Goal: Task Accomplishment & Management: Use online tool/utility

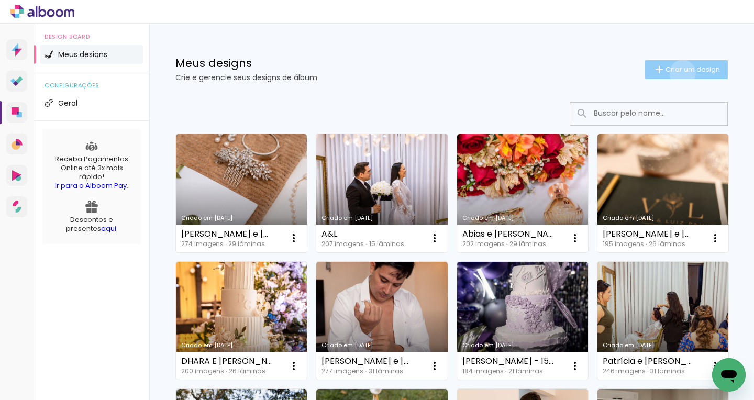
click at [673, 73] on span "Criar um design" at bounding box center [692, 69] width 54 height 7
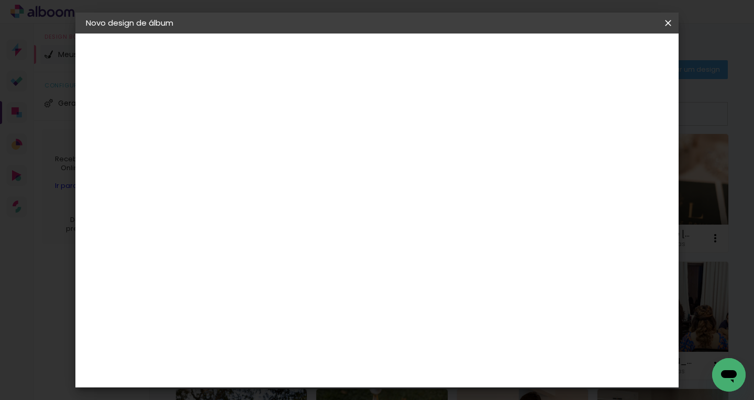
click at [257, 139] on input at bounding box center [257, 140] width 0 height 16
type input "Pré Wedding 1"
type paper-input "Pré Wedding 1"
click at [0, 0] on slot "Avançar" at bounding box center [0, 0] width 0 height 0
click at [295, 198] on input at bounding box center [284, 199] width 106 height 13
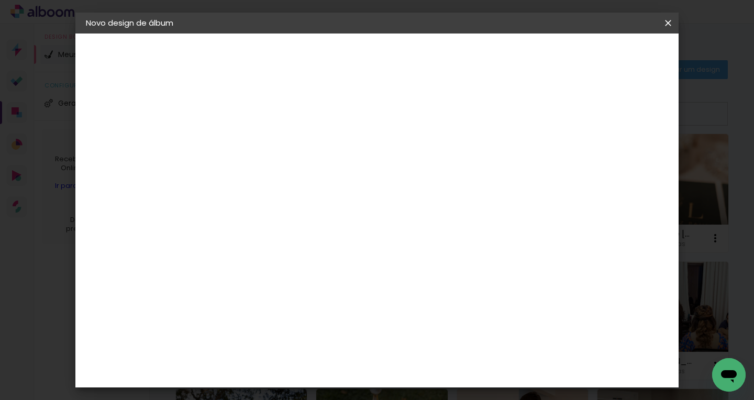
type input "dre"
type paper-input "dre"
click at [286, 239] on div "DreambooksPro" at bounding box center [284, 236] width 68 height 8
click at [429, 165] on paper-item "Tamanho Livre" at bounding box center [382, 159] width 93 height 23
click at [318, 236] on div "DreambooksPro" at bounding box center [284, 236] width 68 height 8
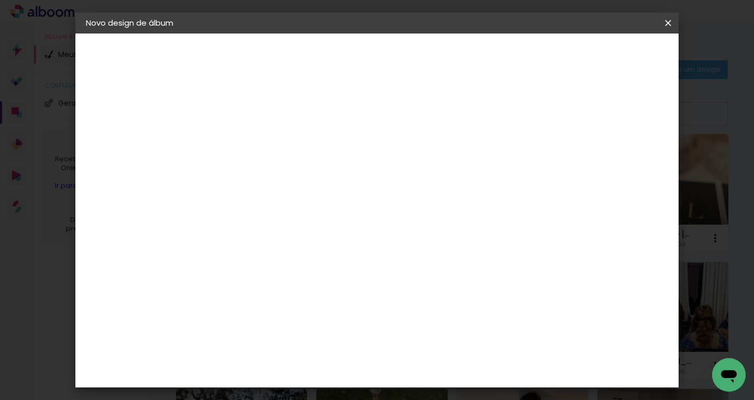
click at [318, 236] on div "DreambooksPro" at bounding box center [284, 236] width 68 height 8
click at [0, 0] on slot "Avançar" at bounding box center [0, 0] width 0 height 0
click at [298, 174] on input "text" at bounding box center [277, 182] width 41 height 16
click at [421, 179] on paper-item "Álbum" at bounding box center [444, 173] width 209 height 21
type input "Álbum"
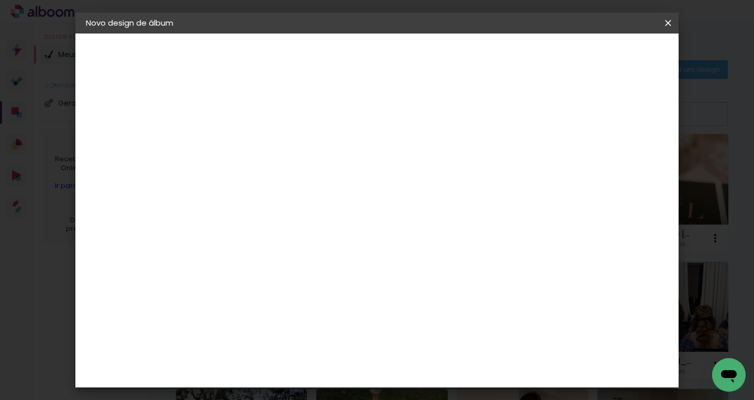
scroll to position [139, 0]
click at [328, 358] on span "30 × 30" at bounding box center [303, 368] width 49 height 21
click at [428, 62] on paper-button "Avançar" at bounding box center [401, 56] width 51 height 18
click at [613, 61] on paper-button "Iniciar design" at bounding box center [578, 56] width 69 height 18
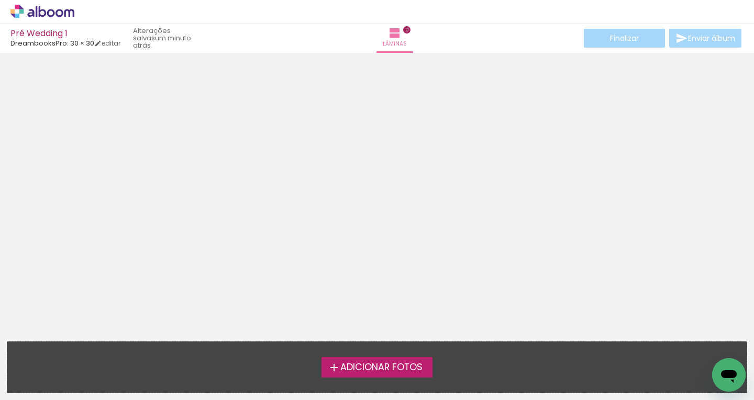
click at [367, 365] on span "Adicionar Fotos" at bounding box center [381, 367] width 82 height 9
click at [0, 0] on input "file" at bounding box center [0, 0] width 0 height 0
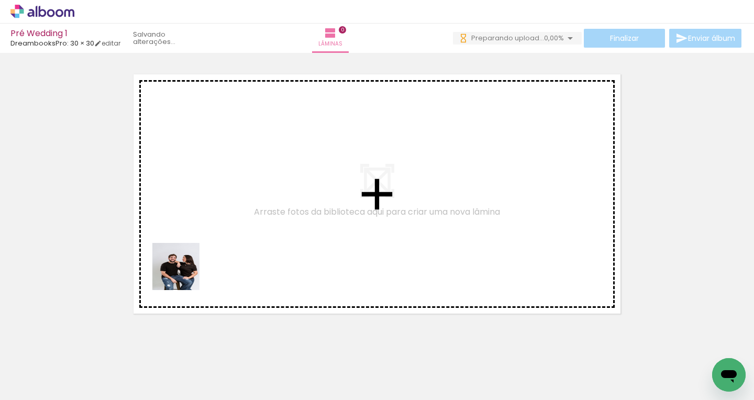
drag, startPoint x: 115, startPoint y: 376, endPoint x: 191, endPoint y: 262, distance: 136.6
click at [191, 262] on quentale-workspace at bounding box center [377, 200] width 754 height 400
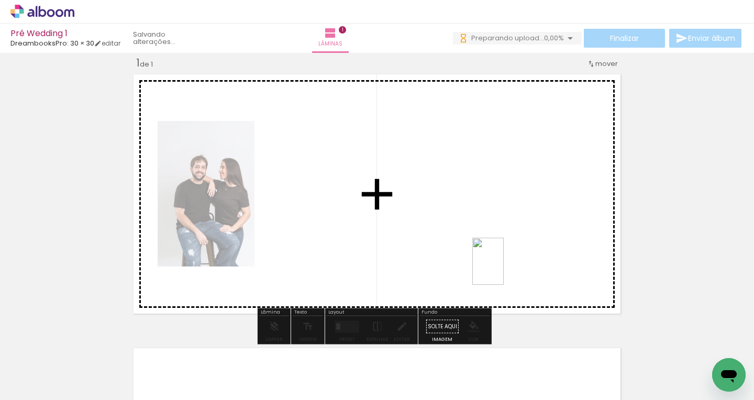
drag, startPoint x: 690, startPoint y: 375, endPoint x: 504, endPoint y: 269, distance: 214.7
click at [504, 269] on quentale-workspace at bounding box center [377, 200] width 754 height 400
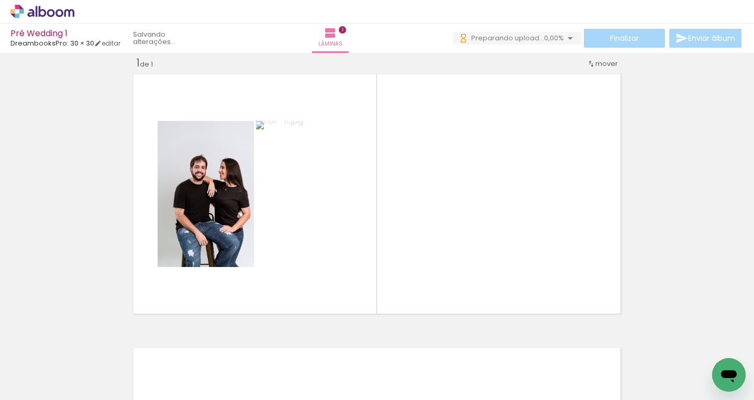
drag, startPoint x: 101, startPoint y: 394, endPoint x: 176, endPoint y: 395, distance: 75.4
click at [86, 394] on iron-horizontal-list at bounding box center [75, 367] width 21 height 65
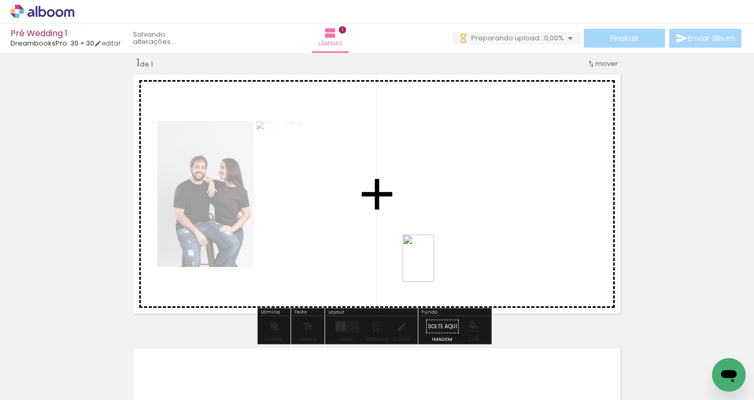
drag, startPoint x: 350, startPoint y: 379, endPoint x: 433, endPoint y: 263, distance: 143.3
click at [433, 263] on quentale-workspace at bounding box center [377, 200] width 754 height 400
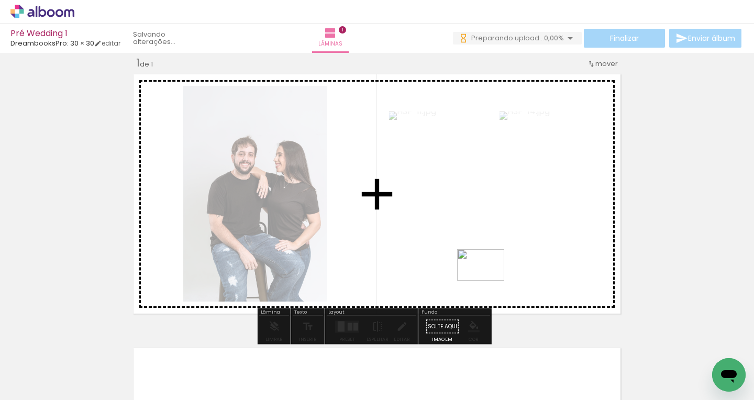
drag, startPoint x: 466, startPoint y: 363, endPoint x: 488, endPoint y: 281, distance: 85.1
click at [488, 281] on quentale-workspace at bounding box center [377, 200] width 754 height 400
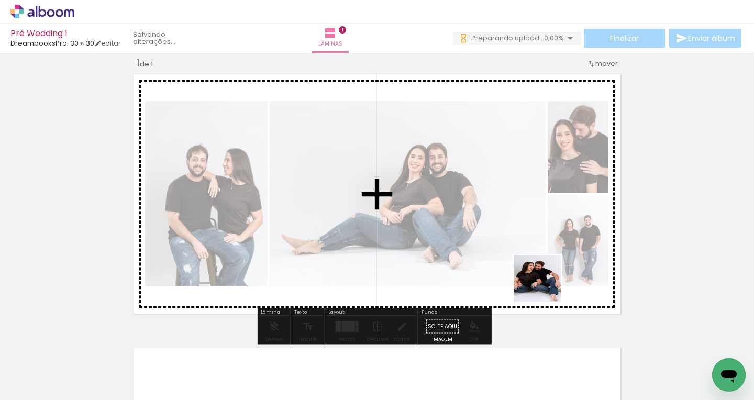
drag, startPoint x: 521, startPoint y: 372, endPoint x: 545, endPoint y: 265, distance: 108.8
click at [545, 265] on quentale-workspace at bounding box center [377, 200] width 754 height 400
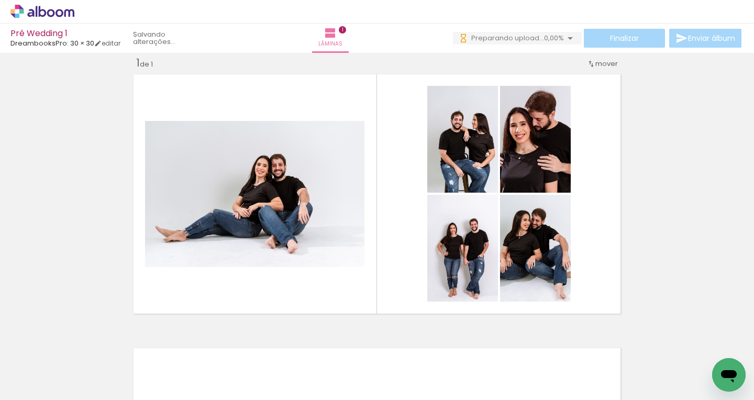
scroll to position [0, 577]
drag, startPoint x: 130, startPoint y: 397, endPoint x: 181, endPoint y: 398, distance: 50.8
click at [86, 398] on iron-horizontal-list at bounding box center [75, 367] width 21 height 65
drag, startPoint x: 139, startPoint y: 395, endPoint x: 159, endPoint y: 395, distance: 19.9
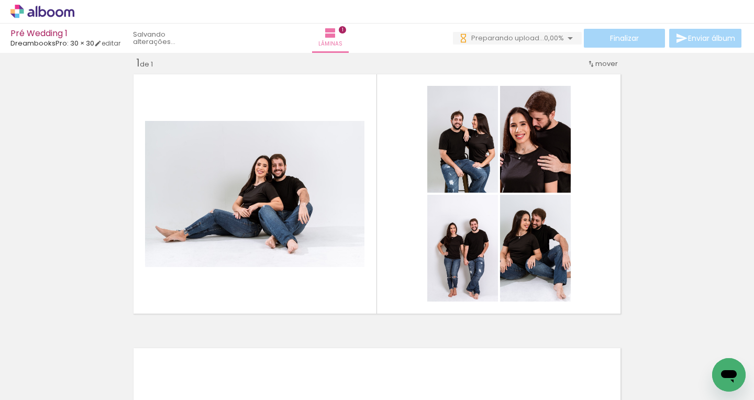
click at [86, 395] on iron-horizontal-list at bounding box center [75, 367] width 21 height 65
drag, startPoint x: 152, startPoint y: 394, endPoint x: 204, endPoint y: 395, distance: 51.8
click at [86, 395] on iron-horizontal-list at bounding box center [75, 367] width 21 height 65
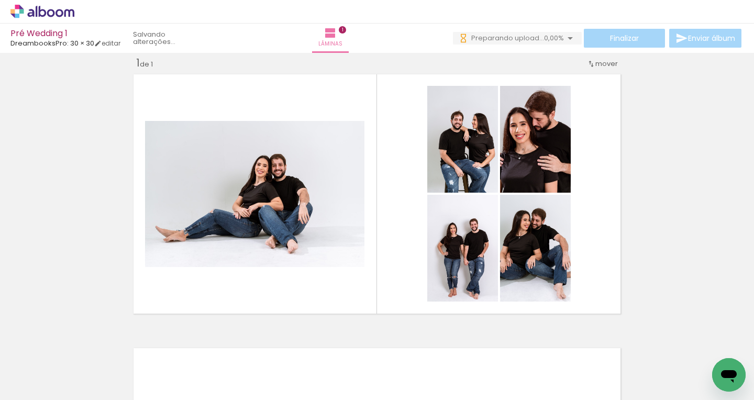
click at [86, 396] on iron-horizontal-list at bounding box center [75, 367] width 21 height 65
drag, startPoint x: 556, startPoint y: 375, endPoint x: 541, endPoint y: 283, distance: 93.5
click at [541, 283] on quentale-workspace at bounding box center [377, 200] width 754 height 400
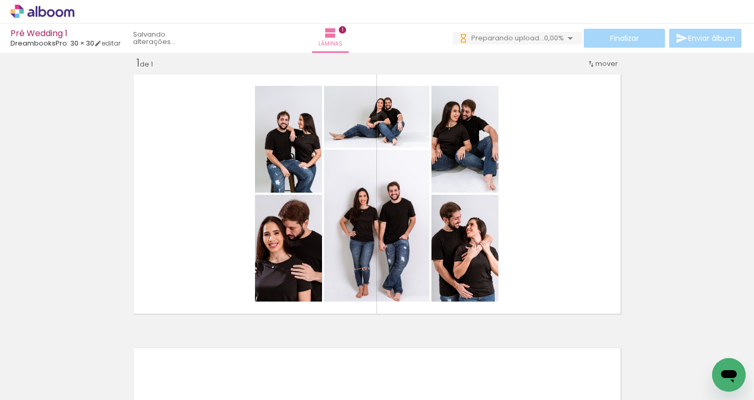
click at [86, 396] on iron-horizontal-list at bounding box center [75, 367] width 21 height 65
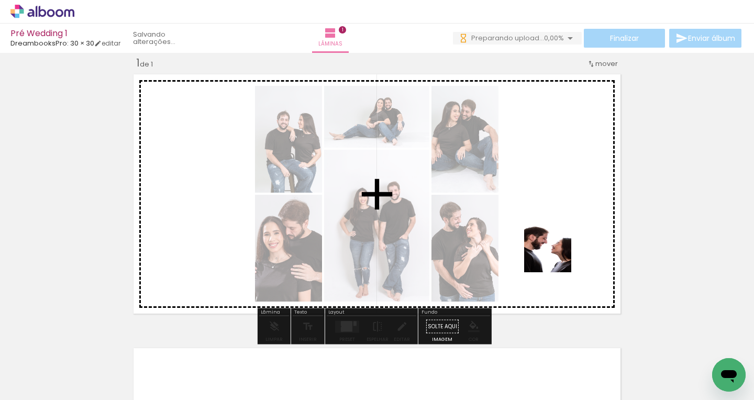
drag, startPoint x: 589, startPoint y: 311, endPoint x: 555, endPoint y: 257, distance: 64.5
click at [555, 257] on quentale-workspace at bounding box center [377, 200] width 754 height 400
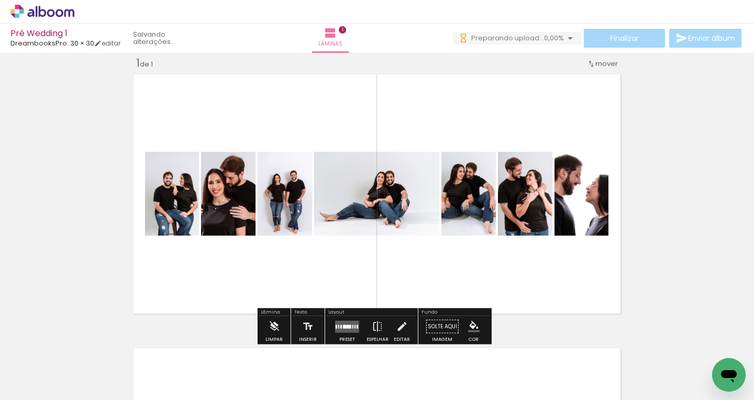
click at [86, 397] on iron-horizontal-list at bounding box center [75, 367] width 21 height 65
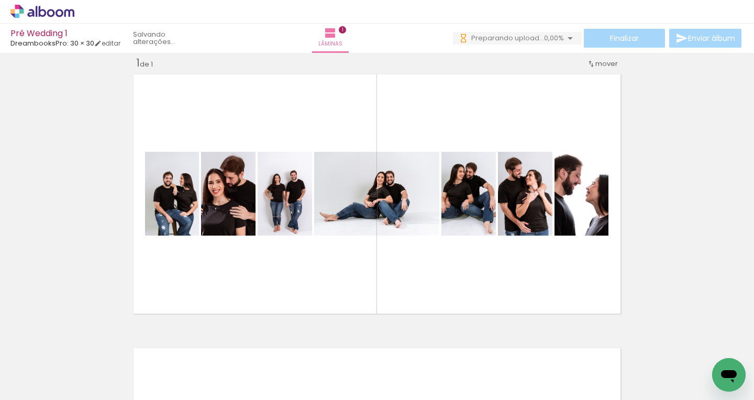
click at [86, 396] on iron-horizontal-list at bounding box center [75, 367] width 21 height 65
drag, startPoint x: 192, startPoint y: 395, endPoint x: 267, endPoint y: 393, distance: 75.4
click at [86, 393] on iron-horizontal-list at bounding box center [75, 367] width 21 height 65
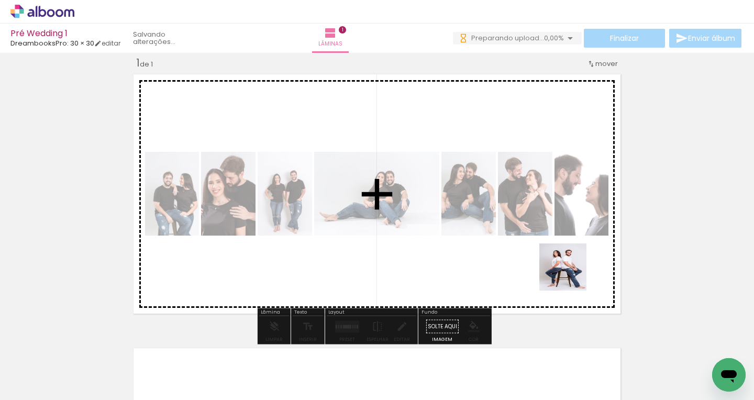
drag, startPoint x: 584, startPoint y: 375, endPoint x: 570, endPoint y: 273, distance: 103.1
click at [570, 273] on quentale-workspace at bounding box center [377, 200] width 754 height 400
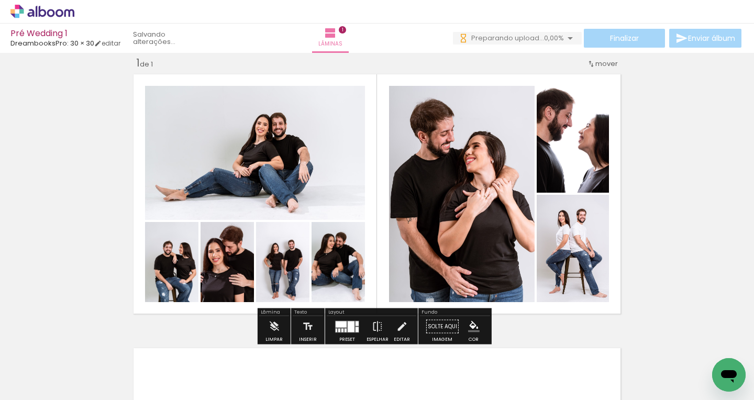
scroll to position [0, 1329]
drag, startPoint x: 202, startPoint y: 395, endPoint x: 250, endPoint y: 395, distance: 48.2
click at [86, 395] on iron-horizontal-list at bounding box center [75, 367] width 21 height 65
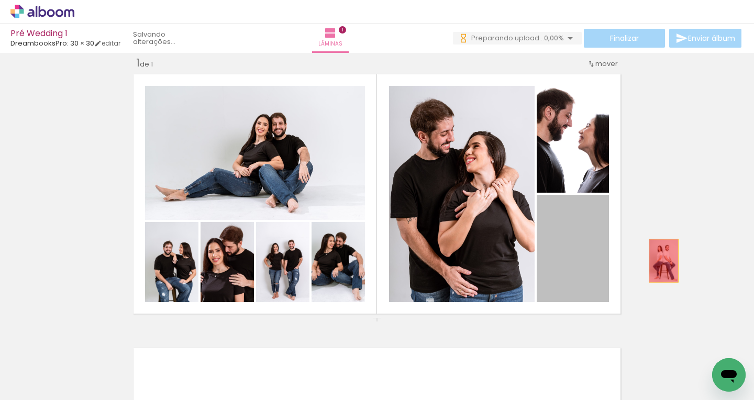
drag, startPoint x: 584, startPoint y: 267, endPoint x: 673, endPoint y: 255, distance: 90.3
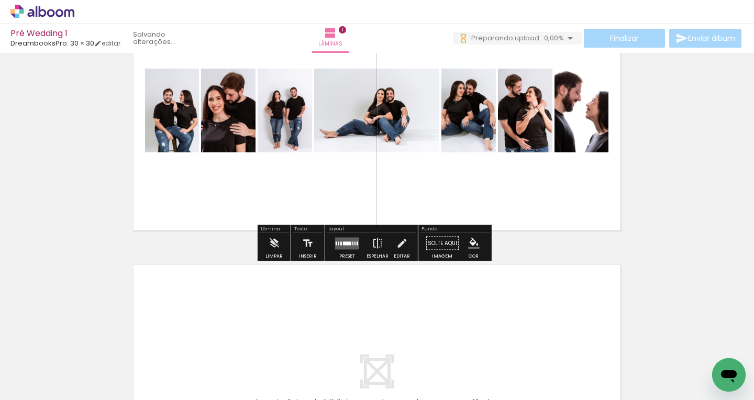
scroll to position [139, 0]
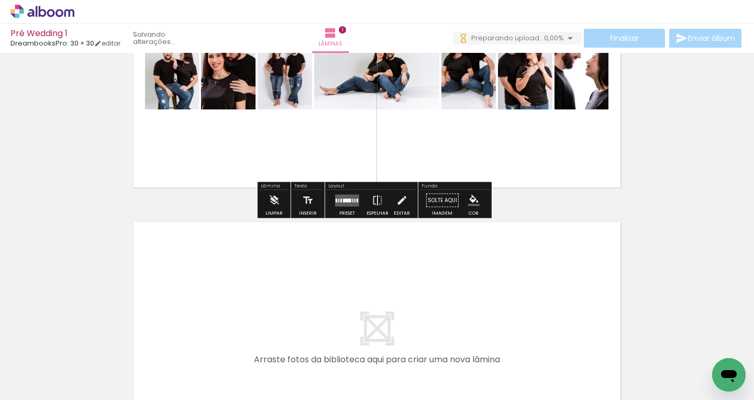
click at [339, 196] on quentale-layouter at bounding box center [347, 200] width 24 height 12
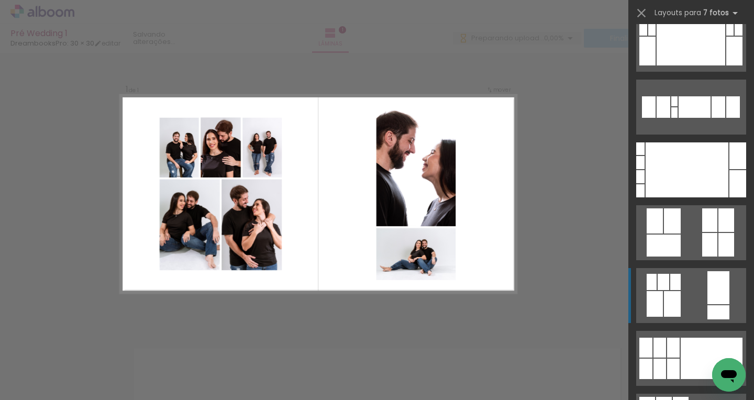
scroll to position [170, 0]
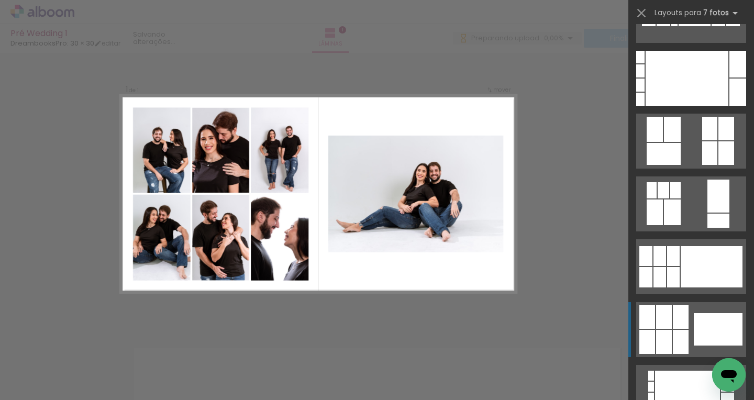
click at [687, 321] on quentale-layouter at bounding box center [691, 329] width 110 height 55
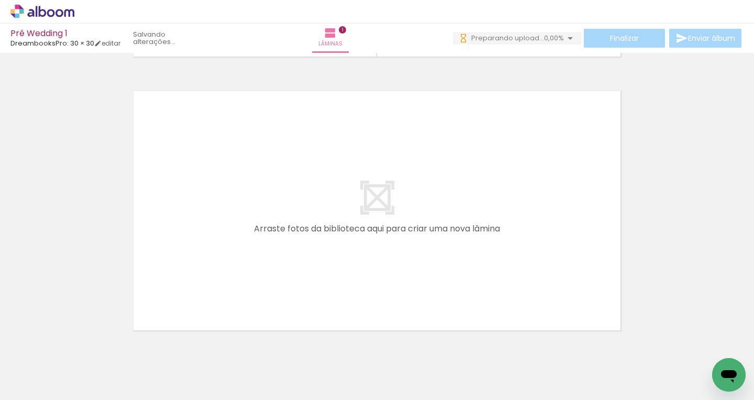
scroll to position [307, 0]
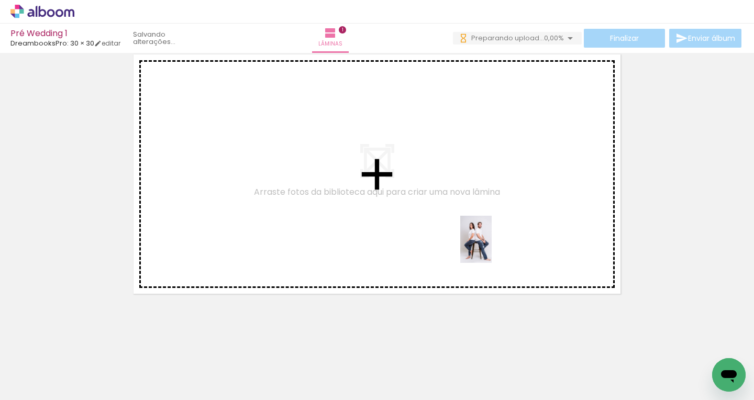
drag, startPoint x: 534, startPoint y: 372, endPoint x: 492, endPoint y: 247, distance: 132.3
click at [492, 247] on quentale-workspace at bounding box center [377, 200] width 754 height 400
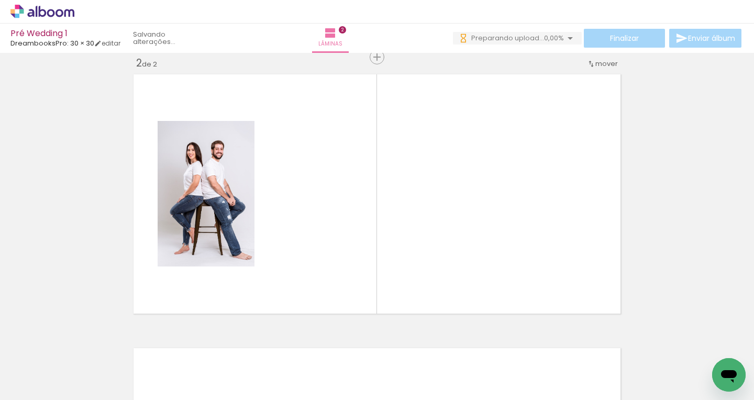
scroll to position [0, 1388]
drag, startPoint x: 195, startPoint y: 395, endPoint x: 271, endPoint y: 394, distance: 75.4
click at [86, 394] on iron-horizontal-list at bounding box center [75, 367] width 21 height 65
drag, startPoint x: 204, startPoint y: 397, endPoint x: 462, endPoint y: 387, distance: 257.7
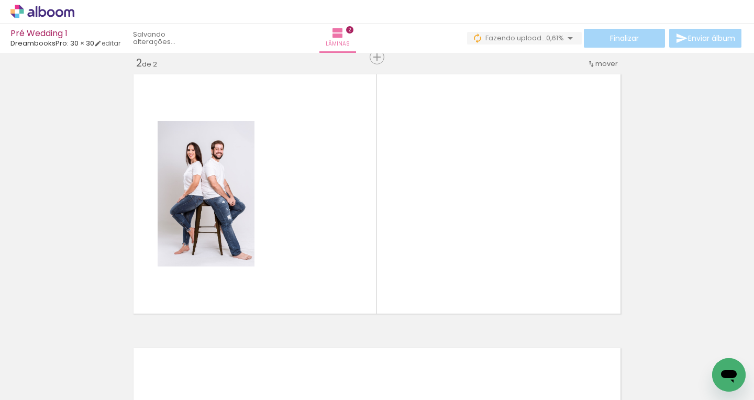
click at [86, 387] on iron-horizontal-list at bounding box center [75, 367] width 21 height 65
drag, startPoint x: 662, startPoint y: 369, endPoint x: 638, endPoint y: 366, distance: 24.7
click at [638, 366] on quentale-thumb at bounding box center [630, 365] width 59 height 60
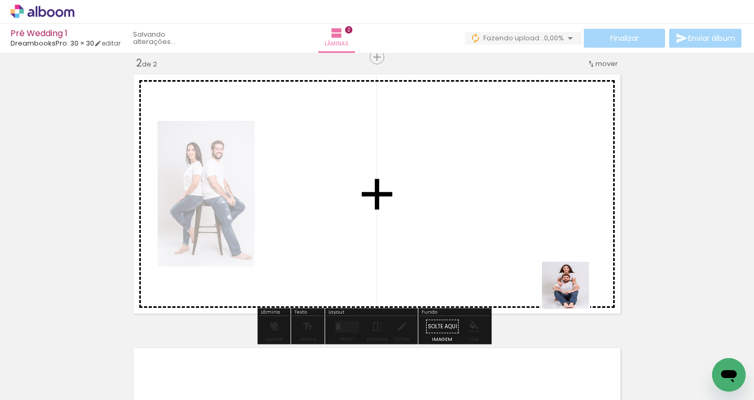
drag, startPoint x: 635, startPoint y: 369, endPoint x: 536, endPoint y: 258, distance: 149.4
click at [536, 258] on quentale-workspace at bounding box center [377, 200] width 754 height 400
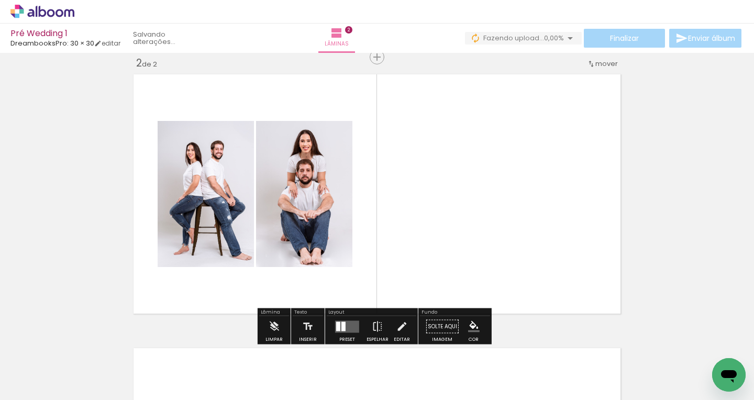
drag, startPoint x: 234, startPoint y: 396, endPoint x: 271, endPoint y: 394, distance: 36.7
click at [86, 394] on iron-horizontal-list at bounding box center [75, 367] width 21 height 65
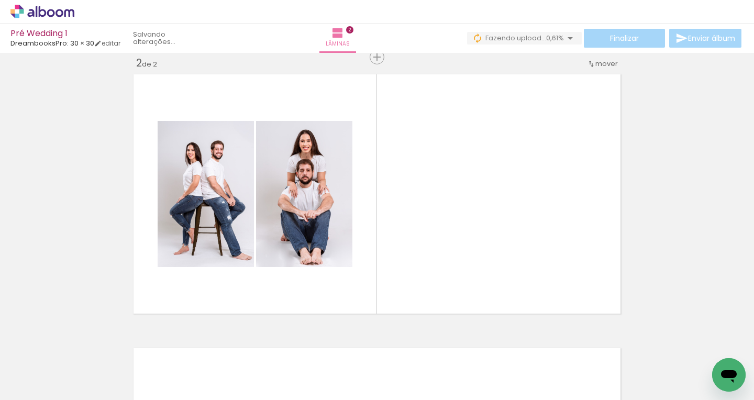
scroll to position [0, 1658]
drag, startPoint x: 222, startPoint y: 396, endPoint x: 306, endPoint y: 393, distance: 84.3
click at [86, 393] on iron-horizontal-list at bounding box center [75, 367] width 21 height 65
drag, startPoint x: 215, startPoint y: 396, endPoint x: 294, endPoint y: 393, distance: 79.1
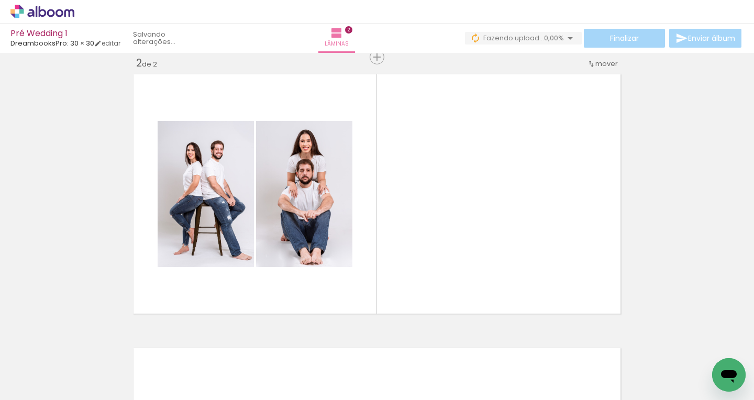
click at [86, 393] on iron-horizontal-list at bounding box center [75, 367] width 21 height 65
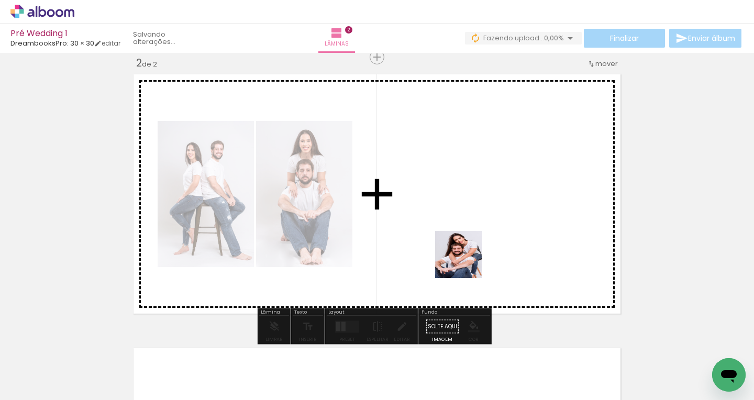
drag, startPoint x: 498, startPoint y: 379, endPoint x: 466, endPoint y: 262, distance: 121.0
click at [466, 262] on quentale-workspace at bounding box center [377, 200] width 754 height 400
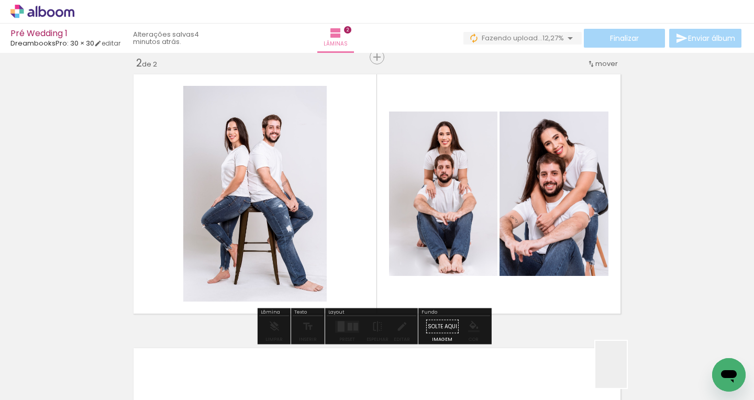
drag, startPoint x: 628, startPoint y: 376, endPoint x: 596, endPoint y: 270, distance: 111.0
click at [596, 270] on quentale-workspace at bounding box center [377, 200] width 754 height 400
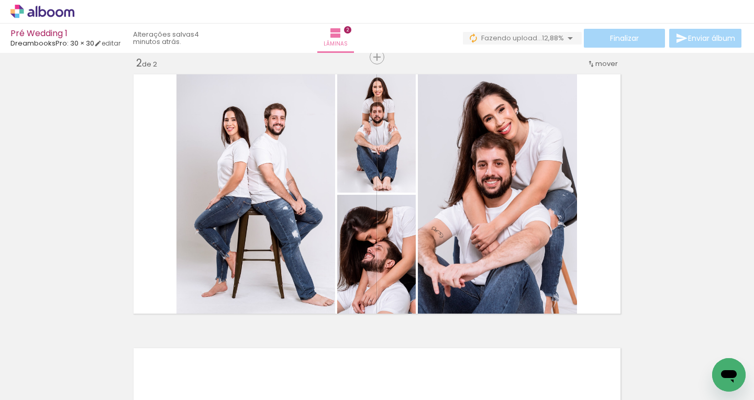
drag, startPoint x: 243, startPoint y: 395, endPoint x: 296, endPoint y: 393, distance: 52.9
click at [86, 393] on iron-horizontal-list at bounding box center [75, 367] width 21 height 65
drag, startPoint x: 246, startPoint y: 396, endPoint x: 294, endPoint y: 394, distance: 47.7
click at [86, 394] on iron-horizontal-list at bounding box center [75, 367] width 21 height 65
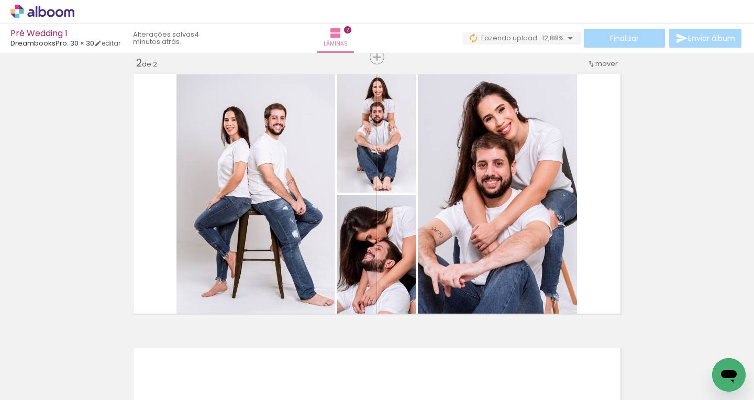
drag, startPoint x: 282, startPoint y: 396, endPoint x: 266, endPoint y: 400, distance: 16.1
click at [266, 399] on html "link( href="../../bower_components/polymer/polymer.html" rel="import" ) picture…" at bounding box center [377, 200] width 754 height 400
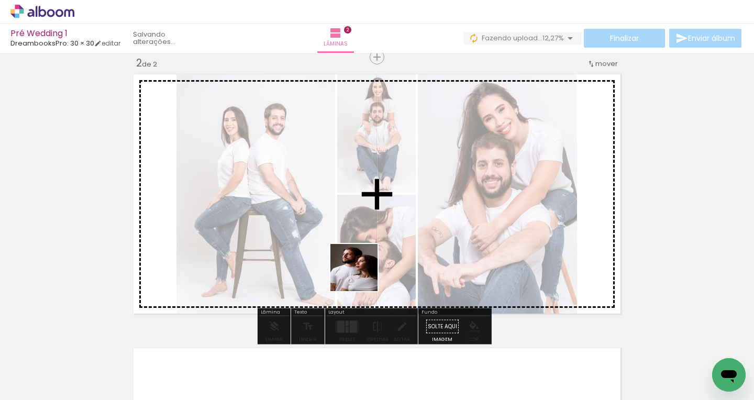
drag, startPoint x: 361, startPoint y: 373, endPoint x: 362, endPoint y: 273, distance: 100.5
click at [362, 273] on quentale-workspace at bounding box center [377, 200] width 754 height 400
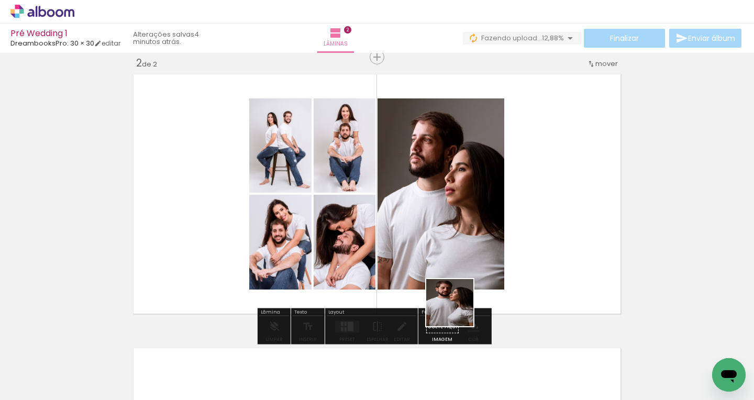
drag, startPoint x: 421, startPoint y: 379, endPoint x: 500, endPoint y: 252, distance: 149.8
click at [500, 252] on quentale-workspace at bounding box center [377, 200] width 754 height 400
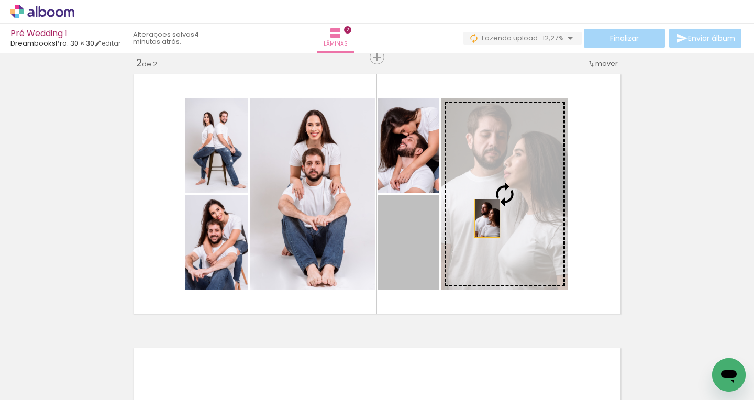
drag, startPoint x: 421, startPoint y: 259, endPoint x: 484, endPoint y: 218, distance: 74.5
click at [0, 0] on slot at bounding box center [0, 0] width 0 height 0
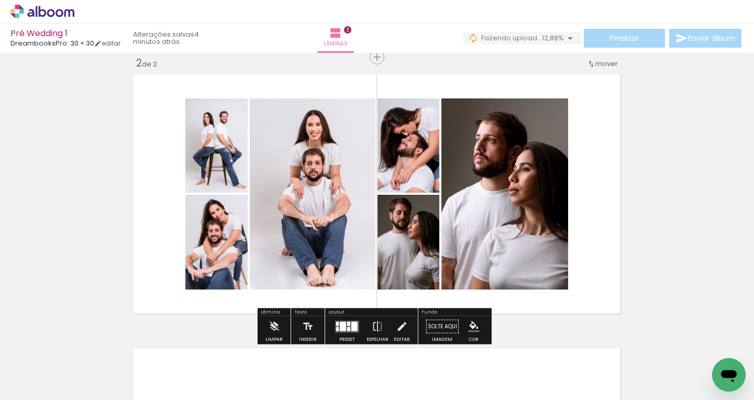
click at [680, 177] on div "Inserir lâmina 1 de 2 Inserir lâmina 2 de 2" at bounding box center [377, 181] width 754 height 822
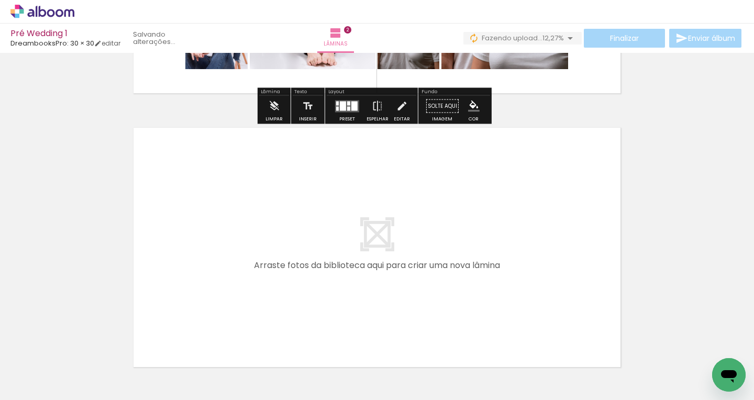
scroll to position [529, 0]
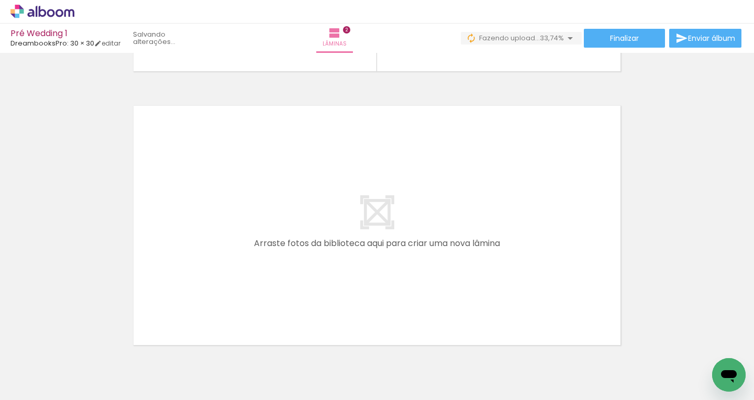
click at [86, 395] on iron-horizontal-list at bounding box center [75, 367] width 21 height 65
drag, startPoint x: 287, startPoint y: 395, endPoint x: 305, endPoint y: 395, distance: 17.8
click at [86, 395] on iron-horizontal-list at bounding box center [75, 367] width 21 height 65
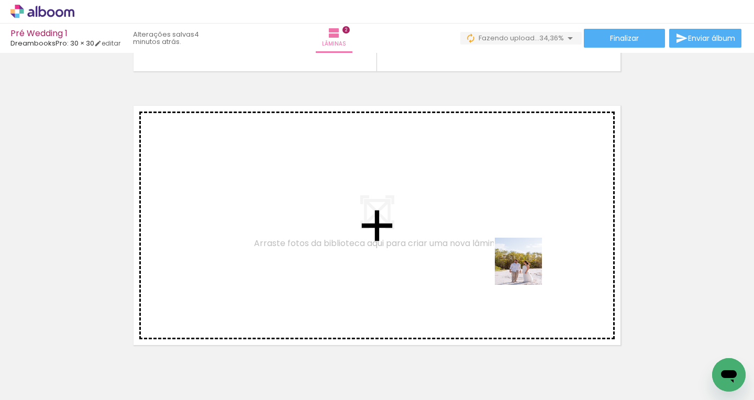
drag, startPoint x: 612, startPoint y: 369, endPoint x: 508, endPoint y: 247, distance: 160.4
click at [508, 247] on quentale-workspace at bounding box center [377, 200] width 754 height 400
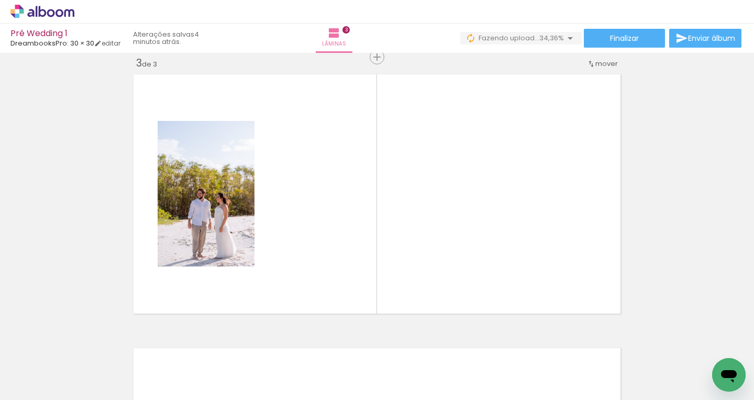
scroll to position [0, 2505]
drag, startPoint x: 274, startPoint y: 393, endPoint x: 329, endPoint y: 393, distance: 54.4
click at [86, 393] on iron-horizontal-list at bounding box center [75, 367] width 21 height 65
drag, startPoint x: 296, startPoint y: 396, endPoint x: 593, endPoint y: 384, distance: 297.1
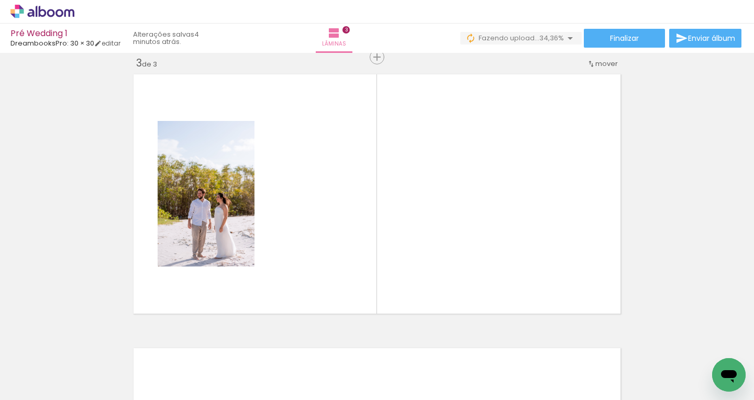
click at [86, 384] on iron-horizontal-list at bounding box center [75, 367] width 21 height 65
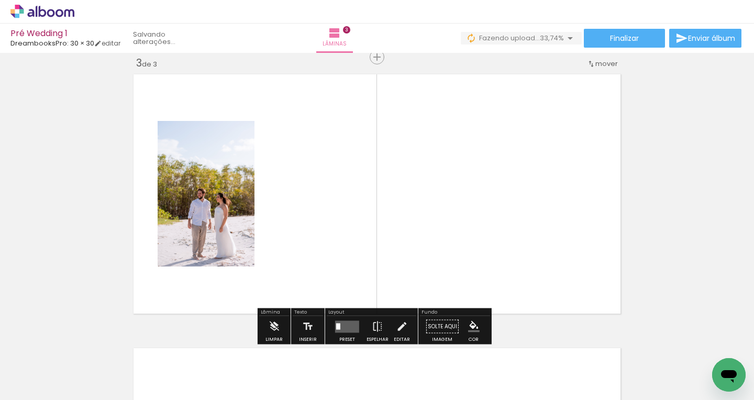
click at [567, 36] on iron-icon at bounding box center [570, 38] width 13 height 13
click at [399, 70] on quentale-layouter at bounding box center [376, 194] width 495 height 248
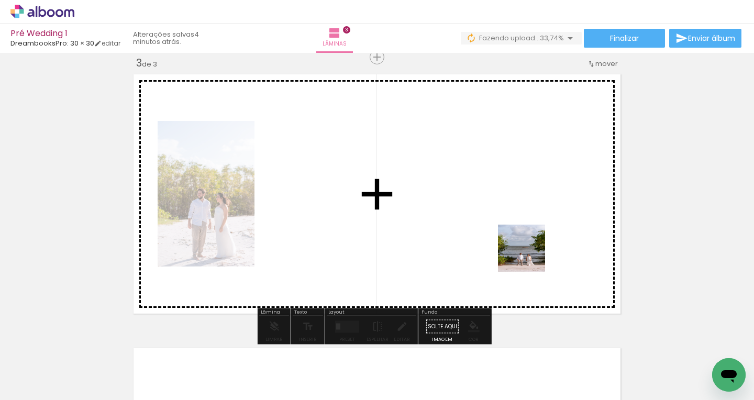
drag, startPoint x: 652, startPoint y: 372, endPoint x: 516, endPoint y: 243, distance: 187.0
click at [516, 243] on quentale-workspace at bounding box center [377, 200] width 754 height 400
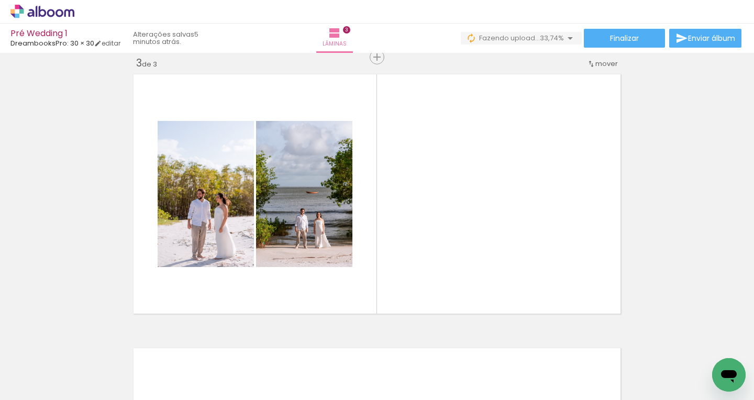
click at [86, 394] on iron-horizontal-list at bounding box center [75, 367] width 21 height 65
drag, startPoint x: 304, startPoint y: 394, endPoint x: 348, endPoint y: 393, distance: 44.0
click at [86, 393] on iron-horizontal-list at bounding box center [75, 367] width 21 height 65
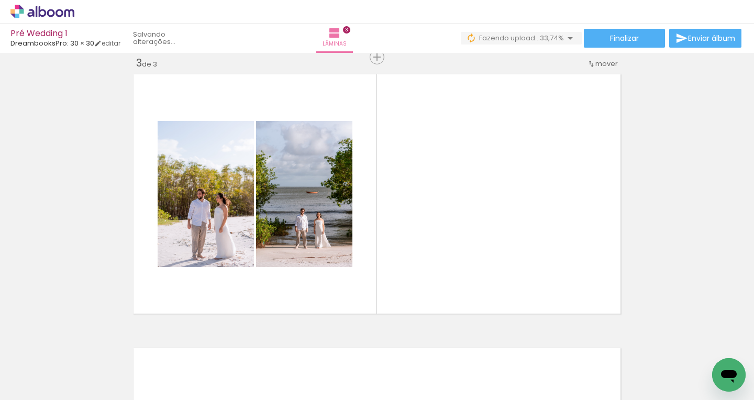
click at [86, 394] on iron-horizontal-list at bounding box center [75, 367] width 21 height 65
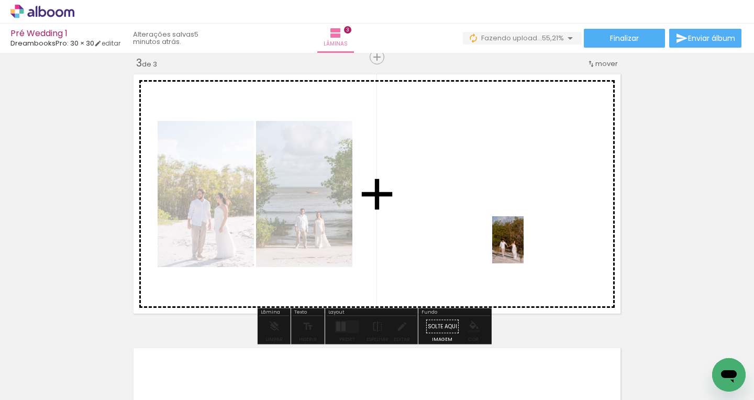
drag, startPoint x: 687, startPoint y: 377, endPoint x: 523, endPoint y: 248, distance: 209.1
click at [523, 248] on quentale-workspace at bounding box center [377, 200] width 754 height 400
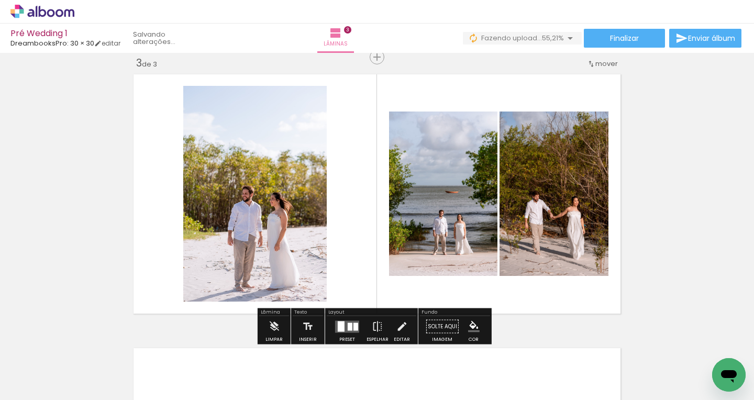
scroll to position [0, 2878]
drag, startPoint x: 311, startPoint y: 396, endPoint x: 600, endPoint y: 390, distance: 289.6
click at [86, 390] on iron-horizontal-list at bounding box center [75, 367] width 21 height 65
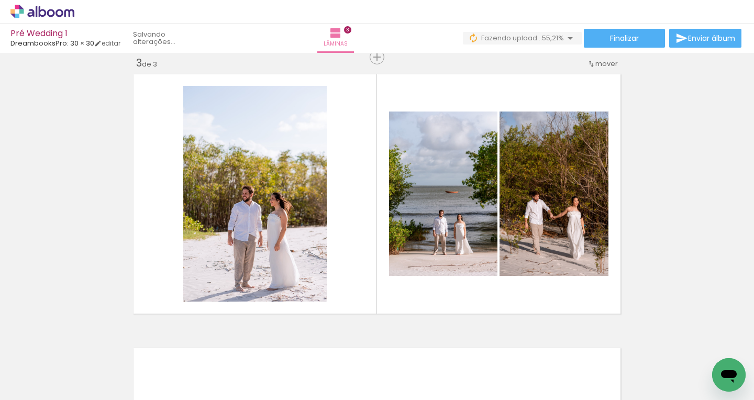
scroll to position [0, 2932]
drag, startPoint x: 515, startPoint y: 397, endPoint x: 544, endPoint y: 396, distance: 28.8
click at [86, 396] on iron-horizontal-list at bounding box center [75, 367] width 21 height 65
click at [86, 393] on iron-horizontal-list at bounding box center [75, 367] width 21 height 65
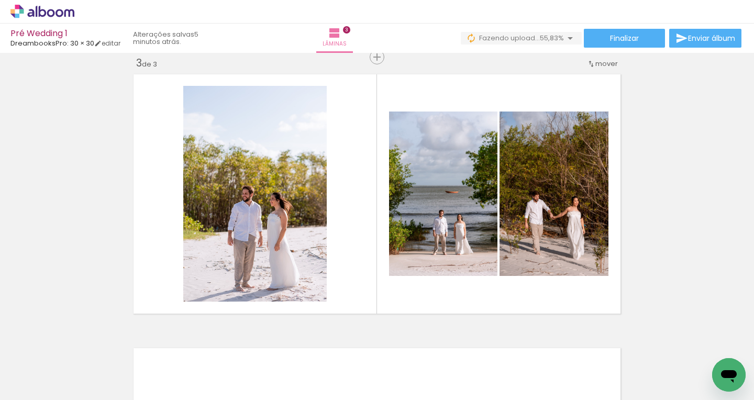
scroll to position [0, 3528]
drag, startPoint x: 377, startPoint y: 394, endPoint x: 368, endPoint y: 395, distance: 9.5
click at [86, 395] on iron-horizontal-list at bounding box center [75, 367] width 21 height 65
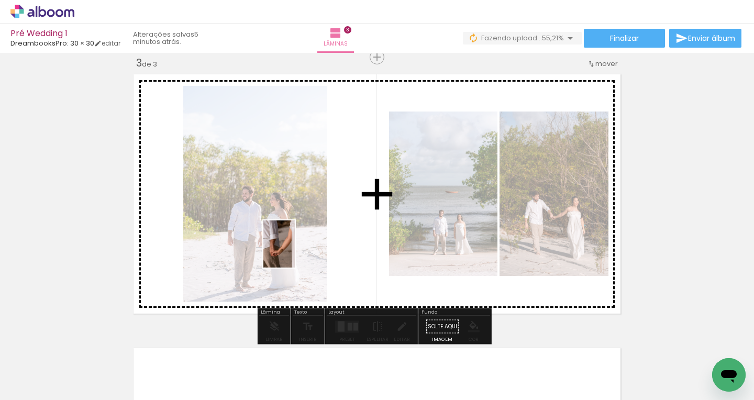
drag, startPoint x: 202, startPoint y: 377, endPoint x: 295, endPoint y: 251, distance: 156.8
click at [295, 251] on quentale-workspace at bounding box center [377, 200] width 754 height 400
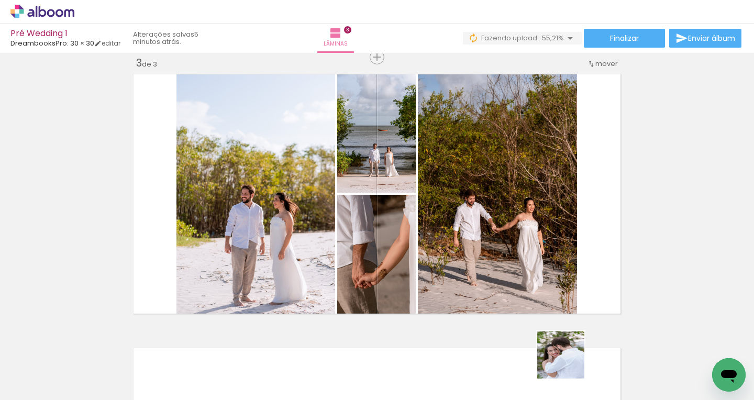
drag, startPoint x: 569, startPoint y: 372, endPoint x: 563, endPoint y: 264, distance: 108.0
click at [563, 264] on quentale-workspace at bounding box center [377, 200] width 754 height 400
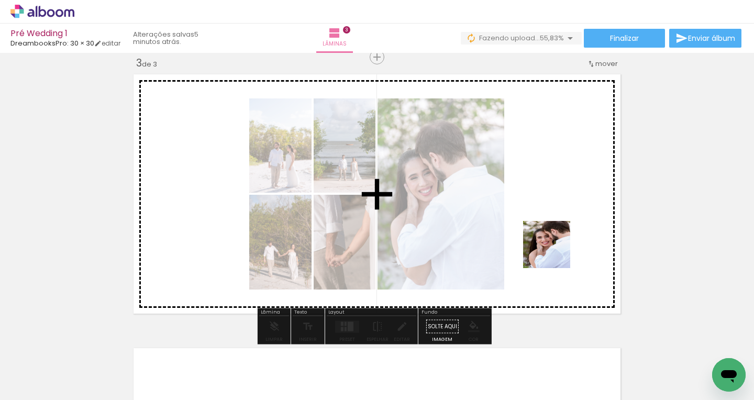
drag, startPoint x: 731, startPoint y: 353, endPoint x: 535, endPoint y: 245, distance: 223.8
click at [535, 245] on quentale-workspace at bounding box center [377, 200] width 754 height 400
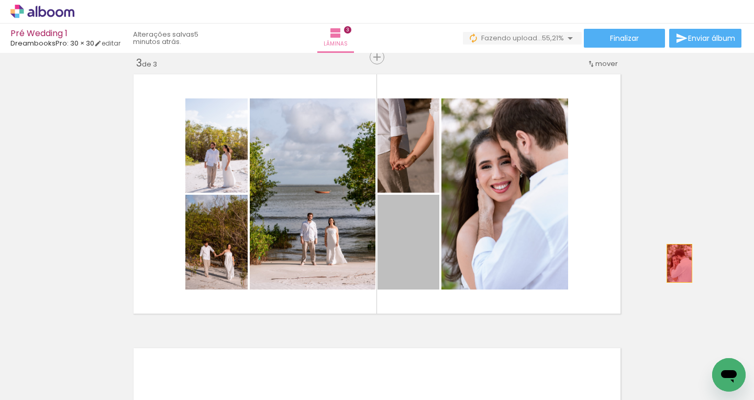
drag, startPoint x: 404, startPoint y: 264, endPoint x: 675, endPoint y: 262, distance: 270.7
click at [675, 262] on div "Inserir lâmina 1 de 3 Inserir lâmina 2 de 3 Inserir lâmina 3 de 3" at bounding box center [377, 44] width 754 height 1096
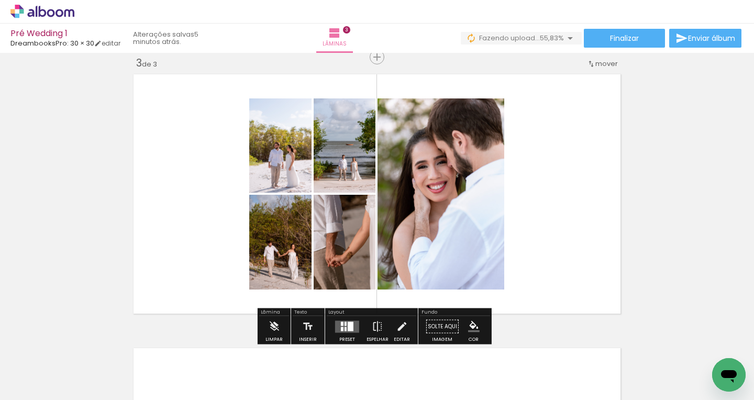
scroll to position [0, 3586]
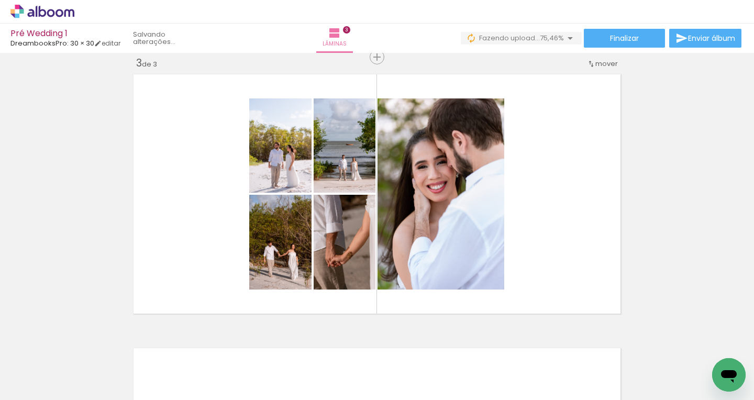
drag, startPoint x: 353, startPoint y: 395, endPoint x: 391, endPoint y: 393, distance: 37.7
click at [86, 393] on iron-horizontal-list at bounding box center [75, 367] width 21 height 65
drag, startPoint x: 363, startPoint y: 395, endPoint x: 370, endPoint y: 396, distance: 6.9
click at [86, 395] on iron-horizontal-list at bounding box center [75, 367] width 21 height 65
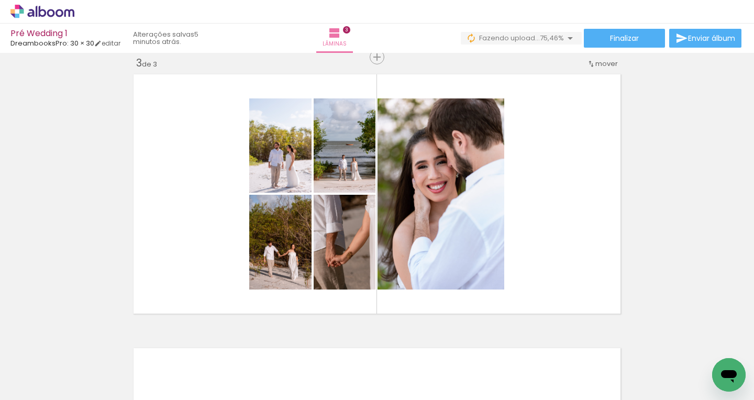
scroll to position [0, 3703]
drag, startPoint x: 366, startPoint y: 396, endPoint x: 403, endPoint y: 396, distance: 36.6
click at [86, 396] on iron-horizontal-list at bounding box center [75, 367] width 21 height 65
drag, startPoint x: 381, startPoint y: 396, endPoint x: 403, endPoint y: 395, distance: 22.5
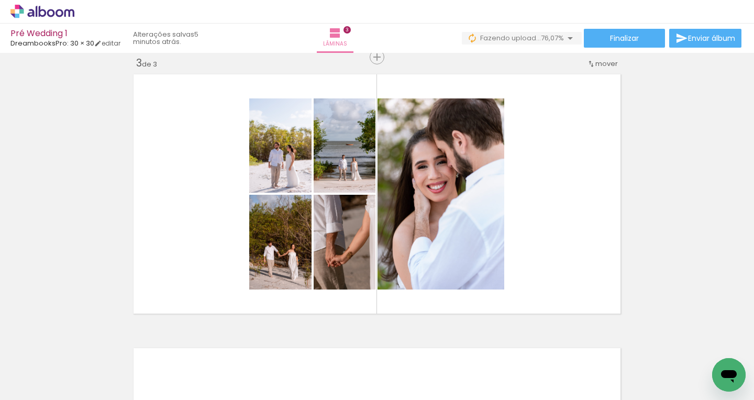
click at [86, 395] on iron-horizontal-list at bounding box center [75, 367] width 21 height 65
drag, startPoint x: 387, startPoint y: 395, endPoint x: 405, endPoint y: 395, distance: 18.3
click at [86, 395] on iron-horizontal-list at bounding box center [75, 367] width 21 height 65
drag, startPoint x: 383, startPoint y: 397, endPoint x: 416, endPoint y: 396, distance: 33.5
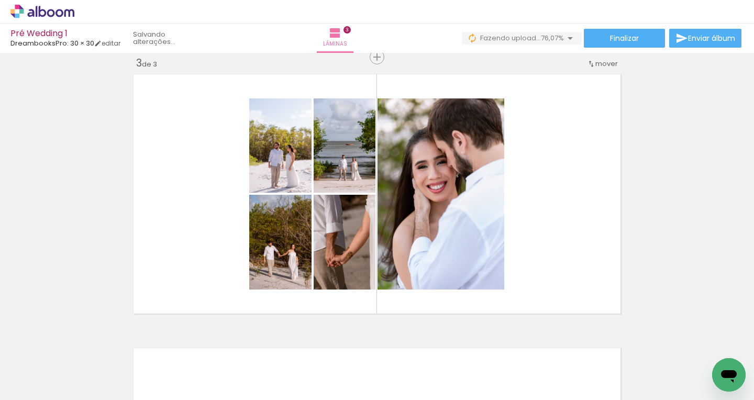
click at [86, 396] on iron-horizontal-list at bounding box center [75, 367] width 21 height 65
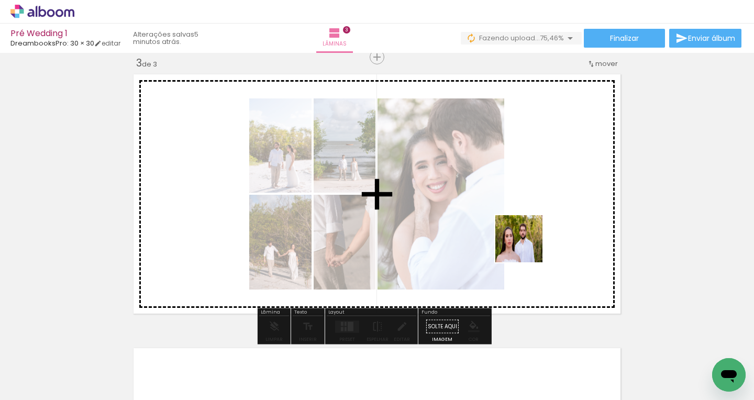
drag, startPoint x: 553, startPoint y: 376, endPoint x: 527, endPoint y: 247, distance: 131.9
click at [527, 247] on quentale-workspace at bounding box center [377, 200] width 754 height 400
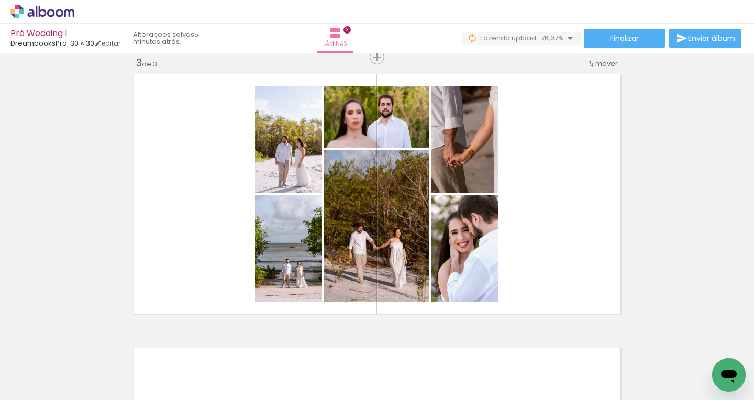
scroll to position [0, 3886]
drag, startPoint x: 384, startPoint y: 395, endPoint x: 589, endPoint y: 389, distance: 204.8
click at [86, 390] on iron-horizontal-list at bounding box center [75, 367] width 21 height 65
click at [86, 394] on iron-horizontal-list at bounding box center [75, 367] width 21 height 65
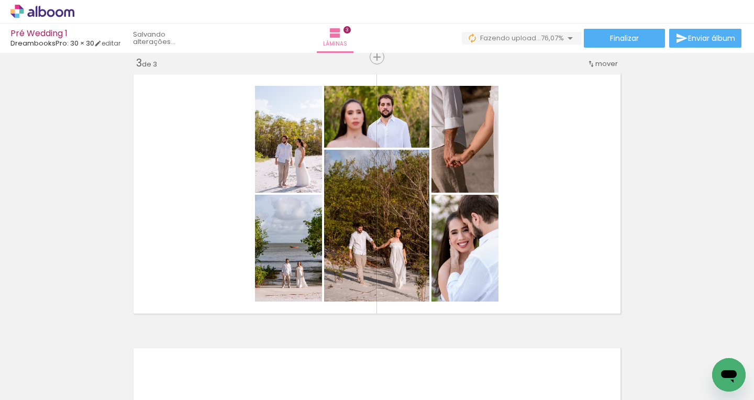
scroll to position [0, 4059]
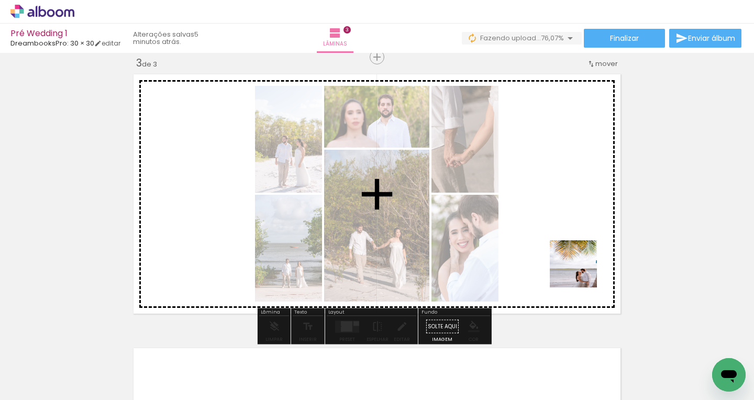
drag, startPoint x: 730, startPoint y: 354, endPoint x: 536, endPoint y: 243, distance: 223.2
click at [536, 243] on quentale-workspace at bounding box center [377, 200] width 754 height 400
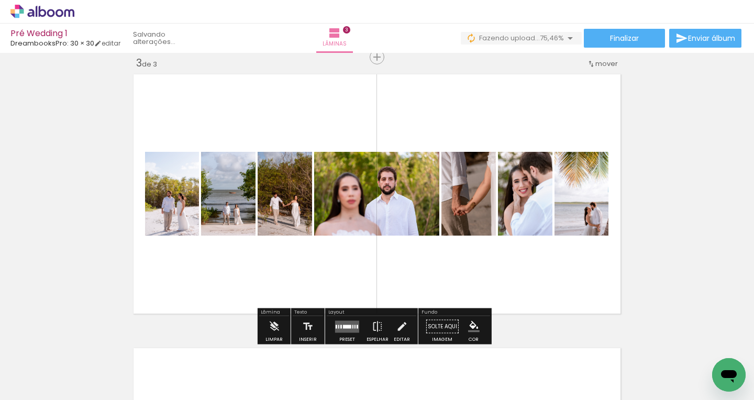
click at [86, 394] on iron-horizontal-list at bounding box center [75, 367] width 21 height 65
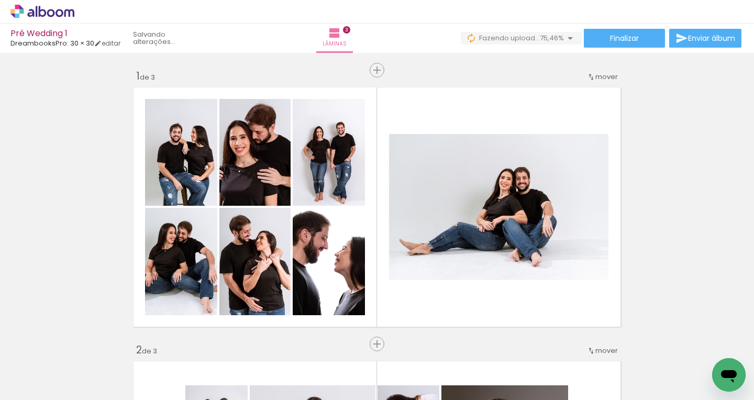
click at [86, 395] on iron-horizontal-list at bounding box center [75, 367] width 21 height 65
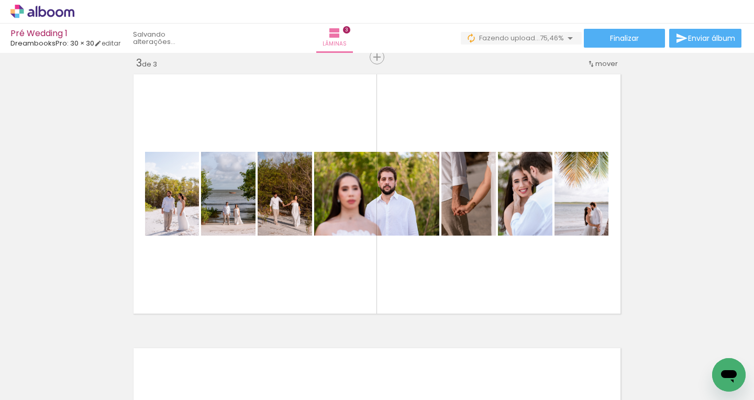
click at [86, 395] on iron-horizontal-list at bounding box center [75, 367] width 21 height 65
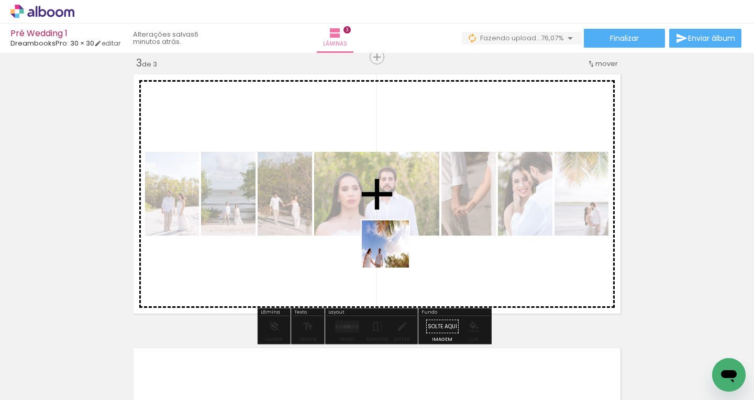
drag, startPoint x: 245, startPoint y: 375, endPoint x: 393, endPoint y: 252, distance: 192.9
click at [393, 252] on quentale-workspace at bounding box center [377, 200] width 754 height 400
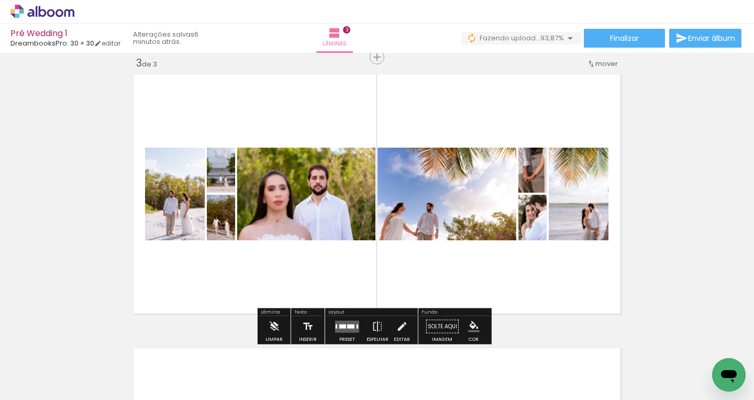
click at [341, 325] on div at bounding box center [342, 326] width 7 height 4
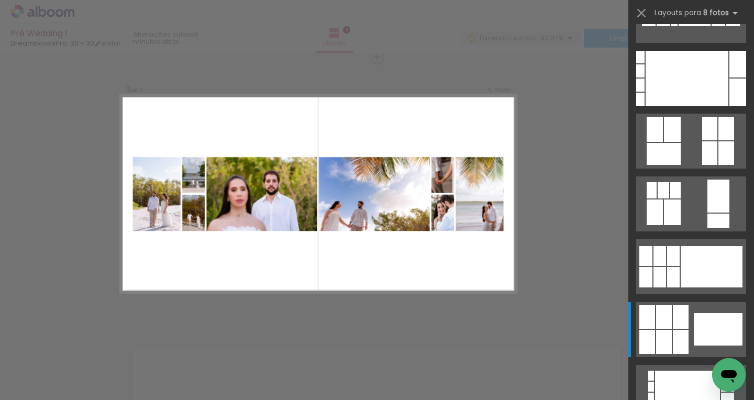
scroll to position [0, 0]
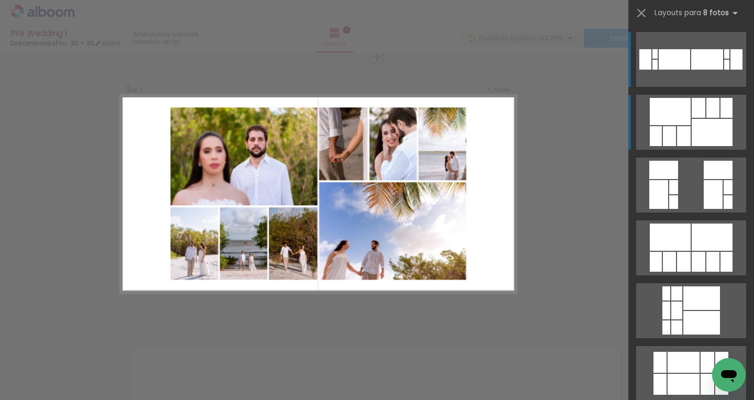
click at [711, 119] on div at bounding box center [712, 132] width 41 height 27
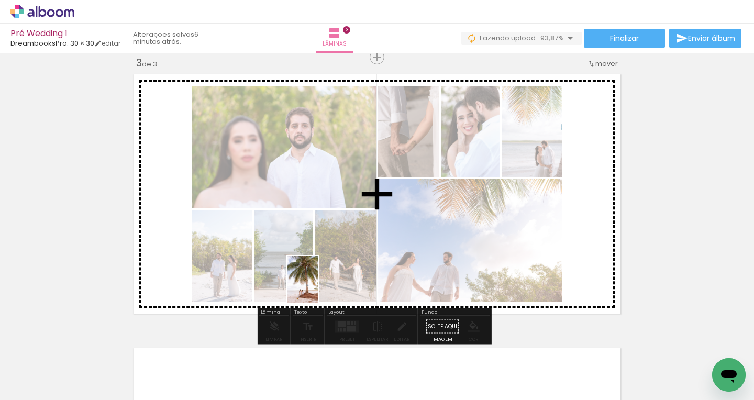
drag, startPoint x: 304, startPoint y: 369, endPoint x: 318, endPoint y: 287, distance: 82.9
click at [318, 287] on quentale-workspace at bounding box center [377, 200] width 754 height 400
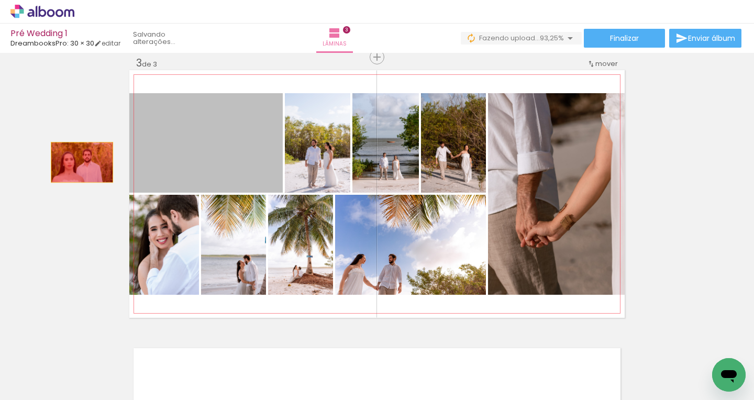
drag, startPoint x: 226, startPoint y: 165, endPoint x: 77, endPoint y: 162, distance: 148.2
click at [77, 162] on div "Inserir lâmina 1 de 3 Inserir lâmina 2 de 3 Inserir lâmina 3 de 3" at bounding box center [377, 44] width 754 height 1096
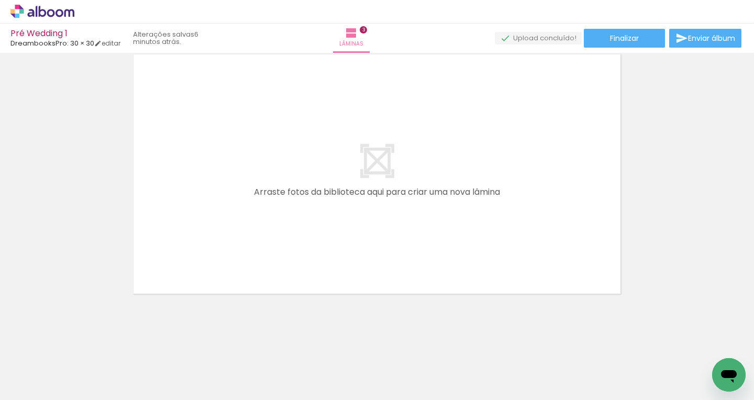
scroll to position [0, 5054]
drag, startPoint x: 465, startPoint y: 396, endPoint x: 484, endPoint y: 398, distance: 18.4
click at [86, 398] on iron-horizontal-list at bounding box center [75, 367] width 21 height 65
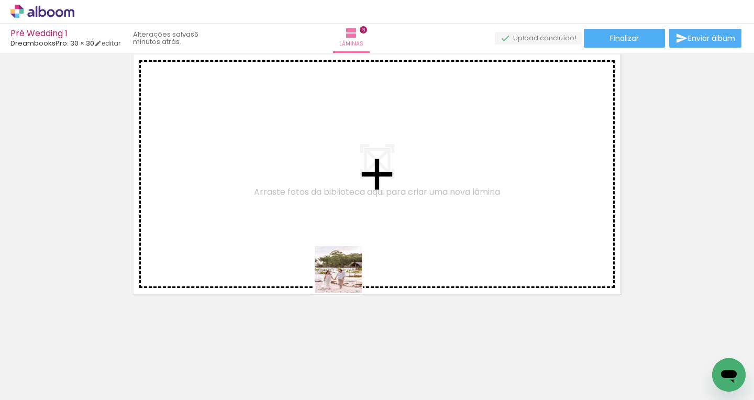
drag, startPoint x: 323, startPoint y: 360, endPoint x: 351, endPoint y: 252, distance: 111.5
click at [351, 252] on quentale-workspace at bounding box center [377, 200] width 754 height 400
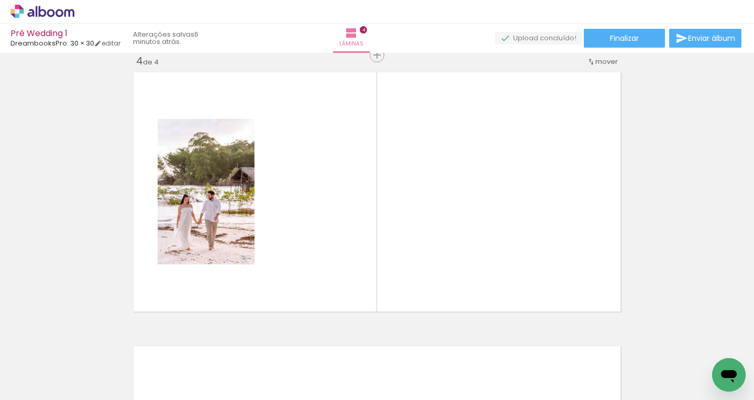
scroll to position [834, 0]
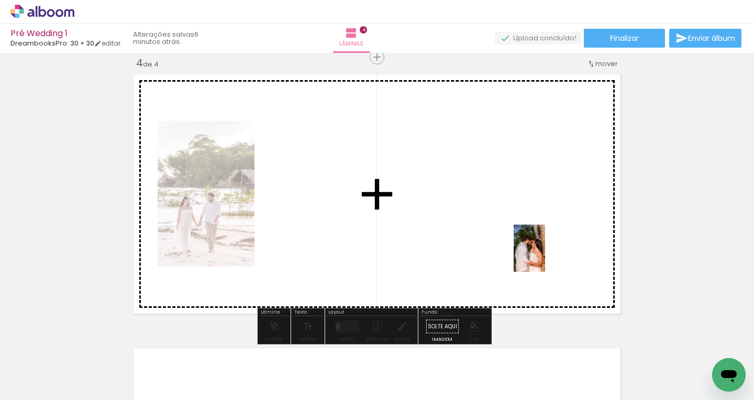
drag, startPoint x: 596, startPoint y: 380, endPoint x: 545, endPoint y: 256, distance: 133.8
click at [545, 256] on quentale-workspace at bounding box center [377, 200] width 754 height 400
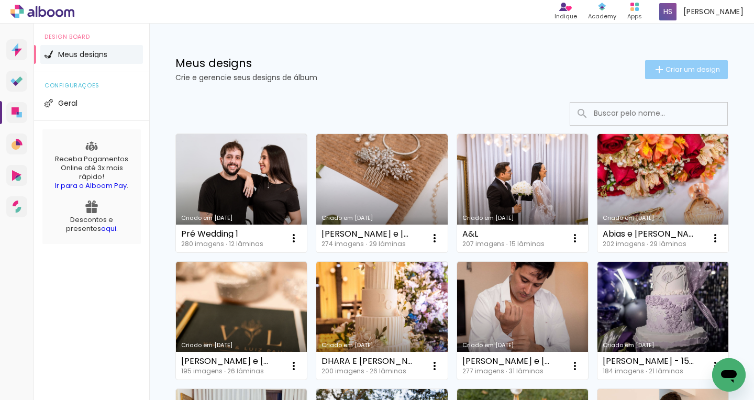
click at [675, 72] on span "Criar um design" at bounding box center [692, 69] width 54 height 7
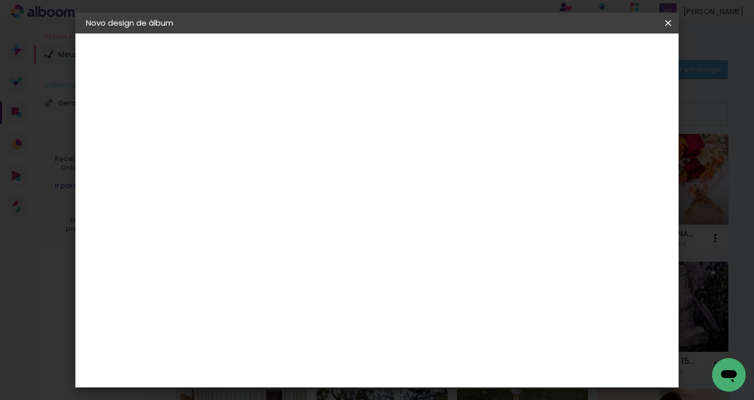
click at [257, 137] on input at bounding box center [257, 140] width 0 height 16
type input "Religioso"
type paper-input "Religioso"
click at [0, 0] on slot "Avançar" at bounding box center [0, 0] width 0 height 0
click at [298, 196] on input at bounding box center [284, 199] width 106 height 13
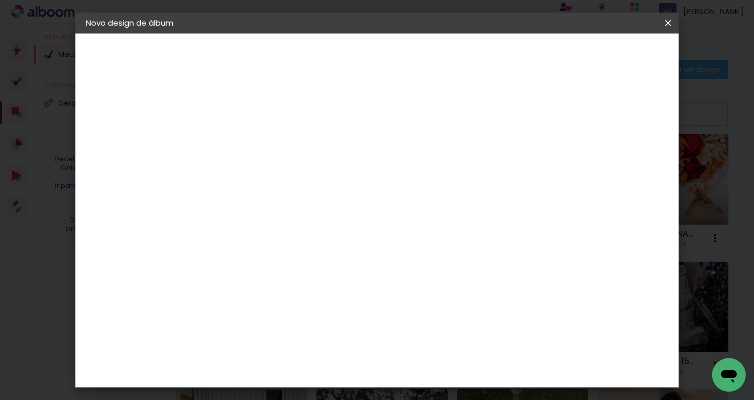
type input "drea"
type paper-input "drea"
click at [303, 233] on div "DreambooksPro" at bounding box center [284, 236] width 68 height 8
click at [0, 0] on slot "Avançar" at bounding box center [0, 0] width 0 height 0
click at [298, 174] on input "text" at bounding box center [277, 182] width 41 height 16
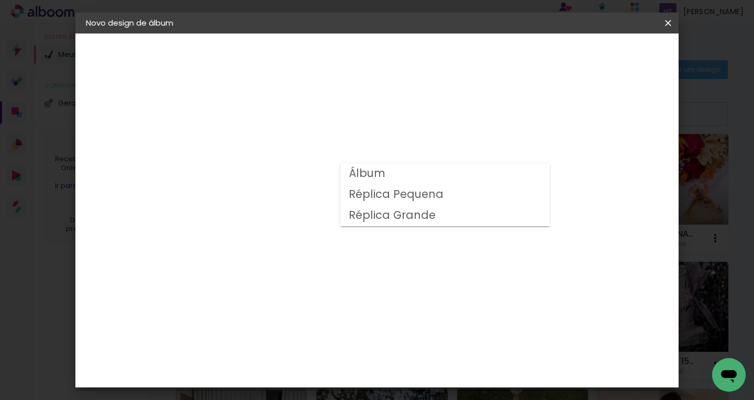
click at [0, 0] on slot "Álbum" at bounding box center [0, 0] width 0 height 0
type input "Álbum"
click at [328, 298] on span "30 × 30" at bounding box center [303, 308] width 49 height 21
click at [0, 0] on slot "Avançar" at bounding box center [0, 0] width 0 height 0
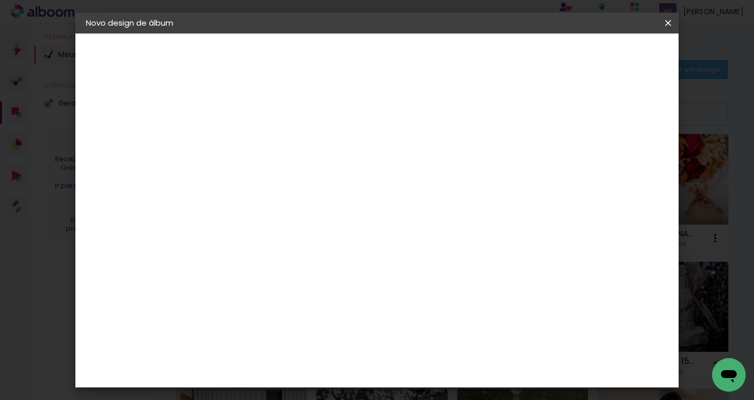
click at [603, 59] on span "Iniciar design" at bounding box center [579, 55] width 48 height 7
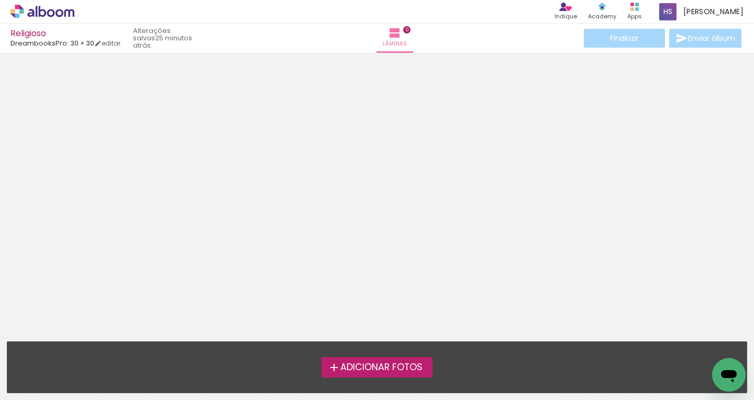
click at [391, 367] on span "Adicionar Fotos" at bounding box center [381, 367] width 82 height 9
click at [0, 0] on input "file" at bounding box center [0, 0] width 0 height 0
click at [393, 366] on span "Adicionar Fotos" at bounding box center [381, 367] width 82 height 9
click at [0, 0] on input "file" at bounding box center [0, 0] width 0 height 0
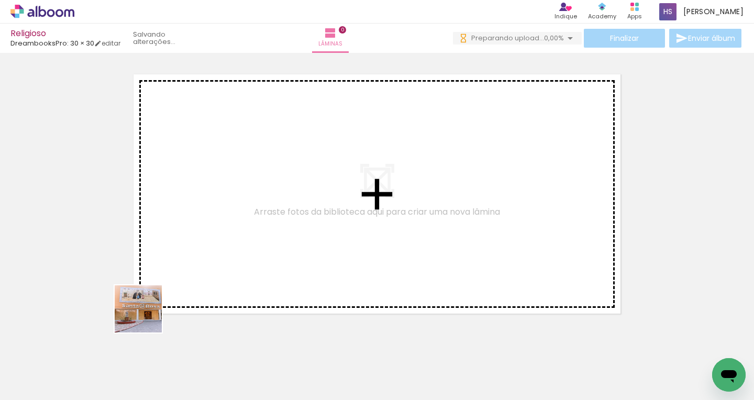
drag, startPoint x: 117, startPoint y: 377, endPoint x: 187, endPoint y: 227, distance: 166.1
click at [187, 227] on quentale-workspace at bounding box center [377, 200] width 754 height 400
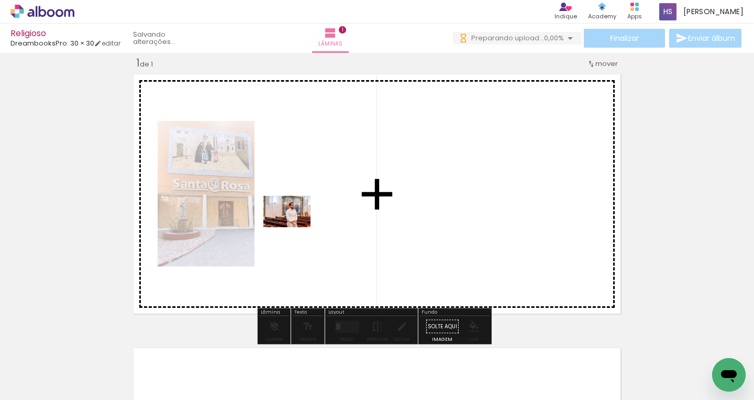
drag, startPoint x: 282, startPoint y: 375, endPoint x: 295, endPoint y: 227, distance: 148.2
click at [295, 227] on quentale-workspace at bounding box center [377, 200] width 754 height 400
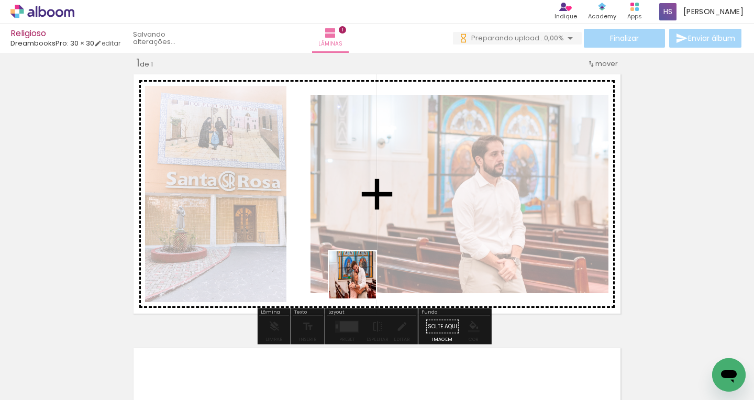
drag, startPoint x: 342, startPoint y: 375, endPoint x: 364, endPoint y: 264, distance: 113.1
click at [364, 262] on quentale-workspace at bounding box center [377, 200] width 754 height 400
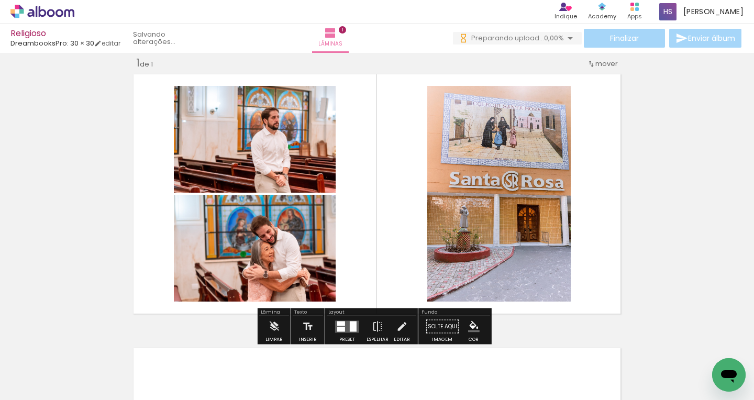
click at [470, 373] on div at bounding box center [457, 365] width 52 height 35
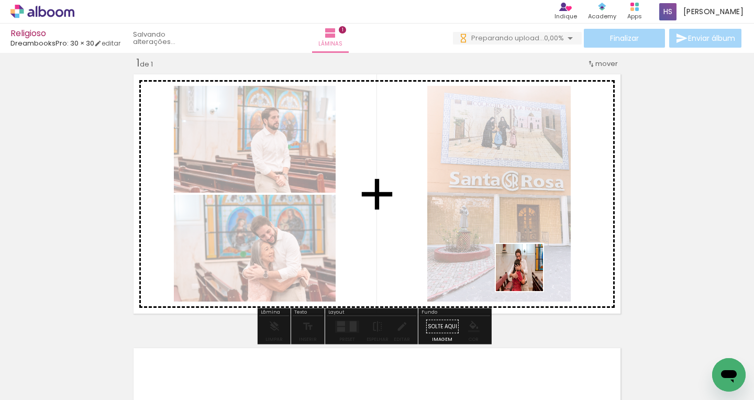
drag, startPoint x: 526, startPoint y: 355, endPoint x: 527, endPoint y: 229, distance: 126.2
click at [527, 229] on quentale-workspace at bounding box center [377, 200] width 754 height 400
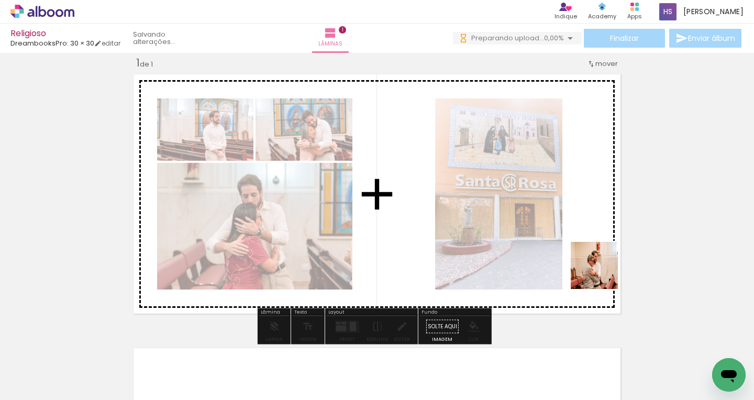
drag, startPoint x: 645, startPoint y: 375, endPoint x: 593, endPoint y: 268, distance: 118.9
click at [594, 268] on quentale-workspace at bounding box center [377, 200] width 754 height 400
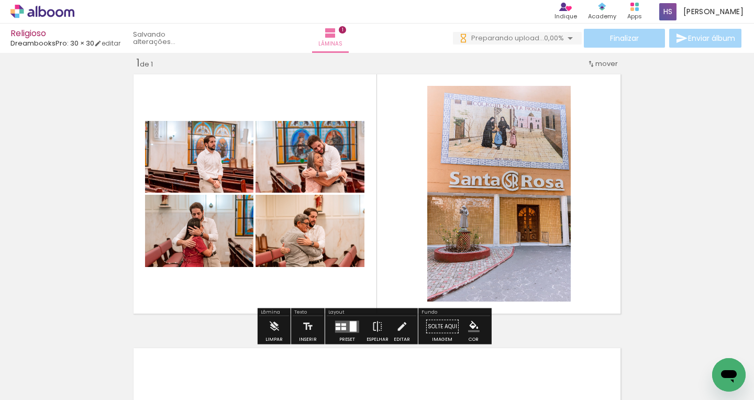
scroll to position [0, 116]
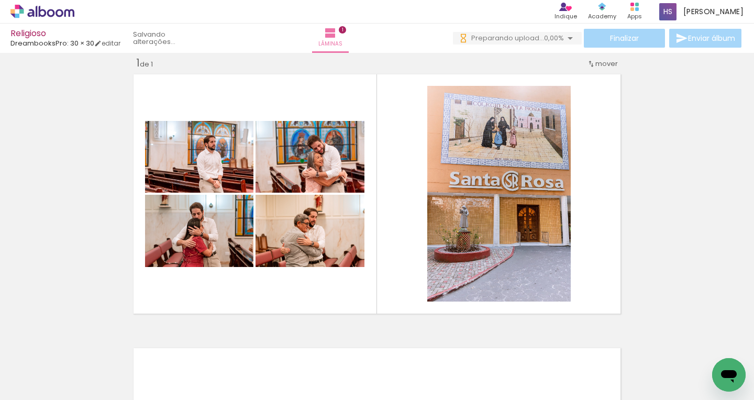
click at [42, 368] on input "Todas as fotos" at bounding box center [29, 368] width 40 height 9
click at [0, 0] on slot "Não utilizadas" at bounding box center [0, 0] width 0 height 0
type input "Não utilizadas"
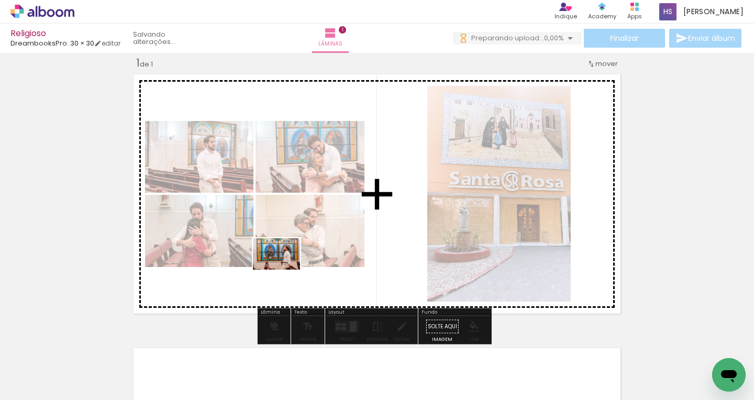
drag, startPoint x: 284, startPoint y: 376, endPoint x: 284, endPoint y: 270, distance: 106.3
click at [284, 270] on quentale-workspace at bounding box center [377, 200] width 754 height 400
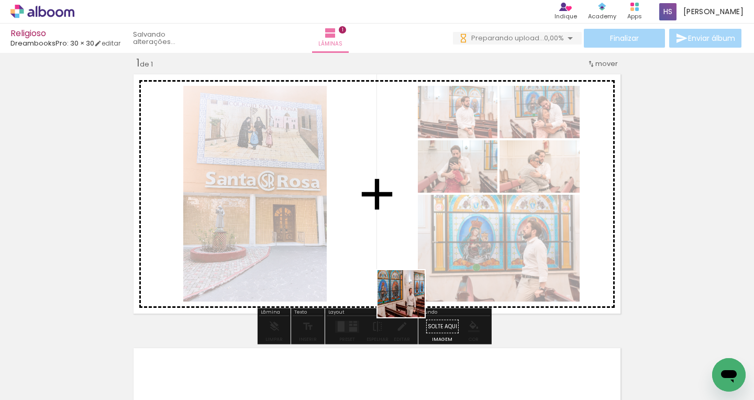
drag, startPoint x: 405, startPoint y: 365, endPoint x: 407, endPoint y: 272, distance: 93.2
click at [408, 272] on quentale-workspace at bounding box center [377, 200] width 754 height 400
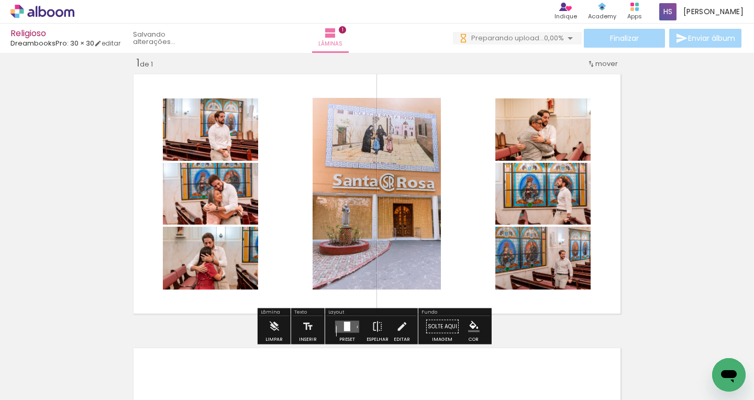
click at [350, 326] on quentale-layouter at bounding box center [347, 326] width 24 height 12
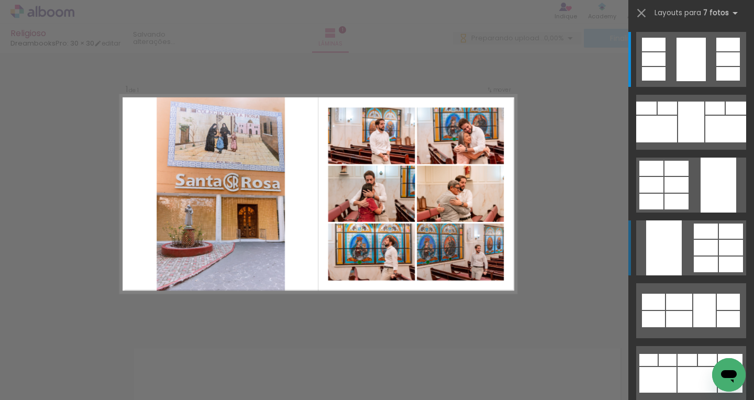
click at [678, 247] on quentale-layouter at bounding box center [691, 247] width 110 height 55
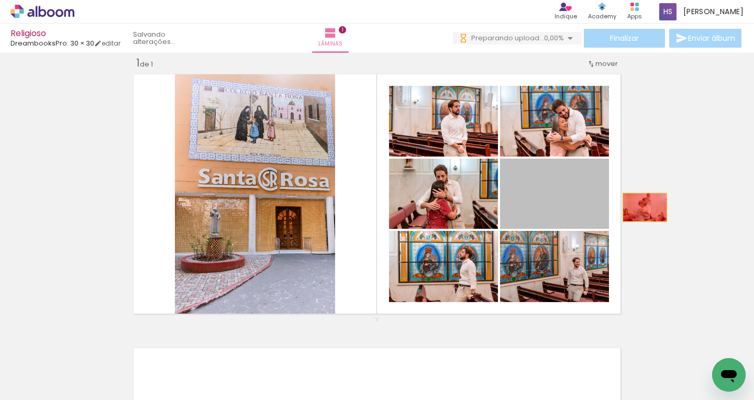
drag, startPoint x: 543, startPoint y: 216, endPoint x: 610, endPoint y: 206, distance: 67.1
click at [660, 203] on div "Inserir lâmina 1 de 1" at bounding box center [377, 317] width 754 height 548
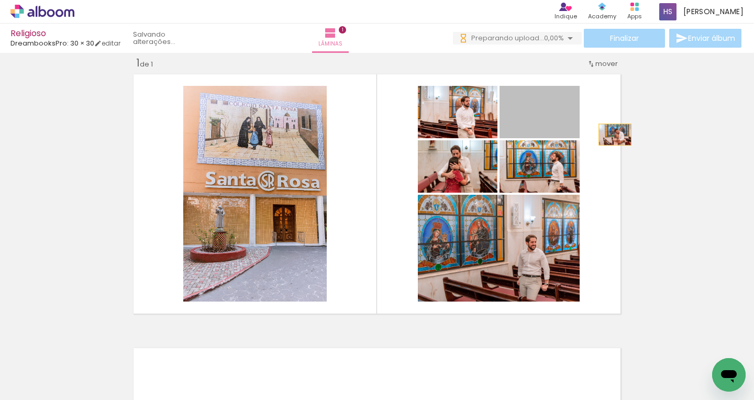
drag, startPoint x: 543, startPoint y: 124, endPoint x: 656, endPoint y: 137, distance: 114.3
click at [656, 137] on div "Inserir lâmina 1 de 1" at bounding box center [377, 317] width 754 height 548
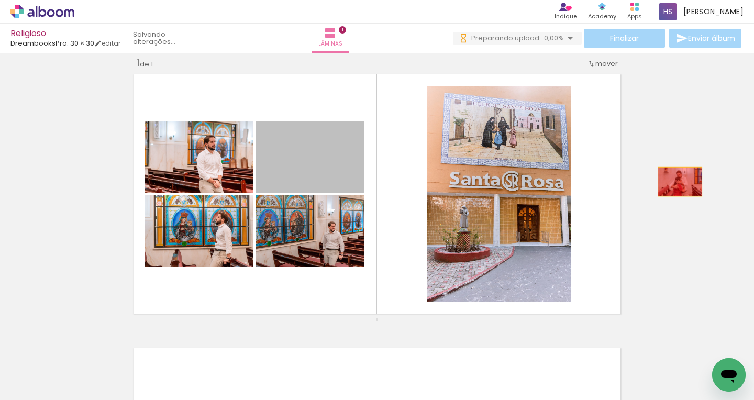
drag, startPoint x: 317, startPoint y: 177, endPoint x: 686, endPoint y: 180, distance: 368.5
click at [686, 180] on div "Inserir lâmina 1 de 1" at bounding box center [377, 317] width 754 height 548
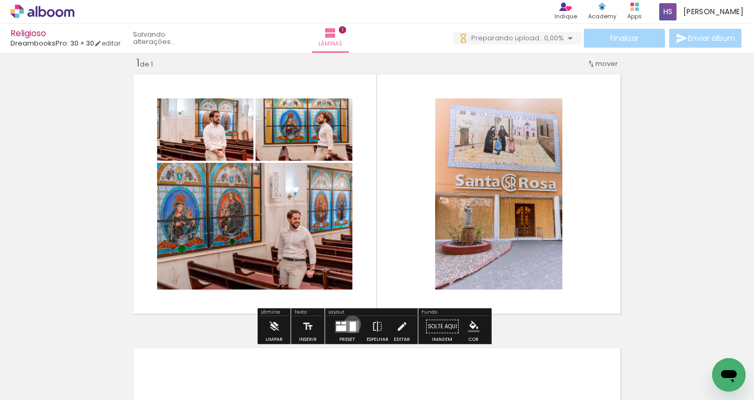
click at [350, 324] on div at bounding box center [353, 325] width 6 height 9
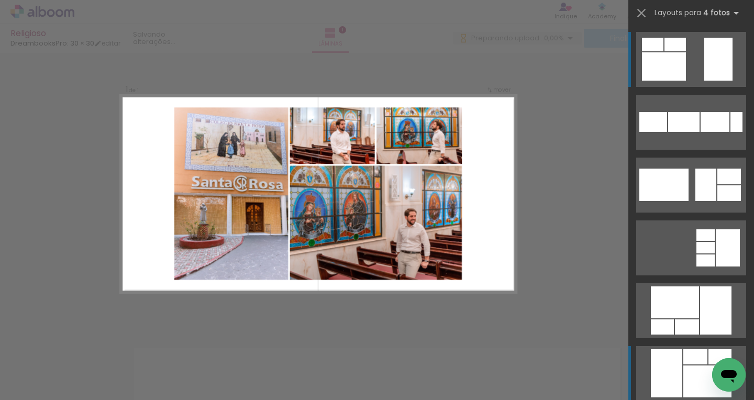
click at [686, 373] on div at bounding box center [707, 381] width 48 height 32
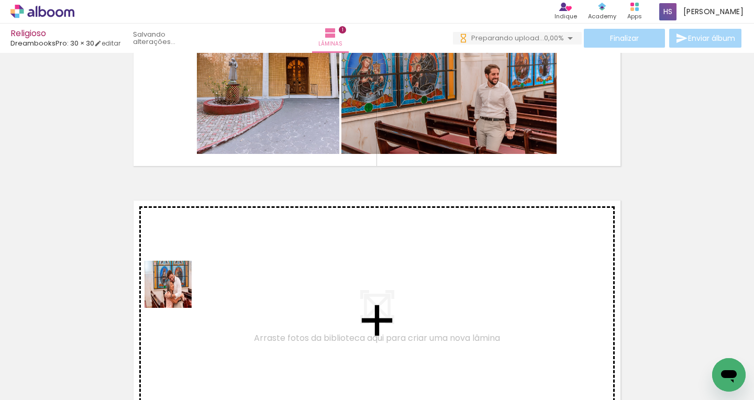
drag, startPoint x: 142, startPoint y: 341, endPoint x: 180, endPoint y: 286, distance: 67.4
click at [180, 286] on quentale-workspace at bounding box center [377, 200] width 754 height 400
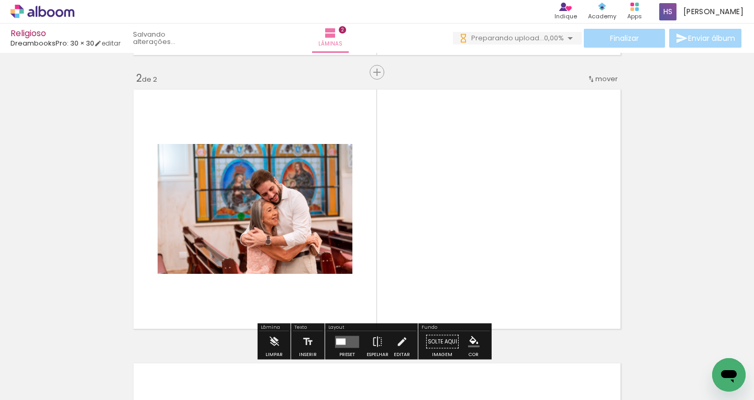
scroll to position [287, 0]
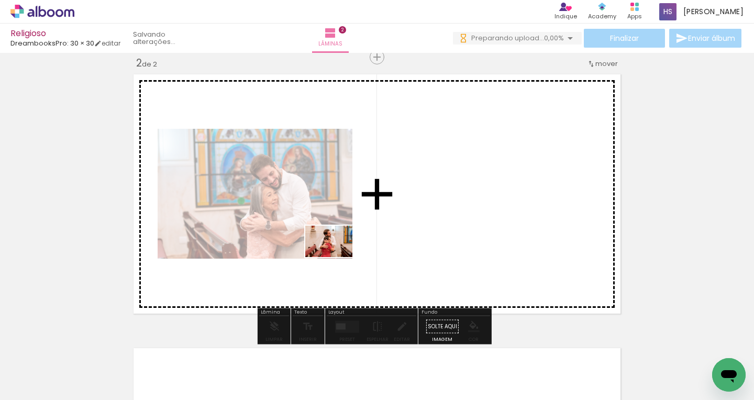
drag, startPoint x: 281, startPoint y: 370, endPoint x: 328, endPoint y: 277, distance: 103.9
click at [337, 257] on quentale-workspace at bounding box center [377, 200] width 754 height 400
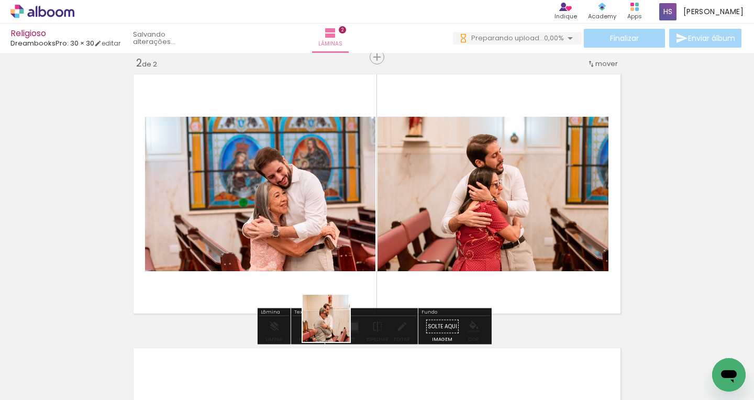
drag, startPoint x: 291, startPoint y: 373, endPoint x: 381, endPoint y: 265, distance: 140.8
click at [387, 259] on quentale-workspace at bounding box center [377, 200] width 754 height 400
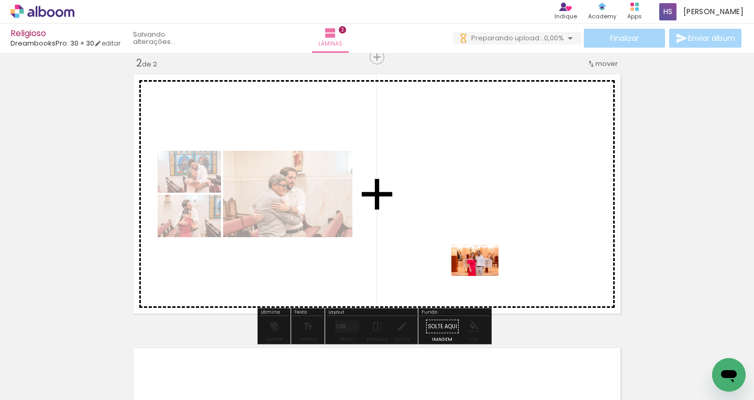
drag, startPoint x: 631, startPoint y: 371, endPoint x: 483, endPoint y: 276, distance: 176.1
click at [483, 276] on quentale-workspace at bounding box center [377, 200] width 754 height 400
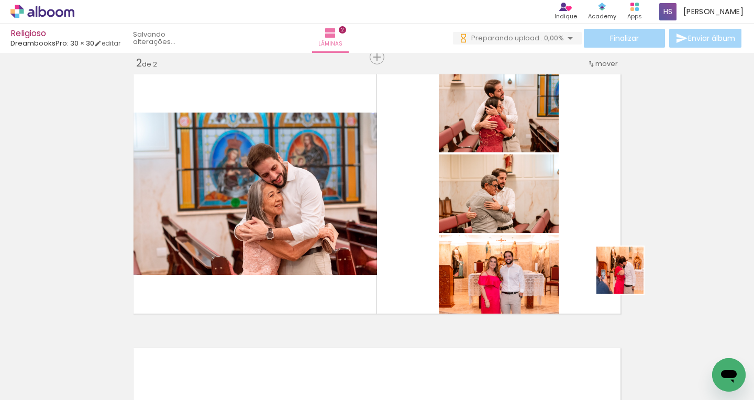
drag, startPoint x: 690, startPoint y: 370, endPoint x: 596, endPoint y: 247, distance: 154.6
click at [596, 247] on quentale-workspace at bounding box center [377, 200] width 754 height 400
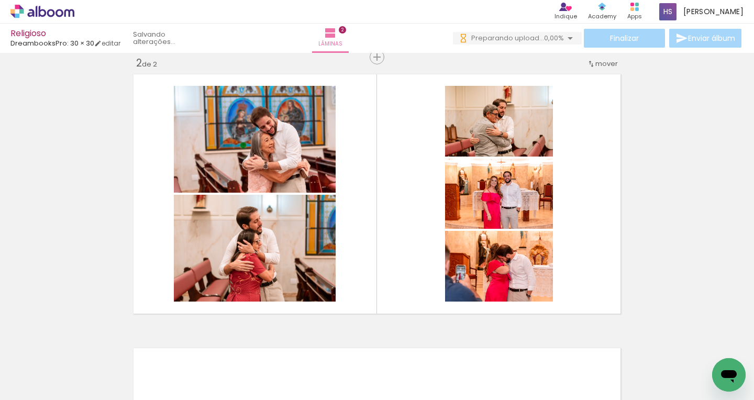
scroll to position [0, 515]
drag, startPoint x: 88, startPoint y: 395, endPoint x: 103, endPoint y: 396, distance: 14.7
click at [86, 396] on iron-horizontal-list at bounding box center [75, 367] width 21 height 65
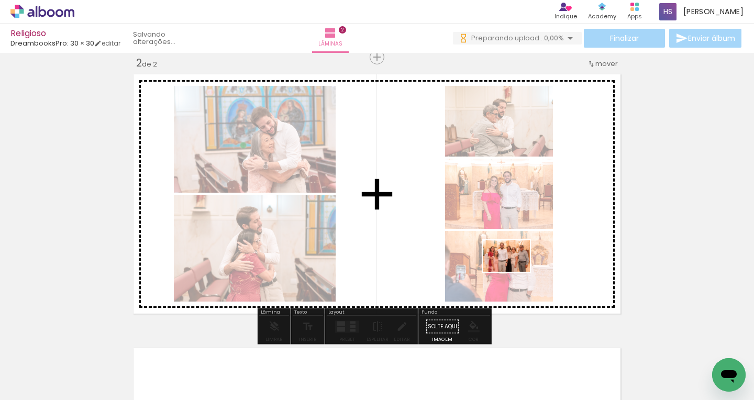
drag, startPoint x: 519, startPoint y: 370, endPoint x: 514, endPoint y: 272, distance: 98.5
click at [514, 272] on quentale-workspace at bounding box center [377, 200] width 754 height 400
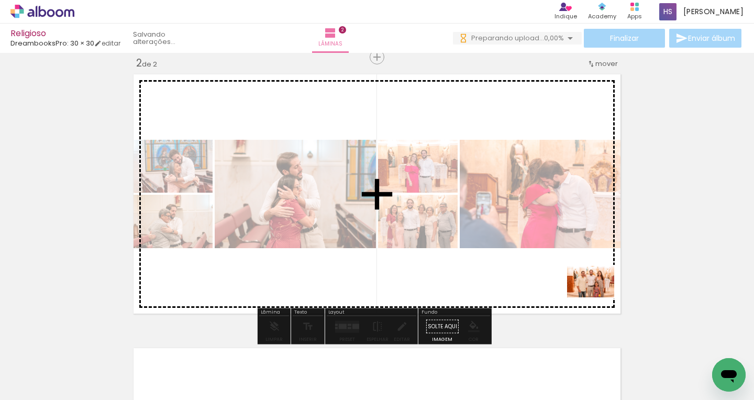
drag, startPoint x: 684, startPoint y: 371, endPoint x: 598, endPoint y: 297, distance: 112.5
click at [598, 297] on quentale-workspace at bounding box center [377, 200] width 754 height 400
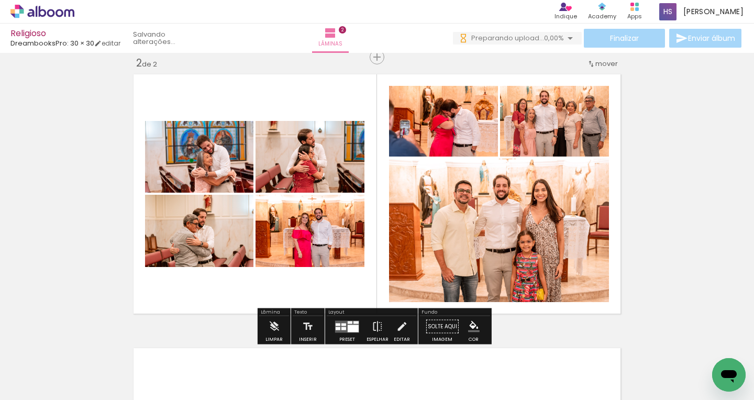
scroll to position [0, 581]
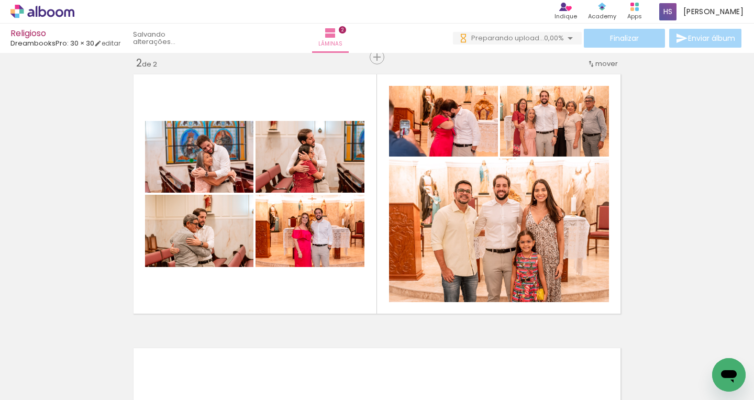
drag, startPoint x: 96, startPoint y: 395, endPoint x: 122, endPoint y: 396, distance: 25.7
click at [86, 396] on iron-horizontal-list at bounding box center [75, 367] width 21 height 65
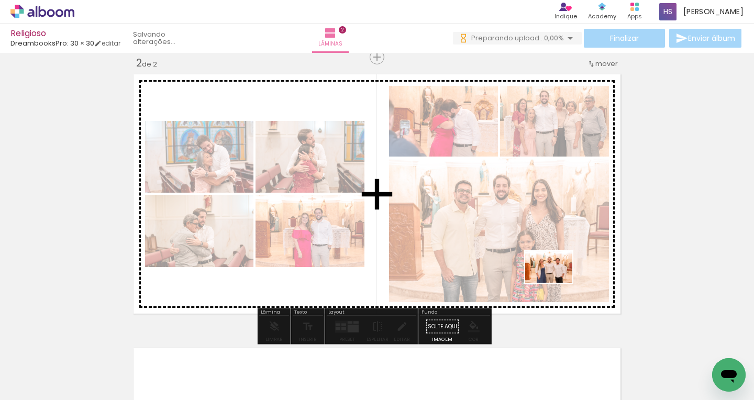
drag, startPoint x: 644, startPoint y: 371, endPoint x: 556, endPoint y: 283, distance: 124.4
click at [556, 283] on quentale-workspace at bounding box center [377, 200] width 754 height 400
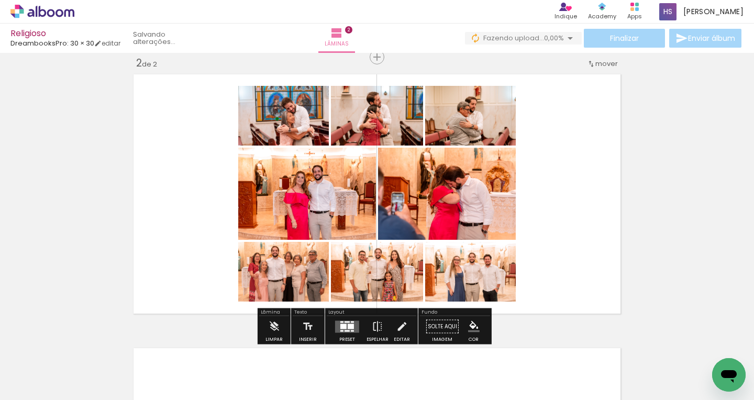
click at [353, 326] on quentale-layouter at bounding box center [347, 326] width 24 height 12
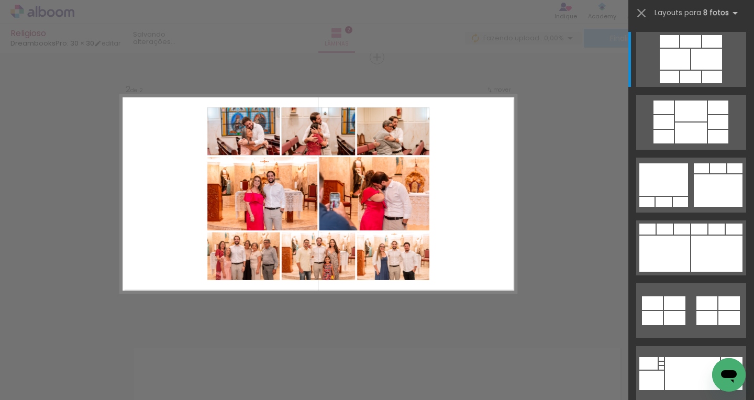
scroll to position [0, 627]
drag, startPoint x: 97, startPoint y: 395, endPoint x: 121, endPoint y: 393, distance: 23.7
click at [86, 393] on iron-horizontal-list at bounding box center [75, 367] width 21 height 65
drag, startPoint x: 106, startPoint y: 395, endPoint x: 131, endPoint y: 396, distance: 25.7
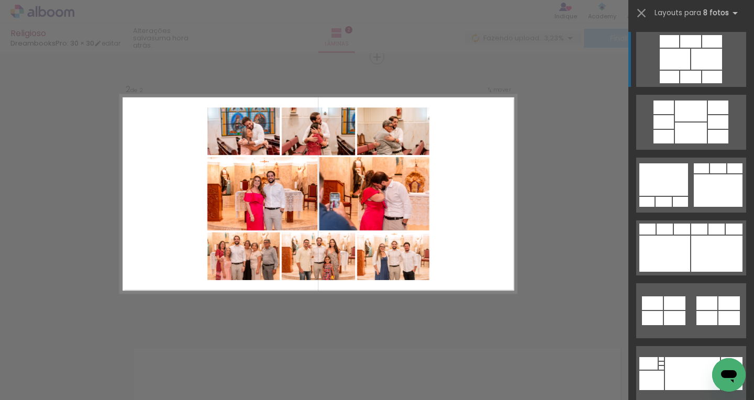
click at [86, 396] on iron-horizontal-list at bounding box center [75, 367] width 21 height 65
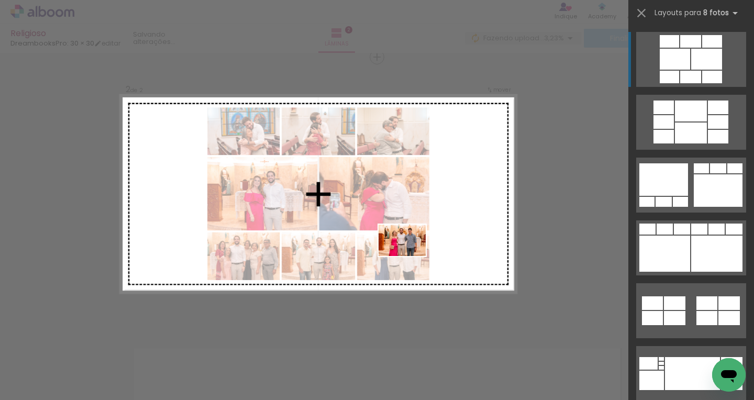
drag, startPoint x: 579, startPoint y: 371, endPoint x: 410, endPoint y: 256, distance: 204.6
click at [410, 256] on quentale-workspace at bounding box center [377, 200] width 754 height 400
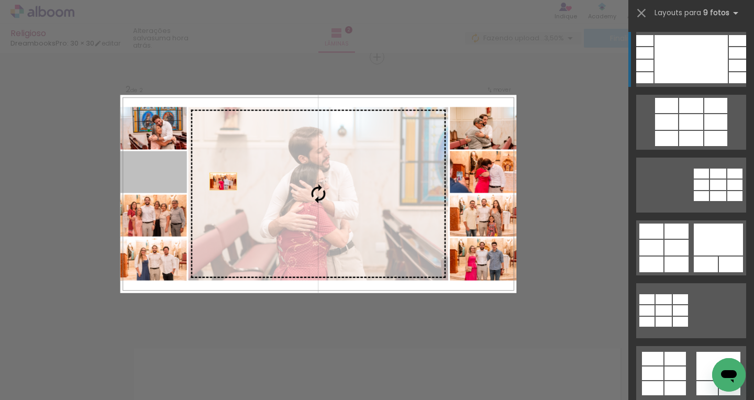
drag, startPoint x: 145, startPoint y: 184, endPoint x: 237, endPoint y: 184, distance: 91.6
click at [0, 0] on slot at bounding box center [0, 0] width 0 height 0
drag, startPoint x: 162, startPoint y: 170, endPoint x: 230, endPoint y: 174, distance: 68.2
click at [0, 0] on slot at bounding box center [0, 0] width 0 height 0
drag, startPoint x: 147, startPoint y: 171, endPoint x: 260, endPoint y: 171, distance: 113.1
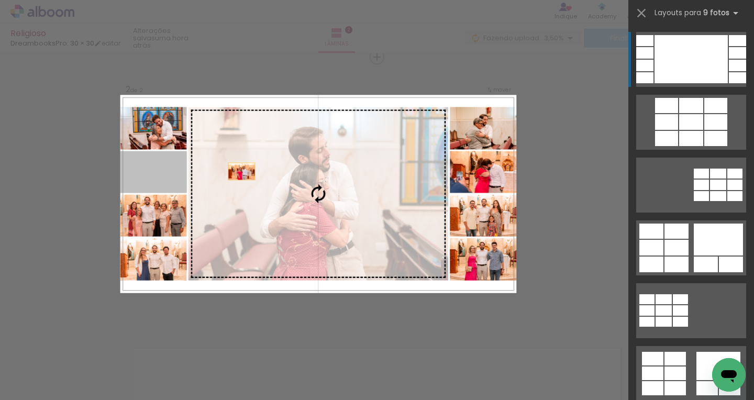
click at [0, 0] on slot at bounding box center [0, 0] width 0 height 0
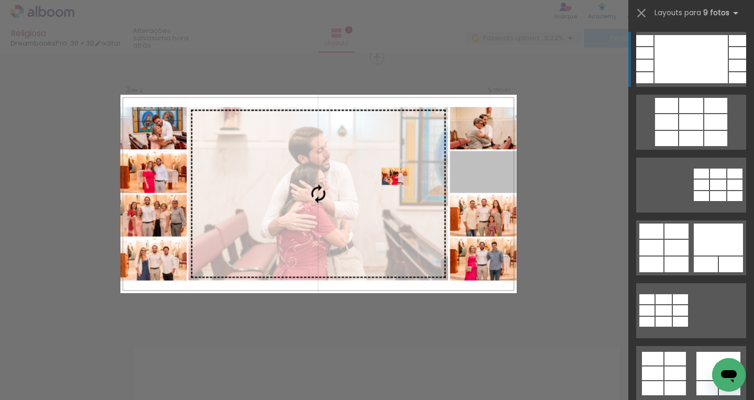
drag, startPoint x: 486, startPoint y: 174, endPoint x: 369, endPoint y: 177, distance: 117.3
click at [0, 0] on slot at bounding box center [0, 0] width 0 height 0
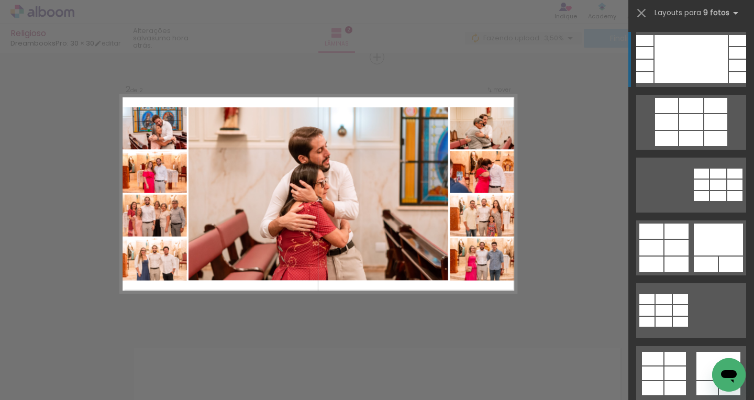
click at [579, 168] on div "Confirmar Cancelar" at bounding box center [377, 189] width 754 height 846
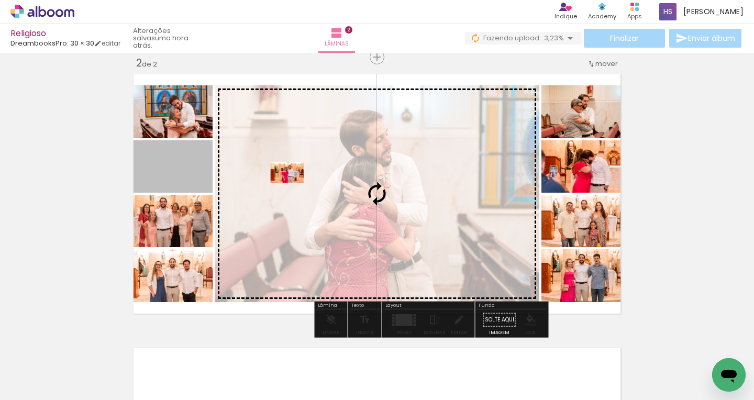
drag, startPoint x: 166, startPoint y: 172, endPoint x: 283, endPoint y: 172, distance: 116.7
click at [0, 0] on slot at bounding box center [0, 0] width 0 height 0
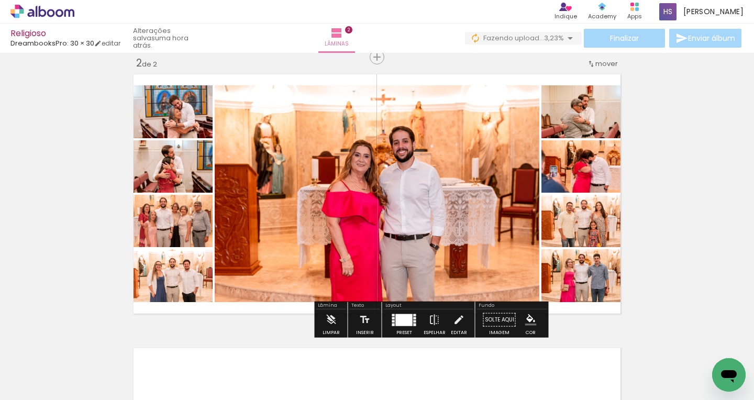
click at [76, 171] on div "Inserir lâmina 1 de 2 Inserir lâmina 2 de 2" at bounding box center [377, 181] width 754 height 822
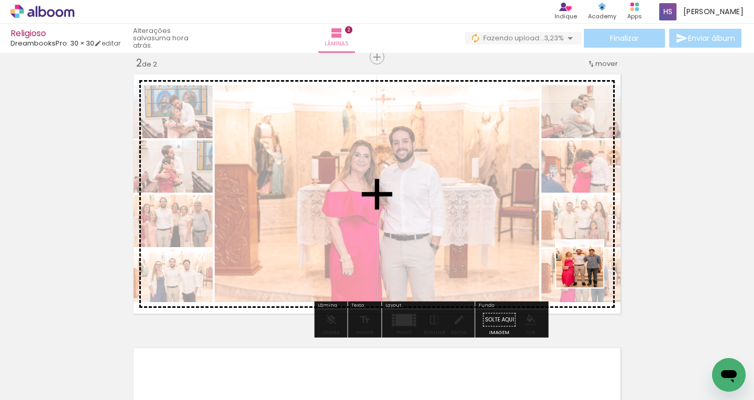
drag, startPoint x: 595, startPoint y: 379, endPoint x: 587, endPoint y: 272, distance: 107.6
click at [587, 272] on quentale-workspace at bounding box center [377, 200] width 754 height 400
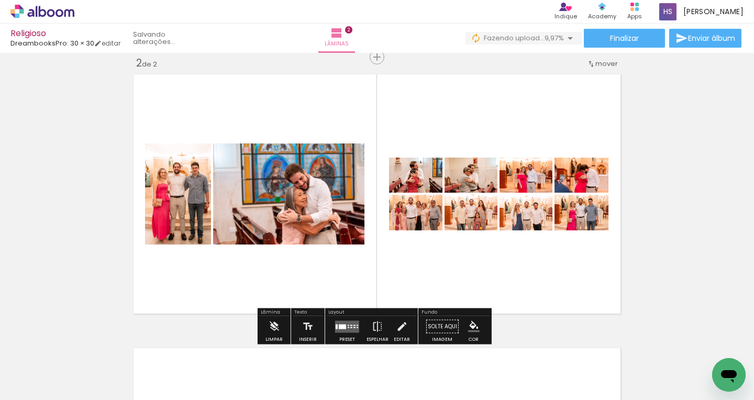
scroll to position [0, 756]
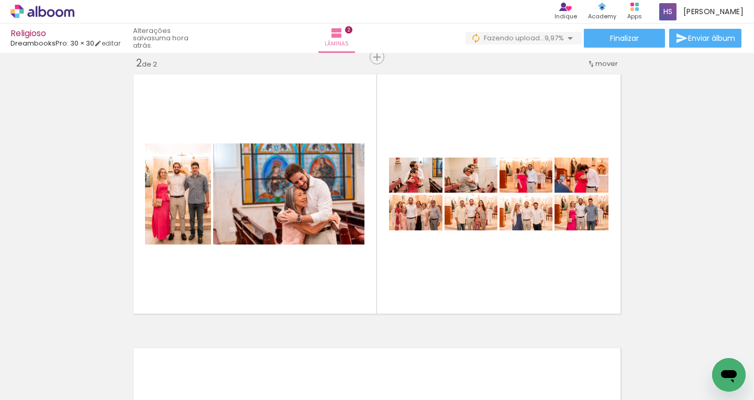
drag, startPoint x: 102, startPoint y: 396, endPoint x: 217, endPoint y: 395, distance: 115.2
click at [86, 395] on iron-horizontal-list at bounding box center [75, 367] width 21 height 65
drag, startPoint x: 102, startPoint y: 396, endPoint x: 161, endPoint y: 396, distance: 59.2
click at [86, 396] on iron-horizontal-list at bounding box center [75, 367] width 21 height 65
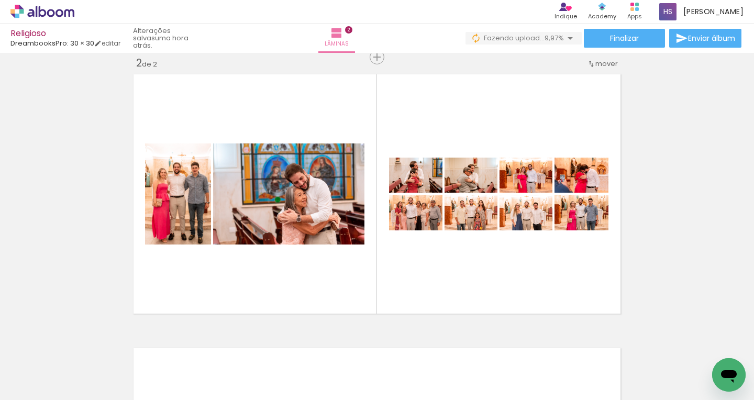
click at [86, 395] on iron-horizontal-list at bounding box center [75, 367] width 21 height 65
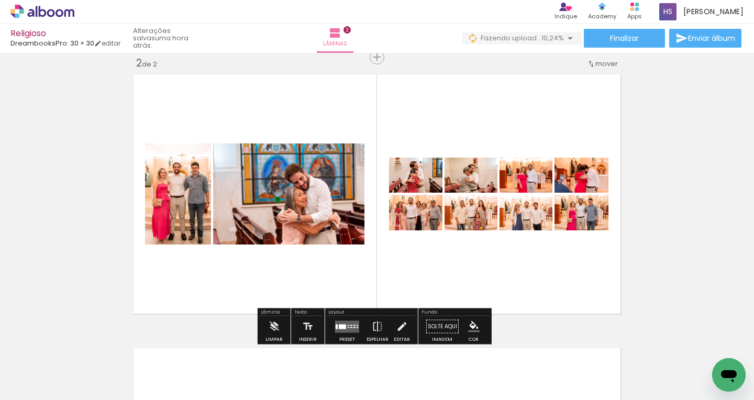
scroll to position [0, 1631]
drag, startPoint x: 633, startPoint y: 138, endPoint x: 415, endPoint y: 242, distance: 241.9
click at [415, 242] on div "Inserir lâmina 1 de 2 Inserir lâmina 2 de 2" at bounding box center [377, 181] width 754 height 822
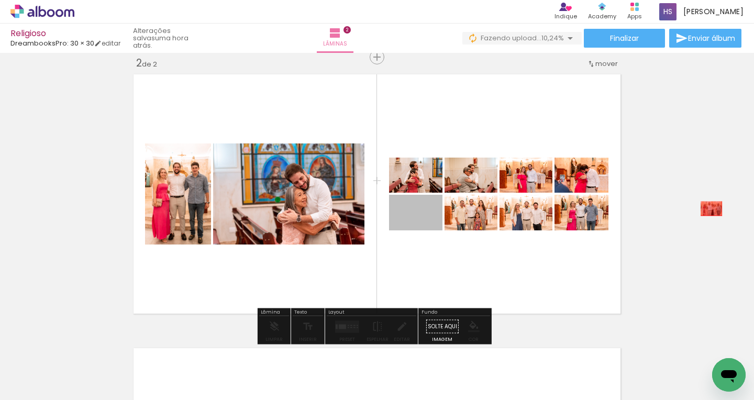
drag, startPoint x: 418, startPoint y: 217, endPoint x: 707, endPoint y: 208, distance: 289.1
click at [707, 208] on div "Inserir lâmina 1 de 2 Inserir lâmina 2 de 2" at bounding box center [377, 181] width 754 height 822
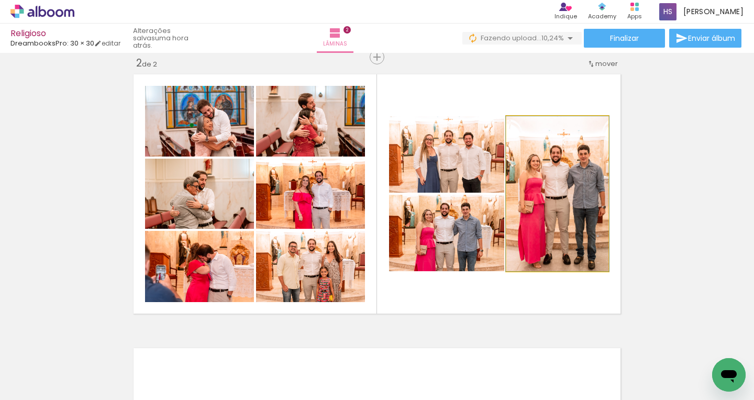
drag, startPoint x: 553, startPoint y: 227, endPoint x: 708, endPoint y: 210, distance: 155.9
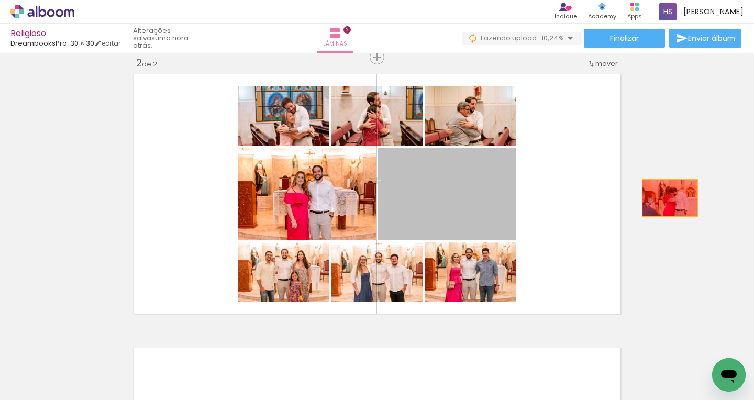
drag, startPoint x: 489, startPoint y: 207, endPoint x: 715, endPoint y: 192, distance: 225.6
click at [715, 192] on div "Inserir lâmina 1 de 2 Inserir lâmina 2 de 2" at bounding box center [377, 181] width 754 height 822
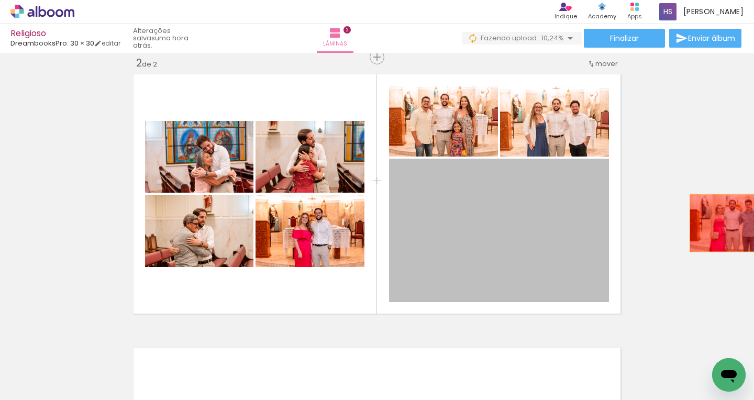
drag, startPoint x: 714, startPoint y: 226, endPoint x: 753, endPoint y: 216, distance: 40.1
click at [753, 216] on div "Inserir lâmina 1 de 2 Inserir lâmina 2 de 2 Confirmar Cancelar" at bounding box center [377, 226] width 754 height 347
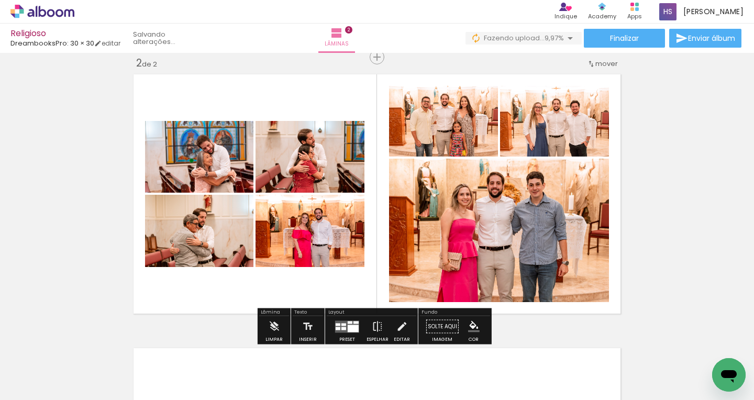
drag, startPoint x: 562, startPoint y: 140, endPoint x: 636, endPoint y: 148, distance: 74.2
click at [736, 142] on div "Inserir lâmina 1 de 2 Inserir lâmina 2 de 2" at bounding box center [377, 181] width 754 height 822
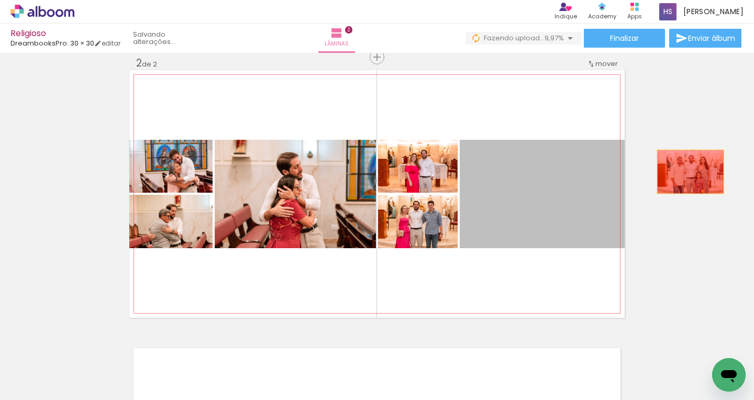
drag, startPoint x: 679, startPoint y: 173, endPoint x: 686, endPoint y: 172, distance: 7.0
click at [686, 172] on div "Inserir lâmina 1 de 2 Inserir lâmina 2 de 2" at bounding box center [377, 181] width 754 height 822
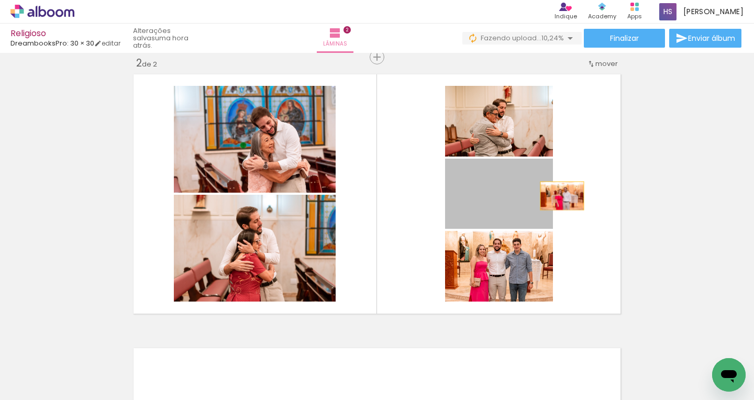
drag, startPoint x: 496, startPoint y: 205, endPoint x: 534, endPoint y: 194, distance: 39.6
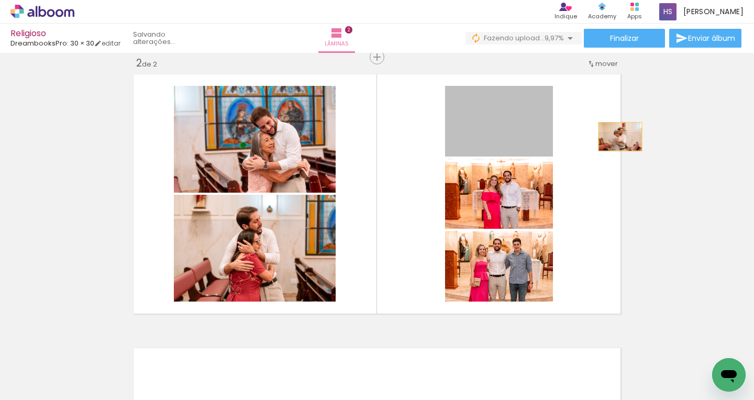
drag, startPoint x: 616, startPoint y: 137, endPoint x: 651, endPoint y: 150, distance: 37.1
click at [712, 132] on div "Inserir lâmina 1 de 2 Inserir lâmina 2 de 2" at bounding box center [377, 181] width 754 height 822
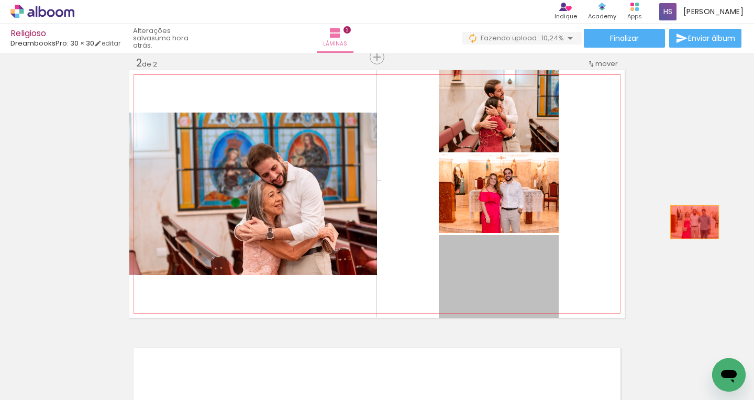
drag, startPoint x: 507, startPoint y: 261, endPoint x: 690, endPoint y: 222, distance: 187.3
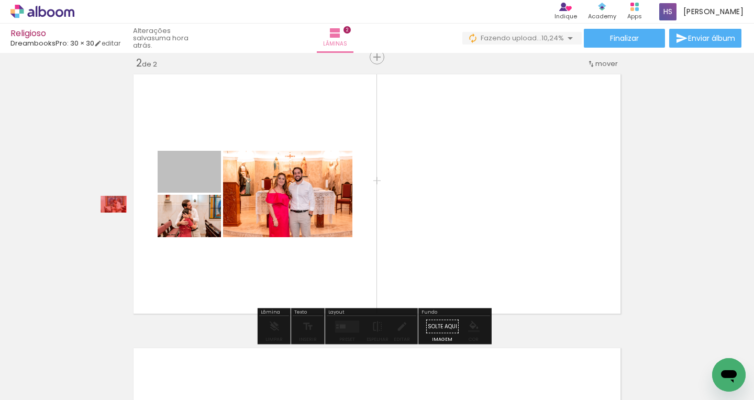
drag, startPoint x: 182, startPoint y: 185, endPoint x: 104, endPoint y: 205, distance: 79.9
click at [104, 205] on div "Inserir lâmina 1 de 2 Inserir lâmina 2 de 2" at bounding box center [377, 181] width 754 height 822
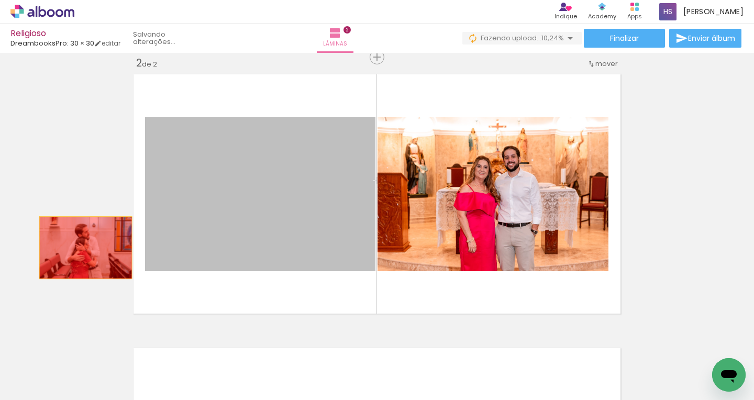
drag, startPoint x: 254, startPoint y: 228, endPoint x: 76, endPoint y: 242, distance: 178.0
click at [75, 244] on div "Inserir lâmina 1 de 2 Inserir lâmina 2 de 2" at bounding box center [377, 181] width 754 height 822
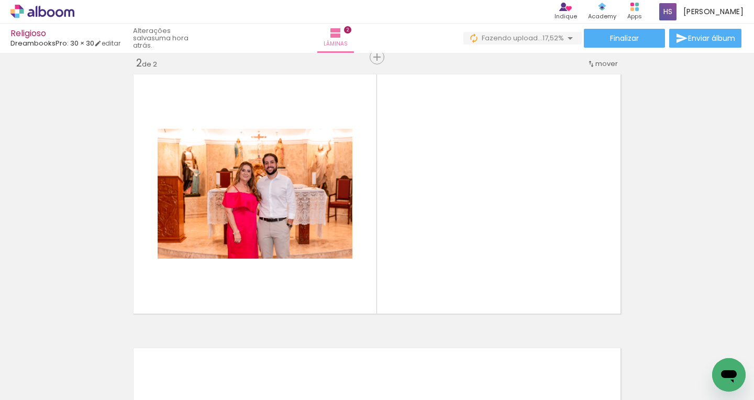
scroll to position [0, 1631]
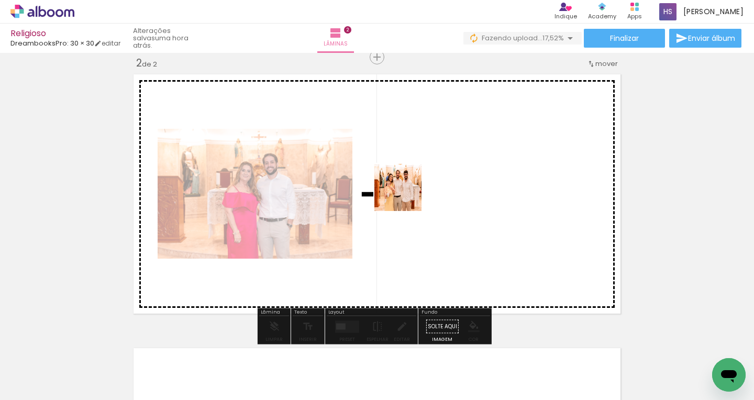
drag, startPoint x: 357, startPoint y: 371, endPoint x: 406, endPoint y: 189, distance: 188.1
click at [406, 189] on quentale-workspace at bounding box center [377, 200] width 754 height 400
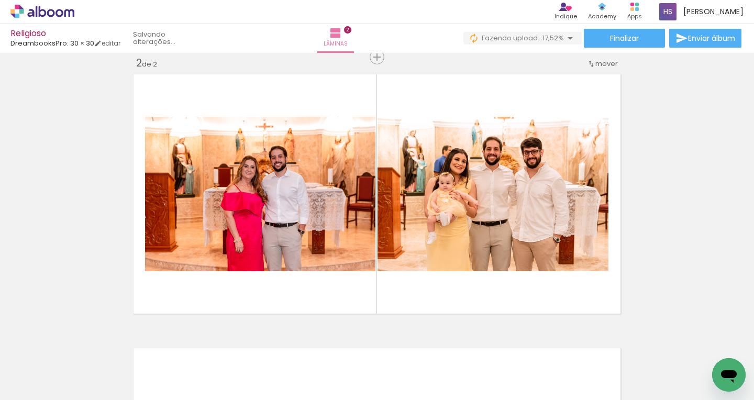
scroll to position [0, 965]
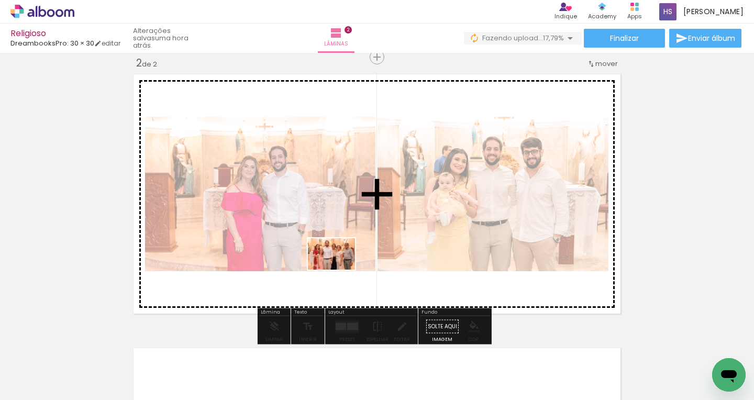
drag, startPoint x: 327, startPoint y: 376, endPoint x: 339, endPoint y: 270, distance: 107.0
click at [339, 270] on quentale-workspace at bounding box center [377, 200] width 754 height 400
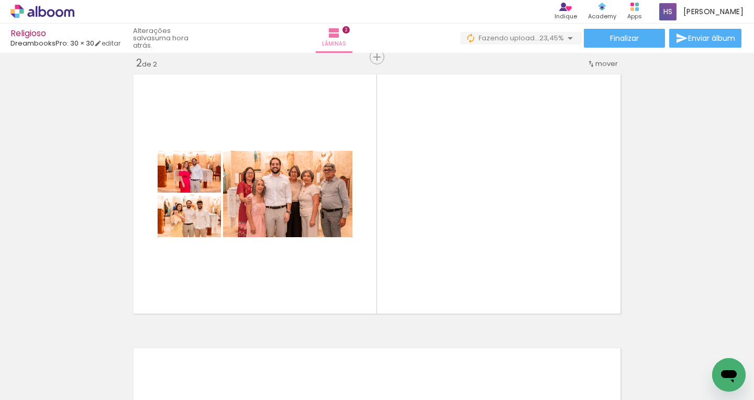
scroll to position [0, 627]
drag, startPoint x: 114, startPoint y: 397, endPoint x: 107, endPoint y: 394, distance: 7.3
click at [86, 394] on iron-horizontal-list at bounding box center [75, 367] width 21 height 65
drag, startPoint x: 106, startPoint y: 394, endPoint x: 128, endPoint y: 394, distance: 22.0
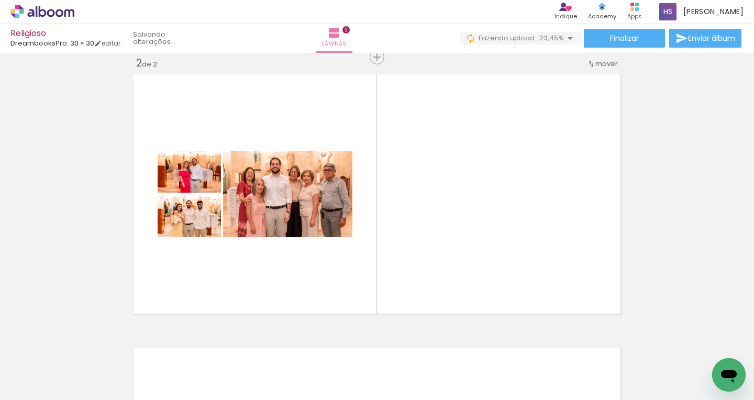
click at [86, 394] on iron-horizontal-list at bounding box center [75, 367] width 21 height 65
drag, startPoint x: 108, startPoint y: 397, endPoint x: 161, endPoint y: 397, distance: 52.9
click at [86, 397] on iron-horizontal-list at bounding box center [75, 367] width 21 height 65
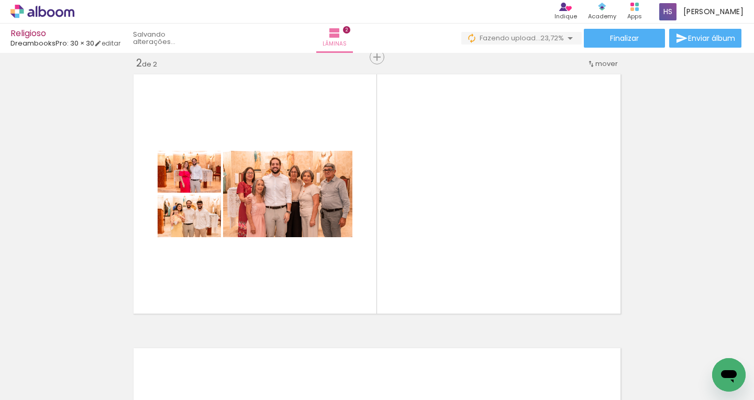
drag, startPoint x: 101, startPoint y: 396, endPoint x: 132, endPoint y: 394, distance: 31.0
click at [86, 394] on iron-horizontal-list at bounding box center [75, 367] width 21 height 65
drag, startPoint x: 110, startPoint y: 396, endPoint x: 124, endPoint y: 396, distance: 13.6
click at [86, 396] on iron-horizontal-list at bounding box center [75, 367] width 21 height 65
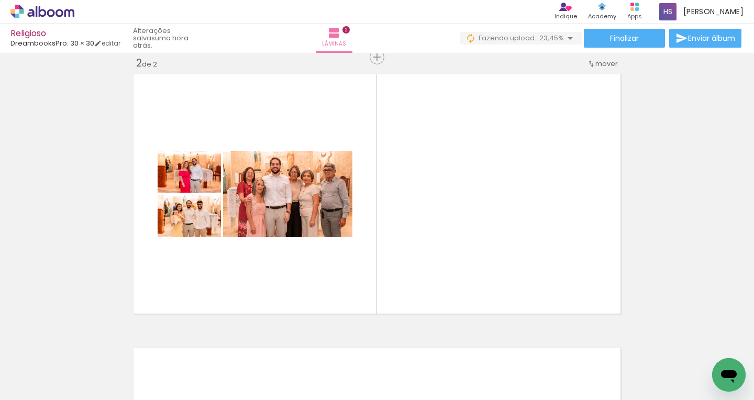
click at [86, 394] on iron-horizontal-list at bounding box center [75, 367] width 21 height 65
click at [86, 396] on iron-horizontal-list at bounding box center [75, 367] width 21 height 65
click at [86, 398] on iron-horizontal-list at bounding box center [75, 367] width 21 height 65
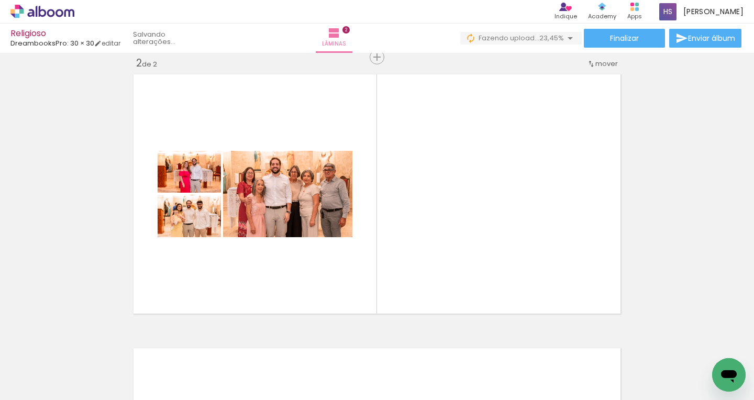
click at [86, 396] on iron-horizontal-list at bounding box center [75, 367] width 21 height 65
click at [86, 395] on iron-horizontal-list at bounding box center [75, 367] width 21 height 65
click at [86, 396] on iron-horizontal-list at bounding box center [75, 367] width 21 height 65
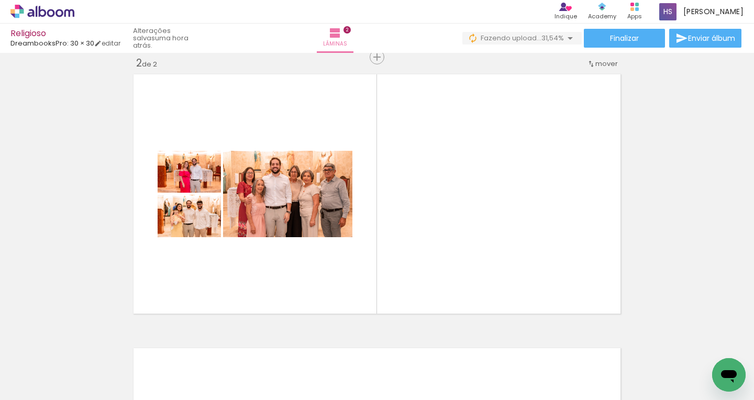
click at [86, 396] on iron-horizontal-list at bounding box center [75, 367] width 21 height 65
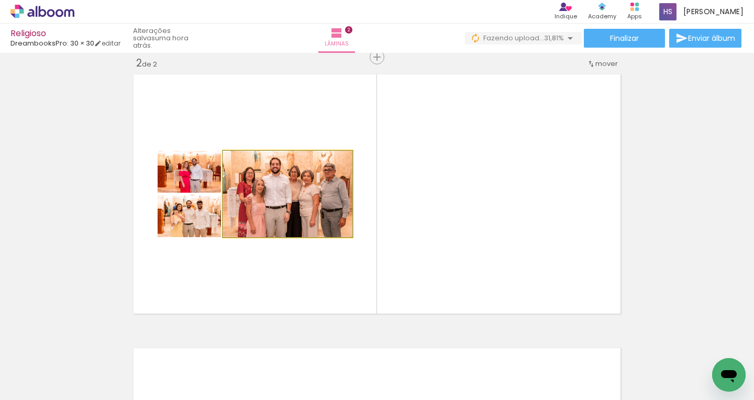
drag, startPoint x: 302, startPoint y: 218, endPoint x: 16, endPoint y: 247, distance: 287.2
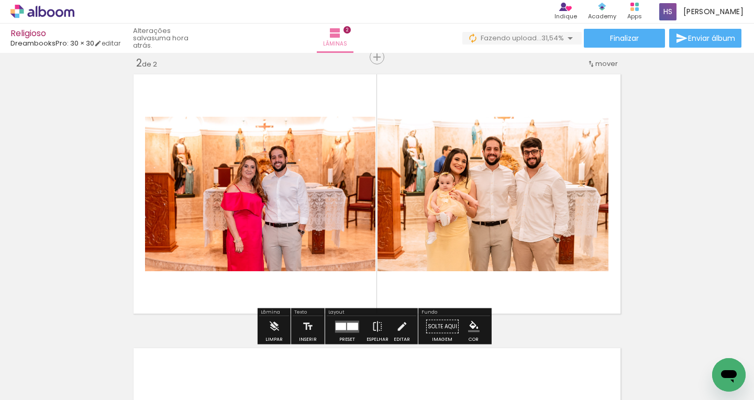
drag, startPoint x: 7, startPoint y: 204, endPoint x: 52, endPoint y: 205, distance: 45.0
click at [0, 204] on div "Inserir lâmina 1 de 2 Inserir lâmina 2 de 2" at bounding box center [377, 181] width 754 height 822
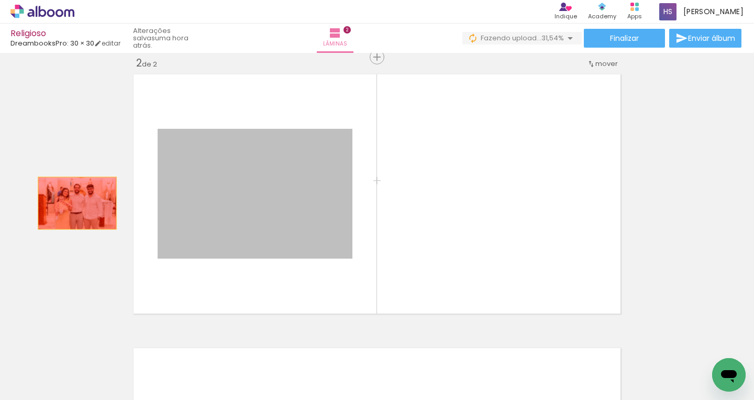
drag, startPoint x: 146, startPoint y: 202, endPoint x: 18, endPoint y: 206, distance: 127.8
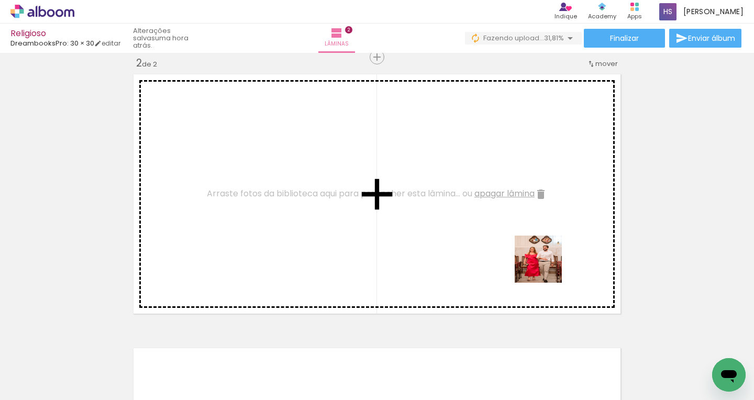
drag, startPoint x: 708, startPoint y: 362, endPoint x: 541, endPoint y: 262, distance: 194.6
click at [541, 262] on quentale-workspace at bounding box center [377, 200] width 754 height 400
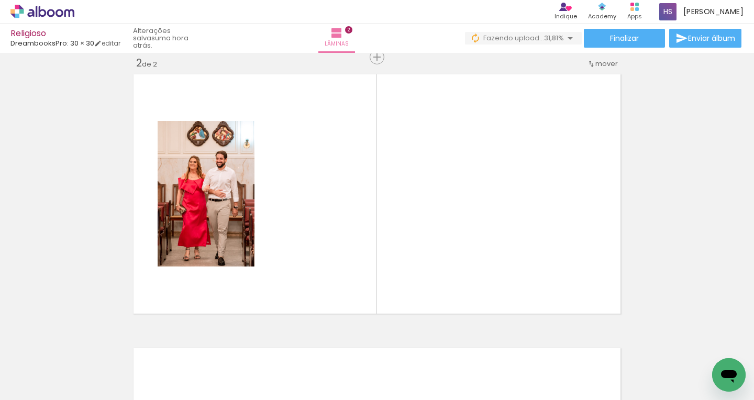
scroll to position [0, 2219]
drag, startPoint x: 151, startPoint y: 396, endPoint x: 177, endPoint y: 394, distance: 25.7
click at [86, 394] on iron-horizontal-list at bounding box center [75, 367] width 21 height 65
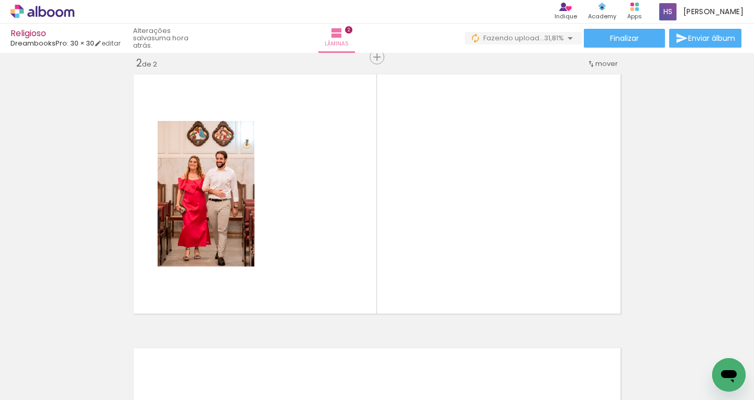
scroll to position [0, 2932]
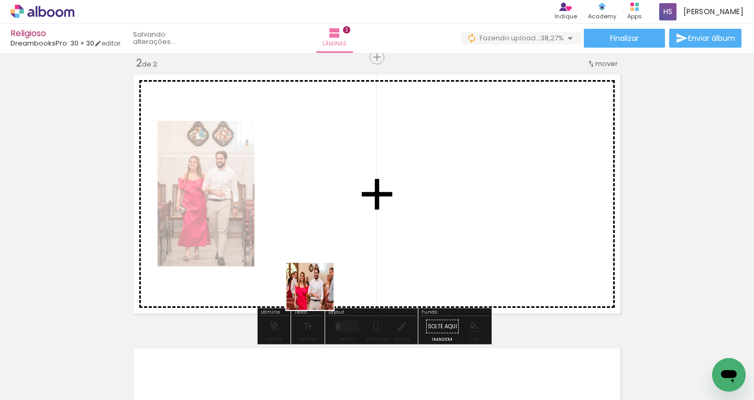
drag, startPoint x: 116, startPoint y: 375, endPoint x: 320, endPoint y: 288, distance: 222.4
click at [320, 288] on quentale-workspace at bounding box center [377, 200] width 754 height 400
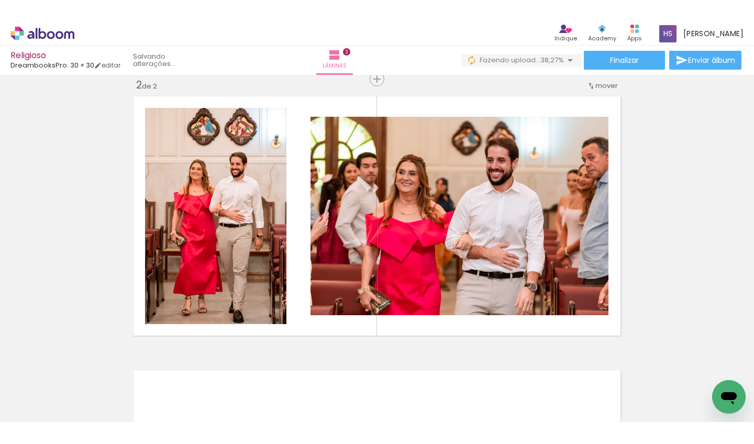
scroll to position [0, 2798]
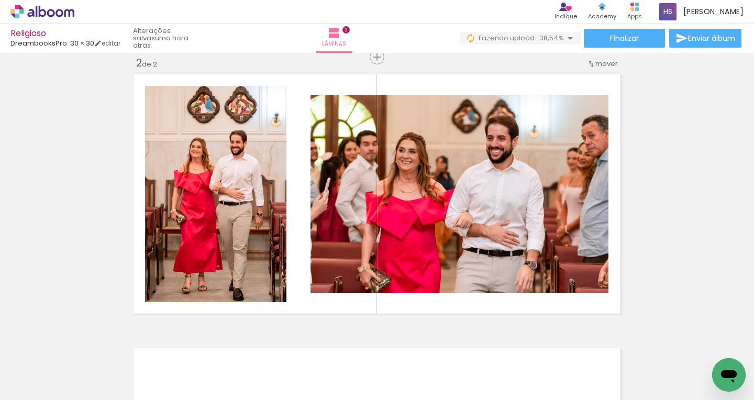
drag, startPoint x: 172, startPoint y: 394, endPoint x: 180, endPoint y: 395, distance: 8.4
click at [86, 395] on iron-horizontal-list at bounding box center [75, 367] width 21 height 65
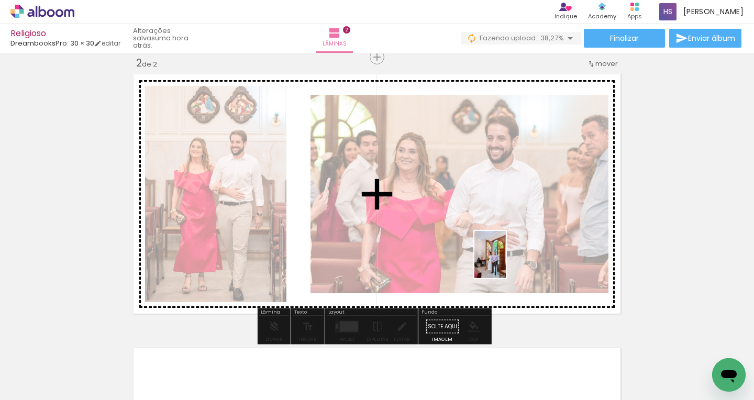
drag, startPoint x: 477, startPoint y: 367, endPoint x: 506, endPoint y: 262, distance: 109.1
click at [506, 262] on quentale-workspace at bounding box center [377, 200] width 754 height 400
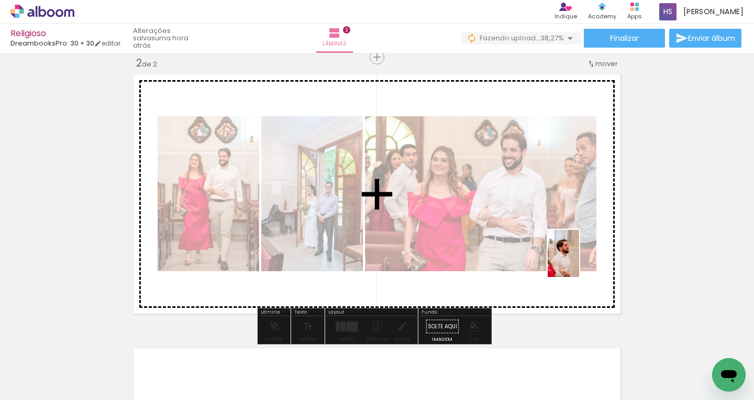
drag, startPoint x: 602, startPoint y: 376, endPoint x: 579, endPoint y: 261, distance: 116.9
click at [579, 261] on quentale-workspace at bounding box center [377, 200] width 754 height 400
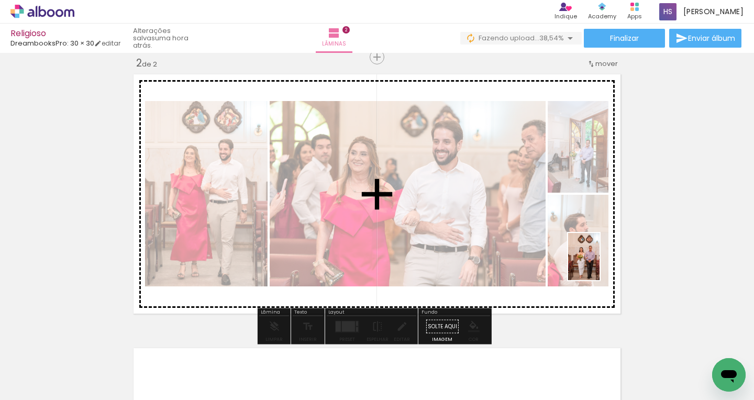
drag, startPoint x: 599, startPoint y: 375, endPoint x: 599, endPoint y: 264, distance: 110.5
click at [599, 264] on quentale-workspace at bounding box center [377, 200] width 754 height 400
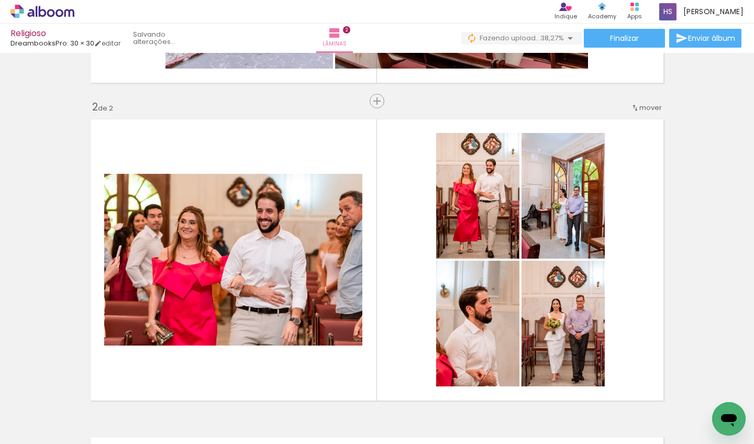
scroll to position [0, 2844]
drag, startPoint x: 173, startPoint y: 441, endPoint x: 193, endPoint y: 439, distance: 20.5
click at [86, 399] on iron-horizontal-list at bounding box center [75, 410] width 21 height 65
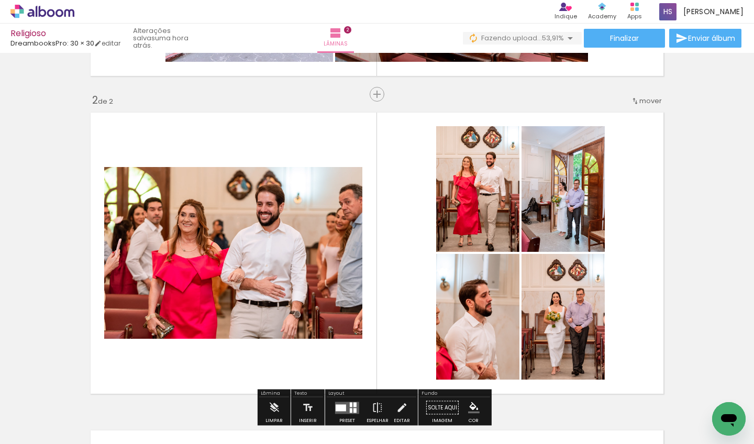
scroll to position [300, 0]
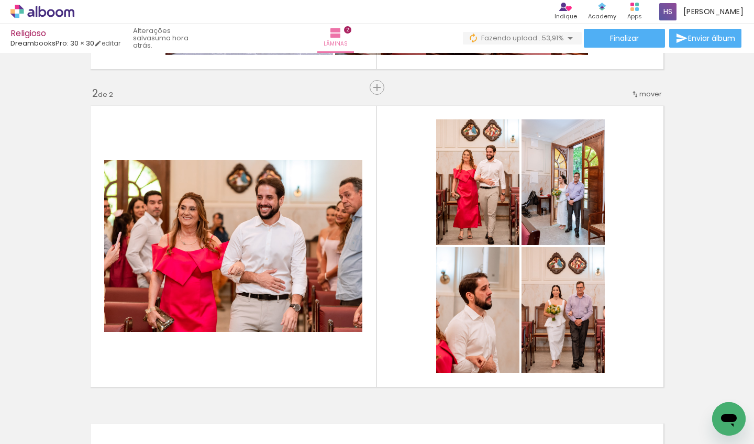
click at [86, 399] on iron-horizontal-list at bounding box center [75, 410] width 21 height 65
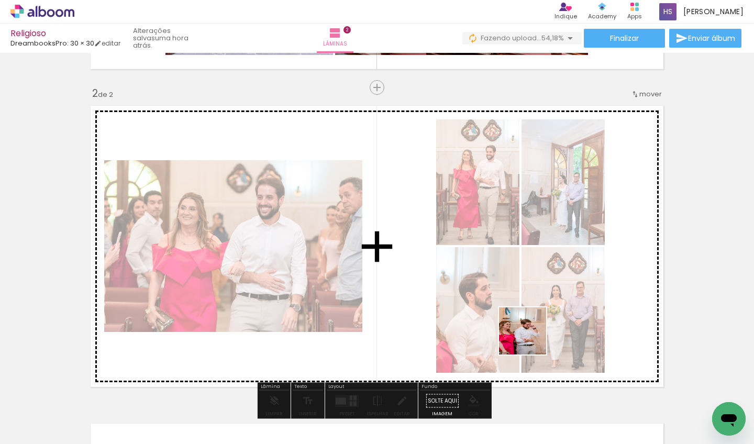
drag, startPoint x: 495, startPoint y: 412, endPoint x: 538, endPoint y: 317, distance: 104.7
click at [538, 317] on quentale-workspace at bounding box center [377, 222] width 754 height 444
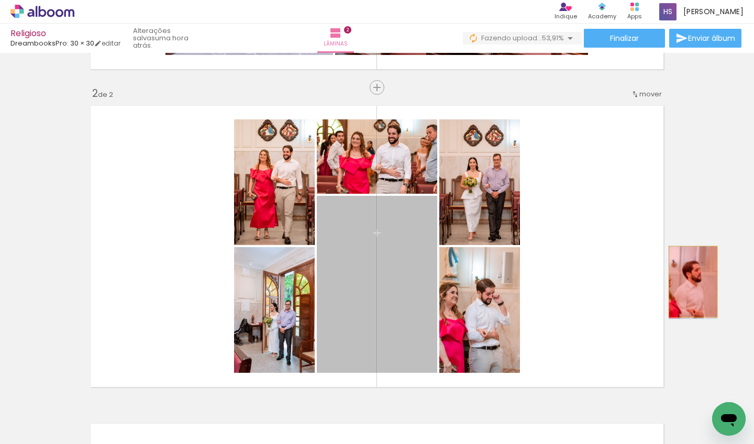
drag, startPoint x: 410, startPoint y: 296, endPoint x: 689, endPoint y: 282, distance: 278.9
click at [689, 282] on div "Inserir lâmina 1 de 2 Inserir lâmina 2 de 2" at bounding box center [377, 233] width 754 height 954
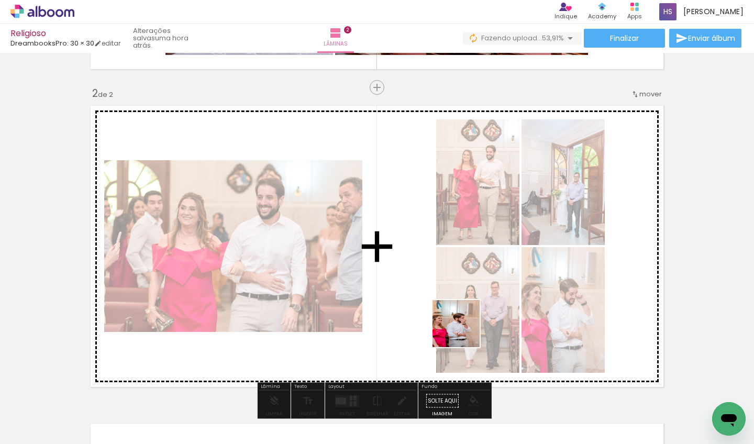
drag, startPoint x: 482, startPoint y: 417, endPoint x: 461, endPoint y: 327, distance: 92.4
click at [461, 327] on quentale-workspace at bounding box center [377, 222] width 754 height 444
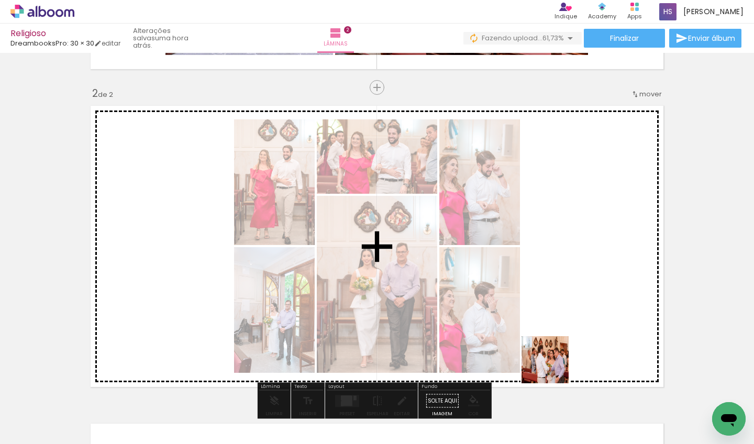
drag, startPoint x: 556, startPoint y: 413, endPoint x: 557, endPoint y: 317, distance: 96.3
click at [557, 317] on quentale-workspace at bounding box center [377, 222] width 754 height 444
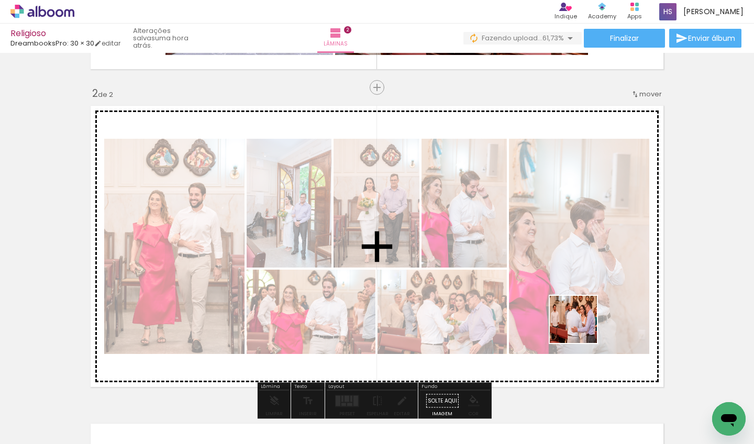
drag, startPoint x: 592, startPoint y: 411, endPoint x: 581, endPoint y: 314, distance: 98.6
click at [581, 314] on quentale-workspace at bounding box center [377, 222] width 754 height 444
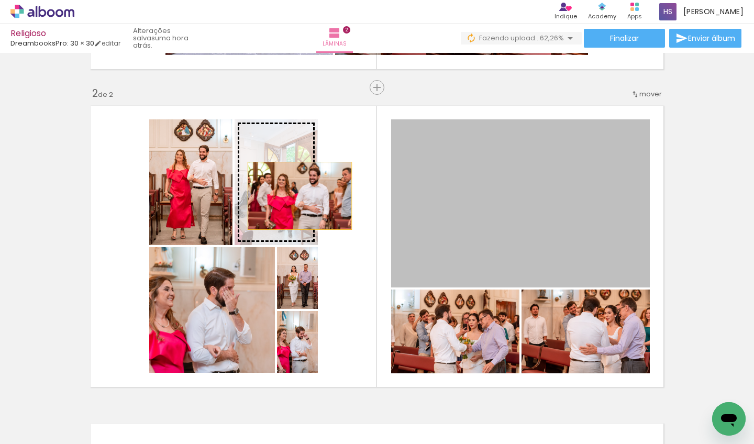
drag, startPoint x: 460, startPoint y: 208, endPoint x: 296, endPoint y: 196, distance: 164.9
click at [0, 0] on slot at bounding box center [0, 0] width 0 height 0
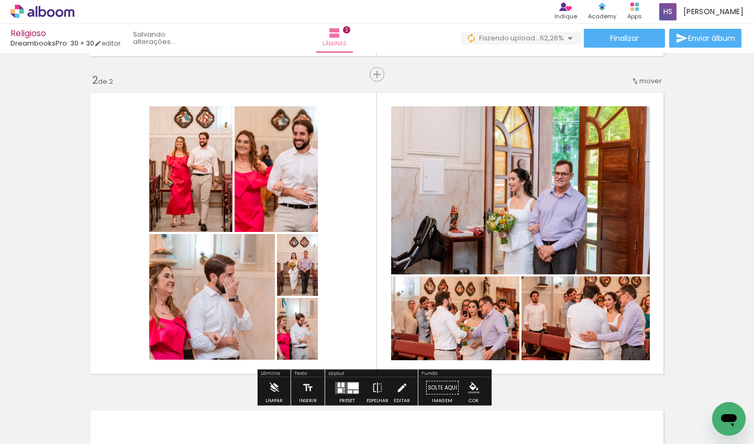
scroll to position [327, 0]
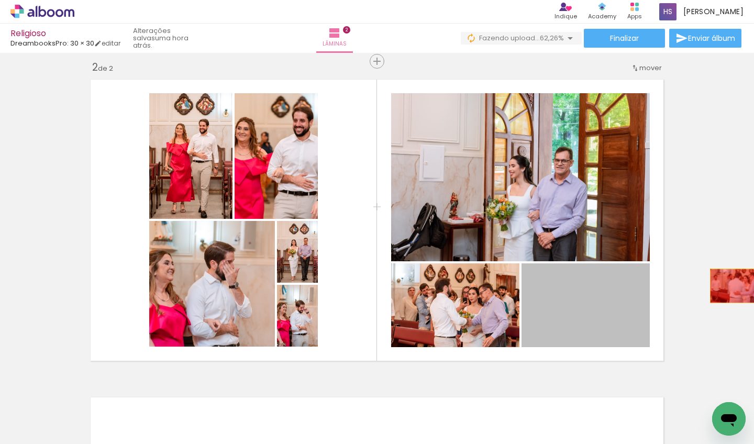
drag, startPoint x: 603, startPoint y: 322, endPoint x: 732, endPoint y: 286, distance: 134.4
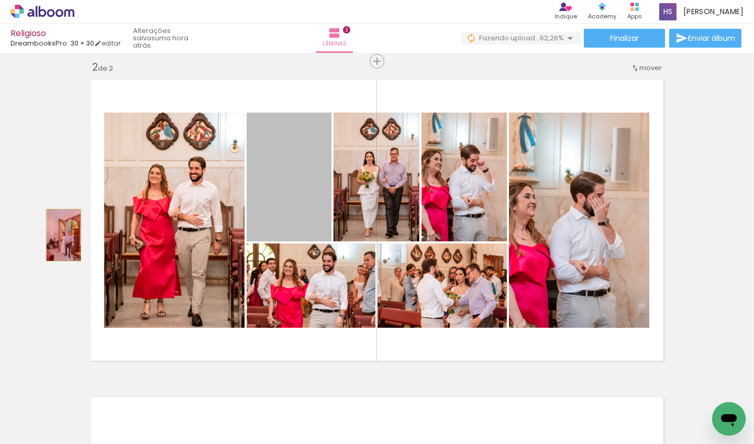
drag, startPoint x: 281, startPoint y: 214, endPoint x: 60, endPoint y: 235, distance: 221.9
click at [60, 235] on div "Inserir lâmina 1 de 2 Inserir lâmina 2 de 2" at bounding box center [377, 207] width 754 height 954
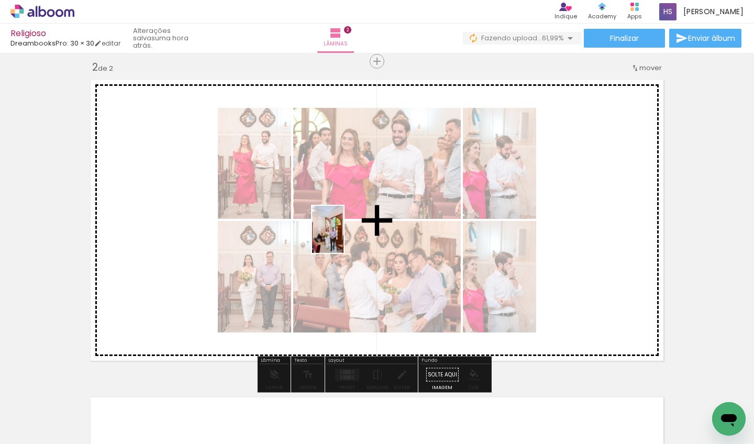
drag, startPoint x: 163, startPoint y: 379, endPoint x: 343, endPoint y: 237, distance: 229.7
click at [343, 237] on quentale-workspace at bounding box center [377, 222] width 754 height 444
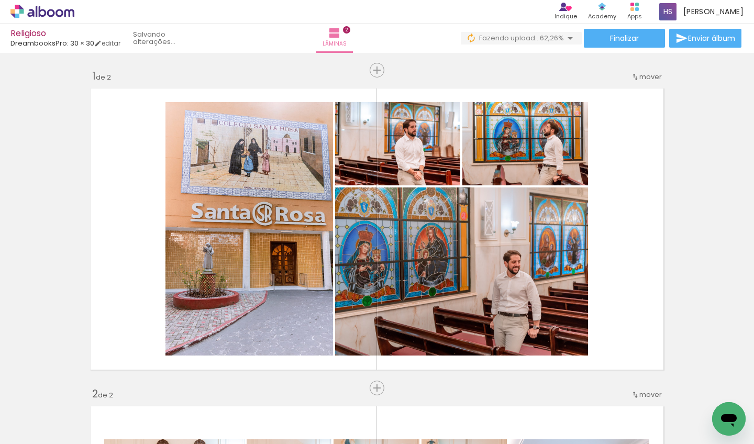
scroll to position [0, 3263]
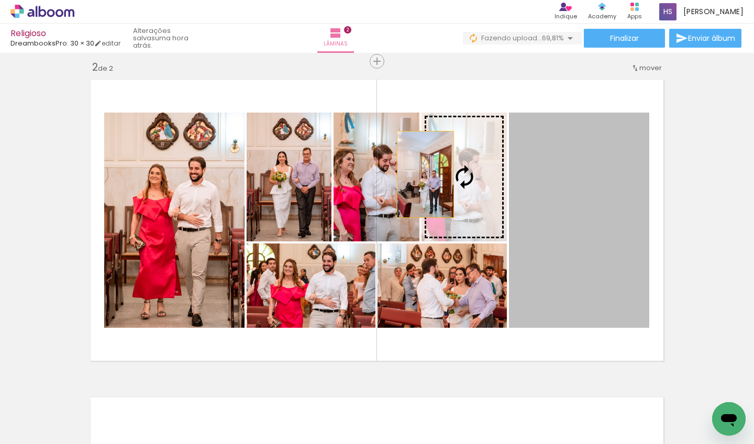
drag, startPoint x: 572, startPoint y: 243, endPoint x: 421, endPoint y: 174, distance: 165.8
click at [0, 0] on slot at bounding box center [0, 0] width 0 height 0
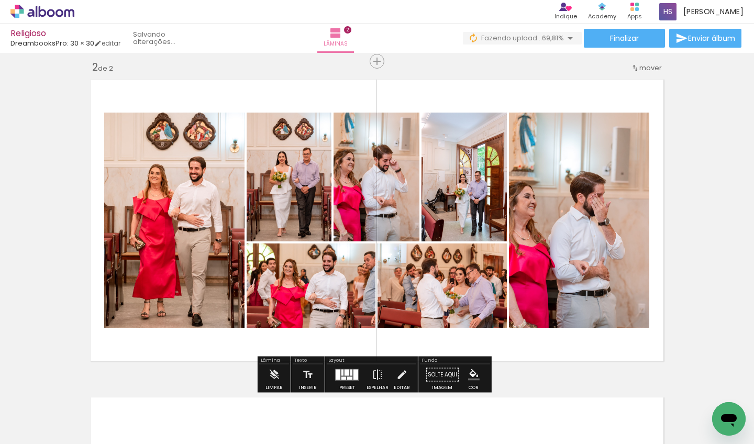
click at [350, 374] on quentale-layouter at bounding box center [347, 375] width 24 height 12
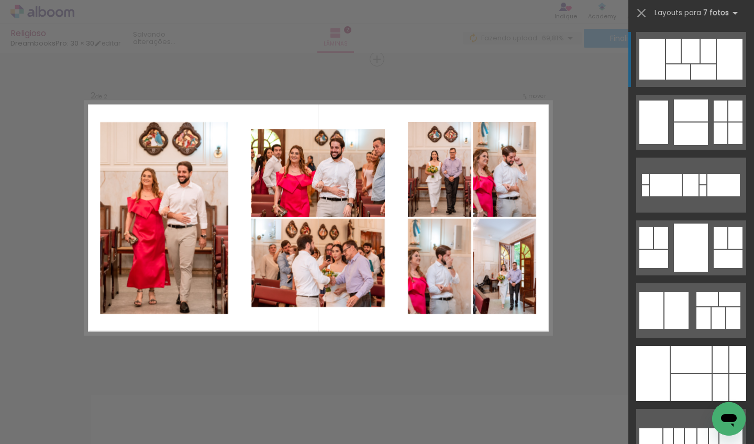
scroll to position [331, 0]
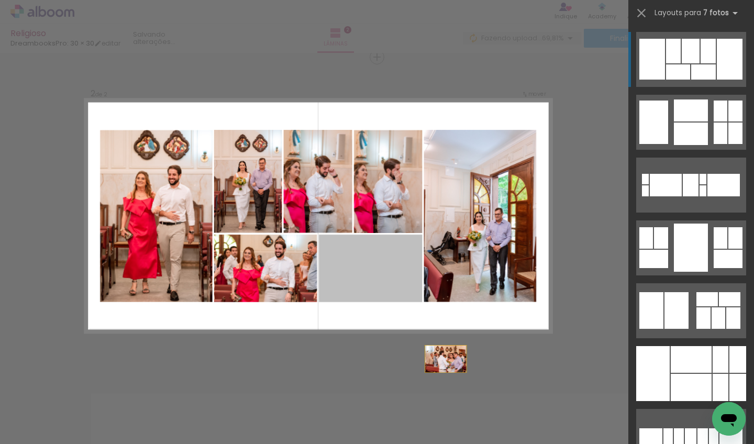
drag, startPoint x: 357, startPoint y: 263, endPoint x: 426, endPoint y: 376, distance: 132.2
click at [426, 376] on div "Inserir lâmina 1 de 2 Inserir lâmina 2 de 2 Confirmar Cancelar" at bounding box center [377, 211] width 754 height 978
drag, startPoint x: 361, startPoint y: 291, endPoint x: 441, endPoint y: 346, distance: 96.4
click at [380, 384] on quentale-workspace at bounding box center [377, 222] width 754 height 444
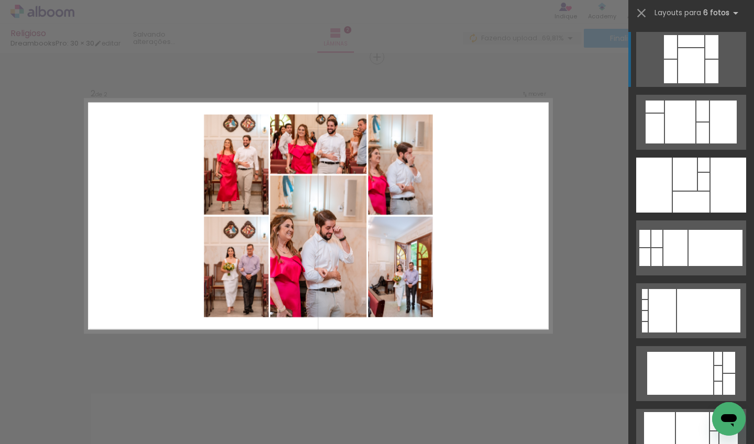
click at [452, 359] on div "Confirmar Cancelar" at bounding box center [377, 211] width 754 height 978
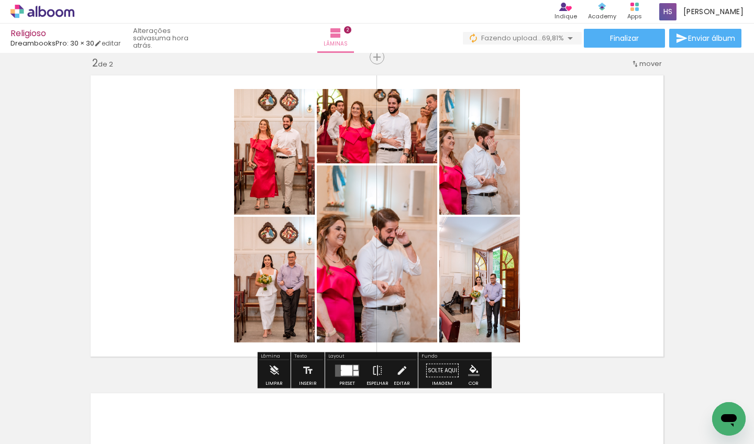
click at [348, 366] on div at bounding box center [346, 370] width 11 height 10
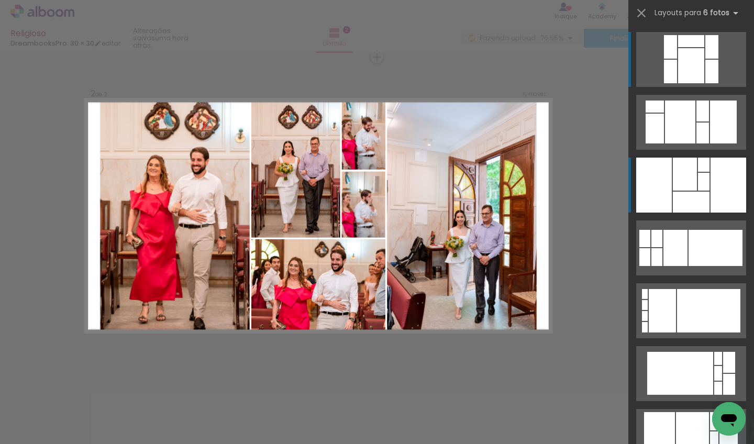
click at [690, 185] on div at bounding box center [685, 174] width 24 height 33
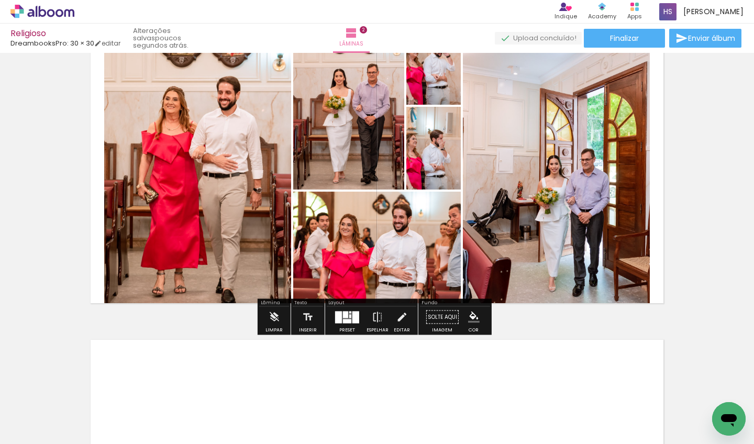
scroll to position [320, 0]
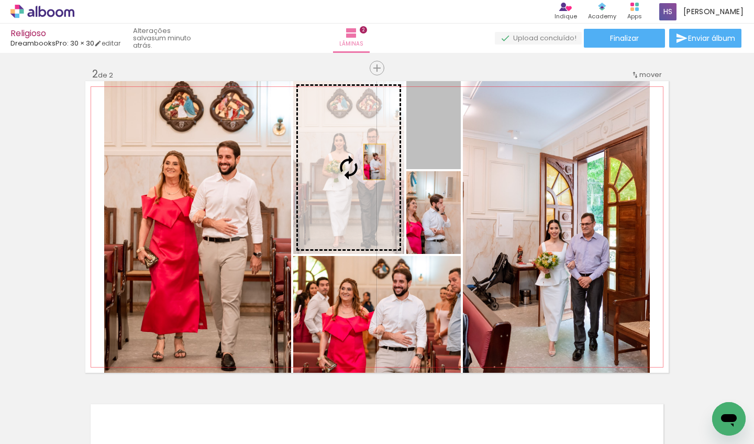
drag, startPoint x: 443, startPoint y: 128, endPoint x: 371, endPoint y: 162, distance: 80.3
click at [0, 0] on slot at bounding box center [0, 0] width 0 height 0
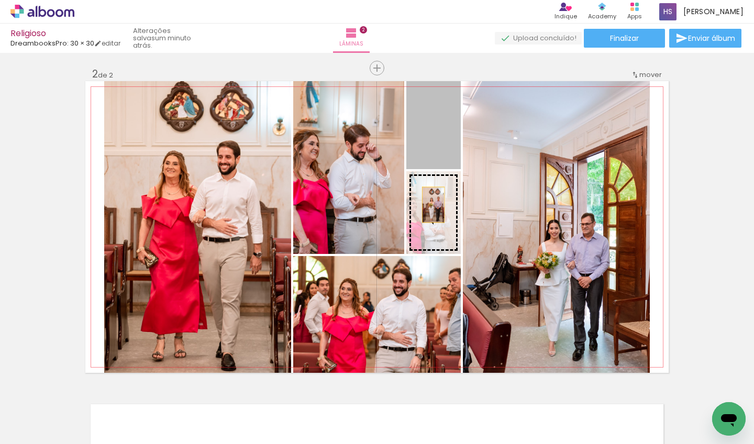
drag, startPoint x: 428, startPoint y: 151, endPoint x: 429, endPoint y: 205, distance: 53.9
click at [0, 0] on slot at bounding box center [0, 0] width 0 height 0
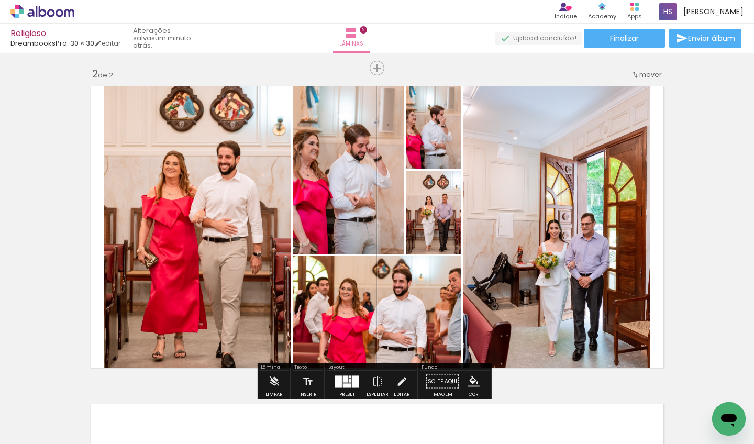
scroll to position [392, 0]
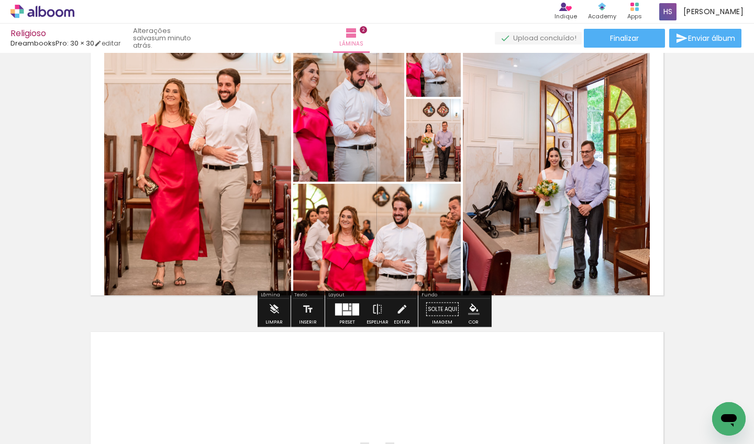
click at [339, 305] on div at bounding box center [338, 309] width 7 height 12
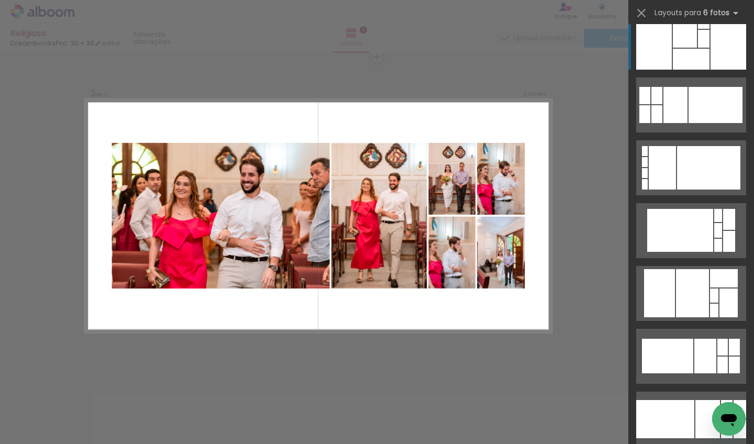
scroll to position [0, 0]
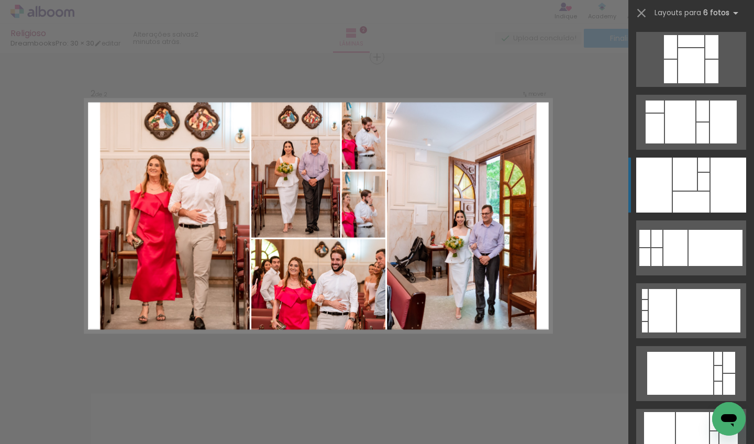
click at [685, 173] on div at bounding box center [685, 174] width 24 height 33
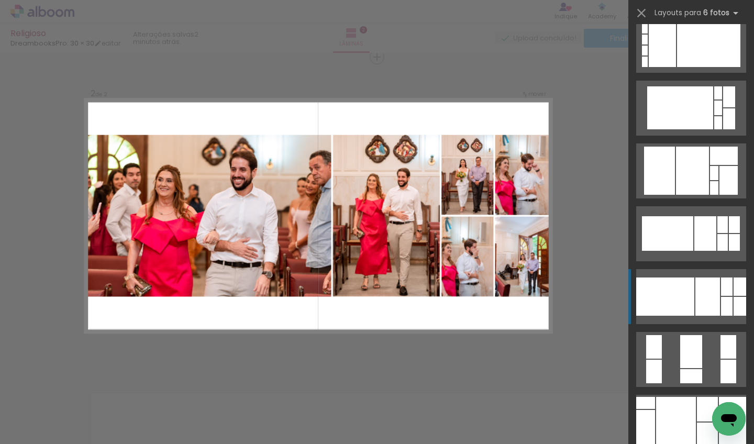
scroll to position [354, 0]
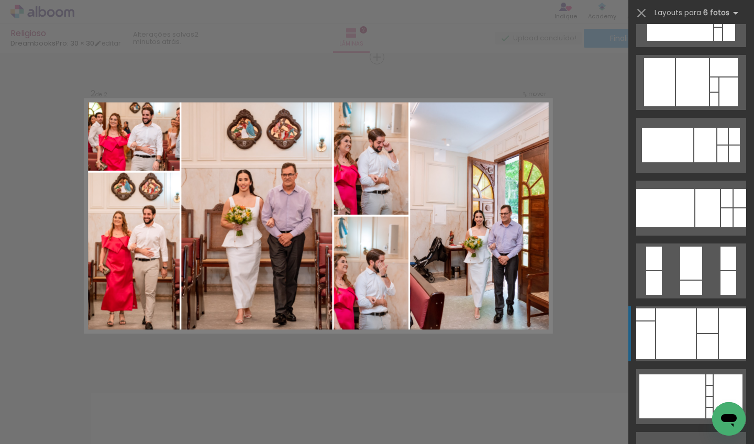
click at [678, 355] on div at bounding box center [676, 333] width 40 height 51
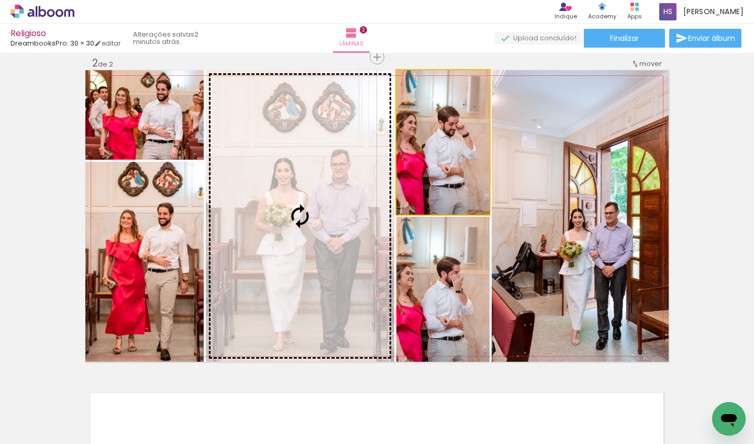
drag, startPoint x: 452, startPoint y: 171, endPoint x: 348, endPoint y: 193, distance: 107.0
click at [0, 0] on slot at bounding box center [0, 0] width 0 height 0
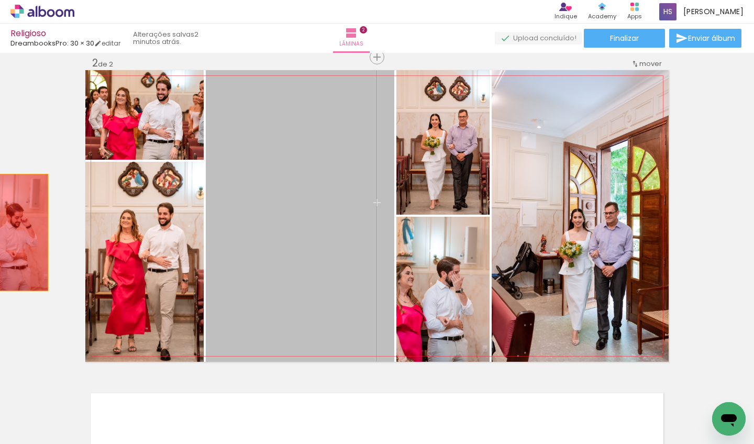
drag, startPoint x: 343, startPoint y: 208, endPoint x: 7, endPoint y: 229, distance: 336.7
click at [7, 229] on div "Inserir lâmina 1 de 2 Inserir lâmina 2 de 2" at bounding box center [377, 203] width 754 height 954
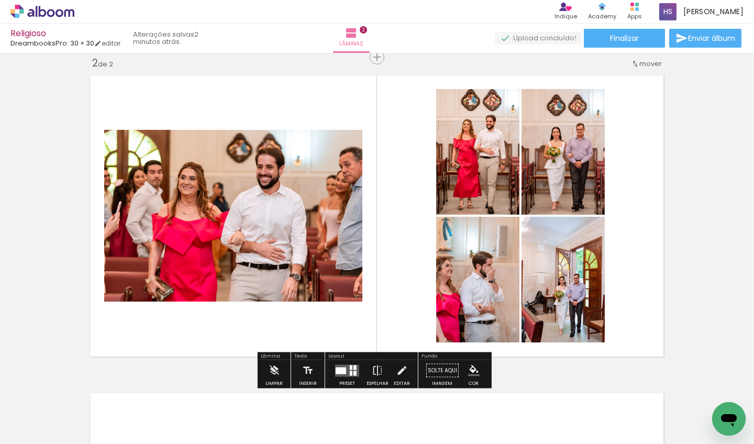
click at [341, 372] on div at bounding box center [341, 370] width 10 height 7
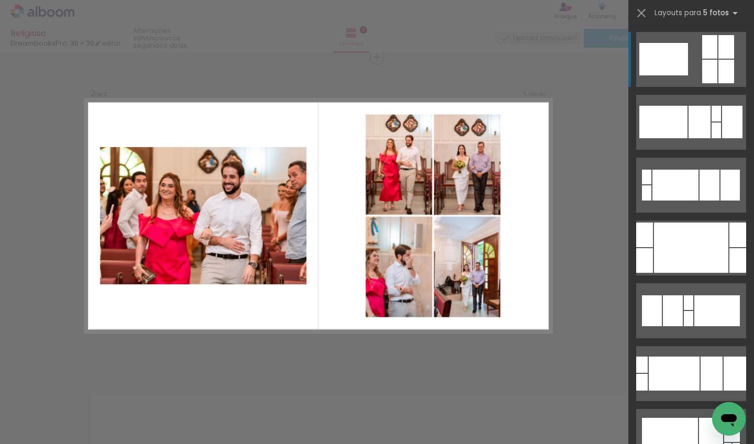
scroll to position [0, 3302]
drag, startPoint x: 186, startPoint y: 442, endPoint x: 199, endPoint y: 443, distance: 12.7
click at [86, 443] on iron-horizontal-list at bounding box center [75, 410] width 21 height 65
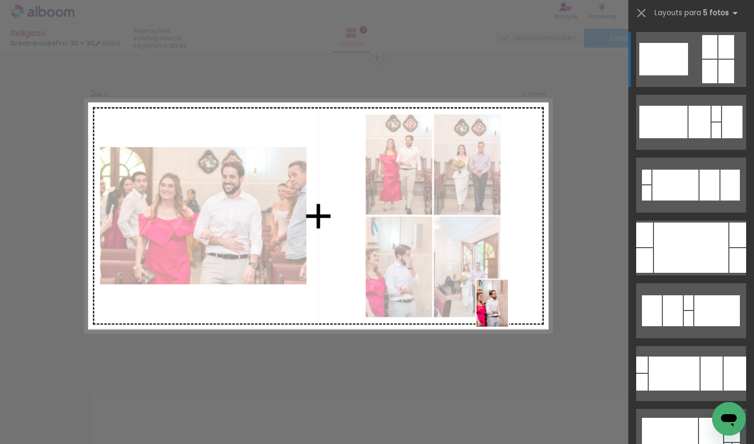
drag, startPoint x: 508, startPoint y: 408, endPoint x: 508, endPoint y: 311, distance: 97.4
click at [508, 311] on quentale-workspace at bounding box center [377, 222] width 754 height 444
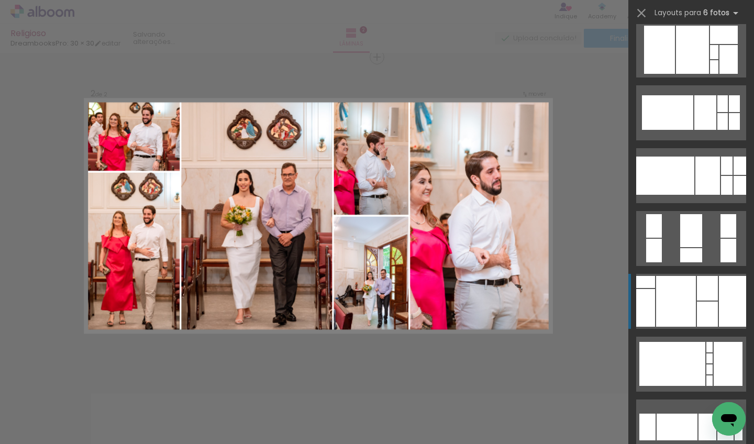
scroll to position [485, 0]
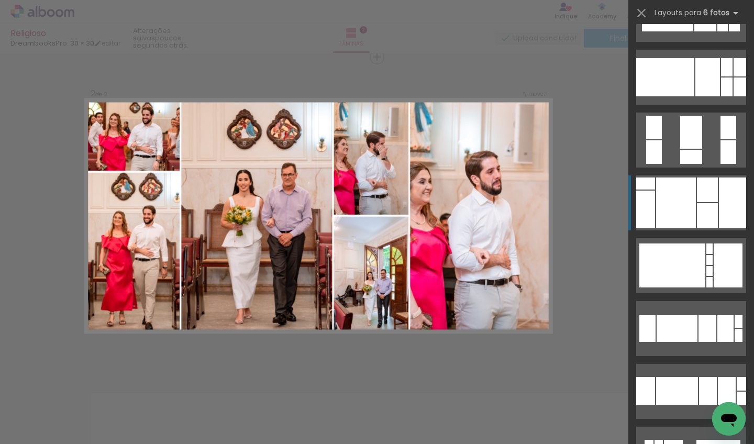
click at [643, 208] on div at bounding box center [645, 210] width 19 height 38
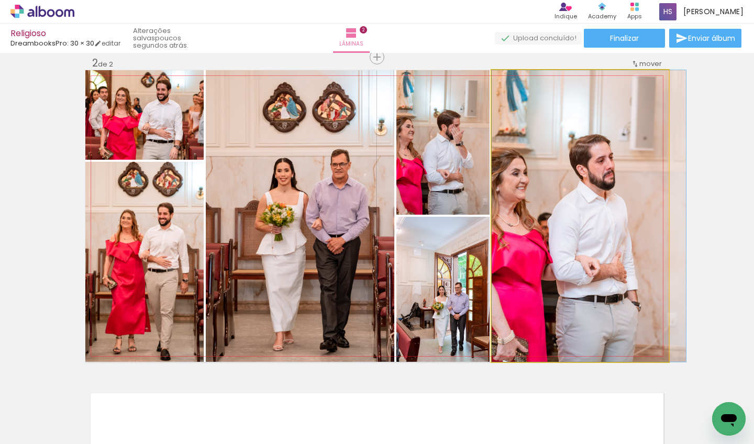
drag, startPoint x: 543, startPoint y: 181, endPoint x: 562, endPoint y: 179, distance: 19.0
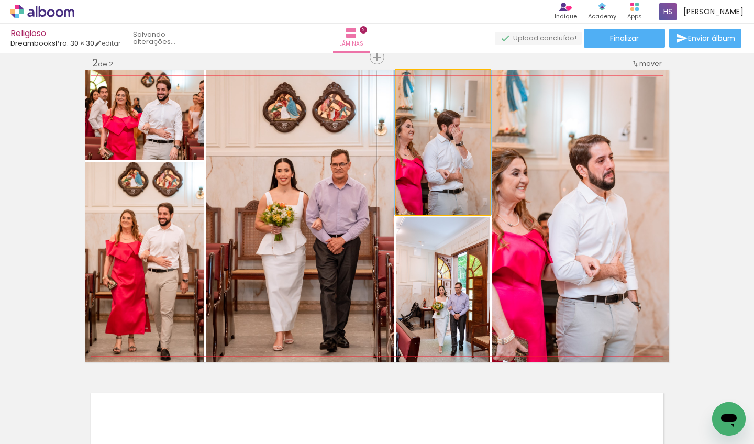
drag, startPoint x: 453, startPoint y: 155, endPoint x: 316, endPoint y: 174, distance: 138.0
click at [0, 0] on slot at bounding box center [0, 0] width 0 height 0
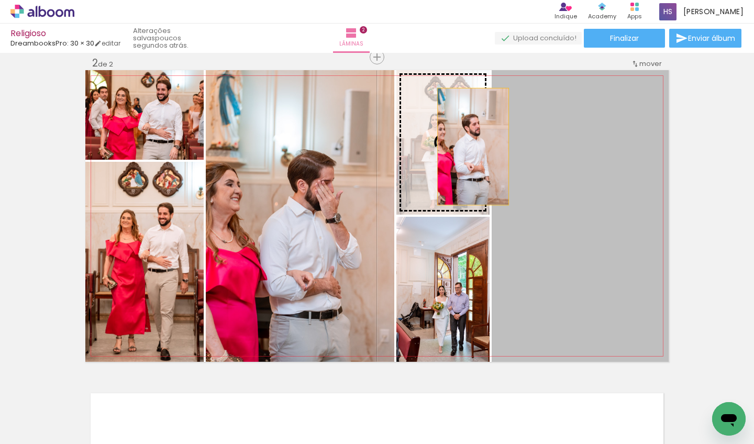
drag, startPoint x: 592, startPoint y: 169, endPoint x: 469, endPoint y: 147, distance: 125.0
click at [0, 0] on slot at bounding box center [0, 0] width 0 height 0
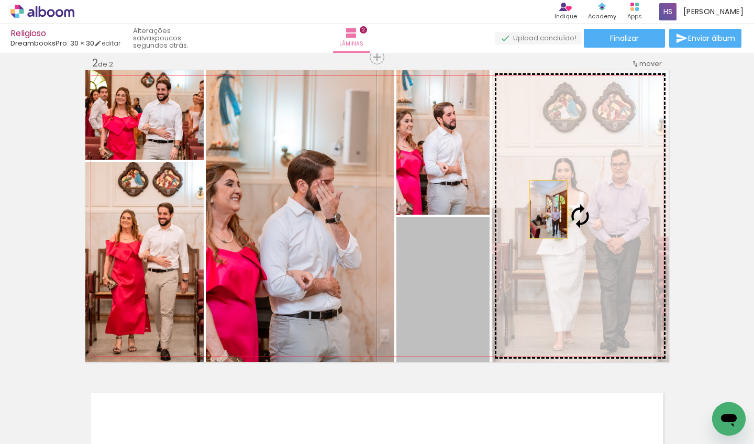
drag, startPoint x: 473, startPoint y: 243, endPoint x: 552, endPoint y: 205, distance: 87.8
click at [0, 0] on slot at bounding box center [0, 0] width 0 height 0
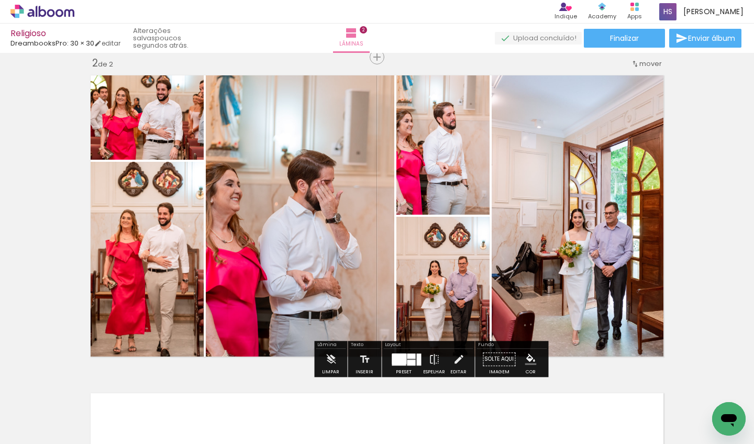
click at [713, 167] on div "Inserir lâmina 1 de 2 Inserir lâmina 2 de 2" at bounding box center [377, 203] width 754 height 954
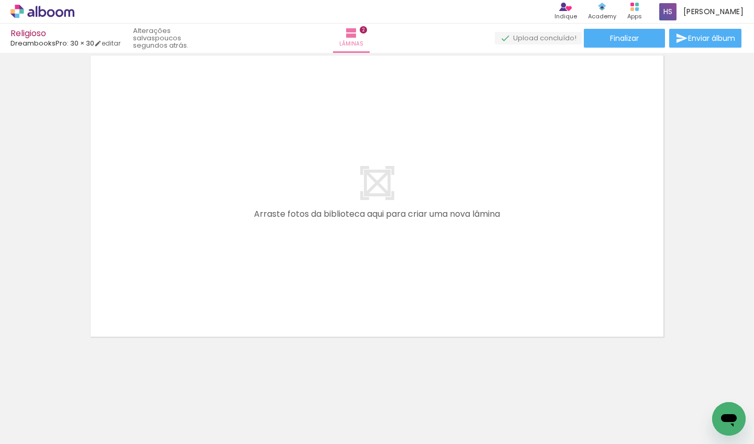
scroll to position [0, 3367]
drag, startPoint x: 186, startPoint y: 441, endPoint x: 176, endPoint y: 442, distance: 9.5
click at [86, 442] on iron-horizontal-list at bounding box center [75, 410] width 21 height 65
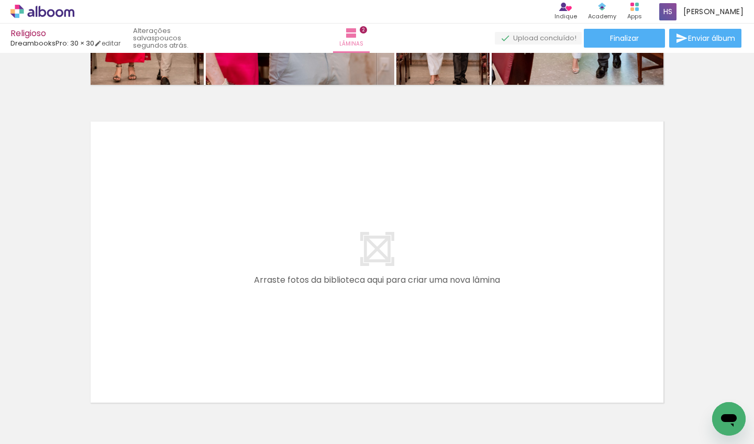
scroll to position [0, 3743]
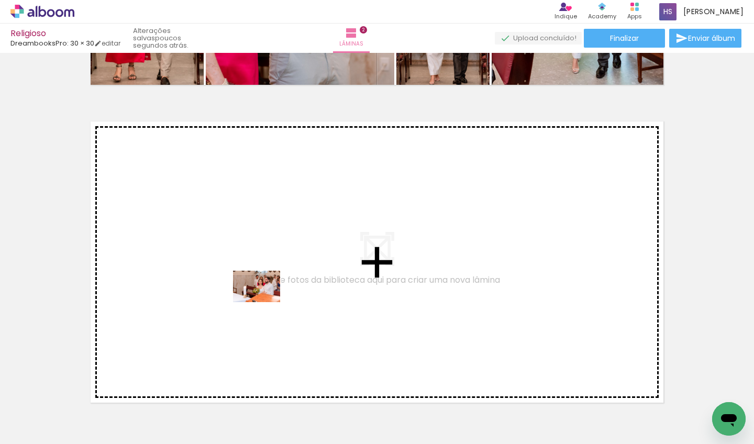
drag, startPoint x: 285, startPoint y: 415, endPoint x: 264, endPoint y: 302, distance: 114.9
click at [264, 302] on quentale-workspace at bounding box center [377, 222] width 754 height 444
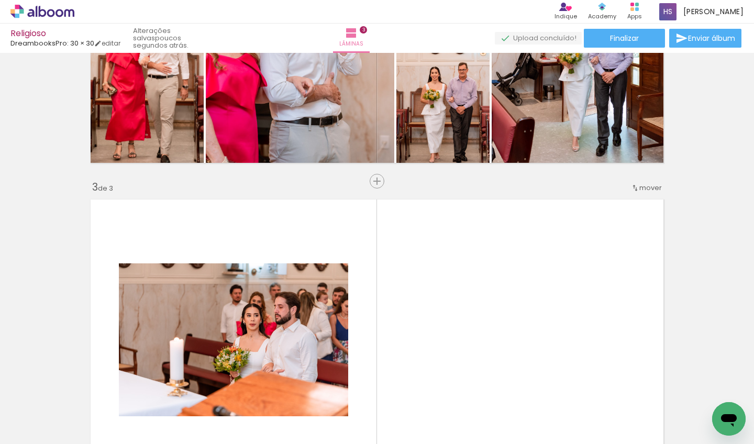
scroll to position [589, 0]
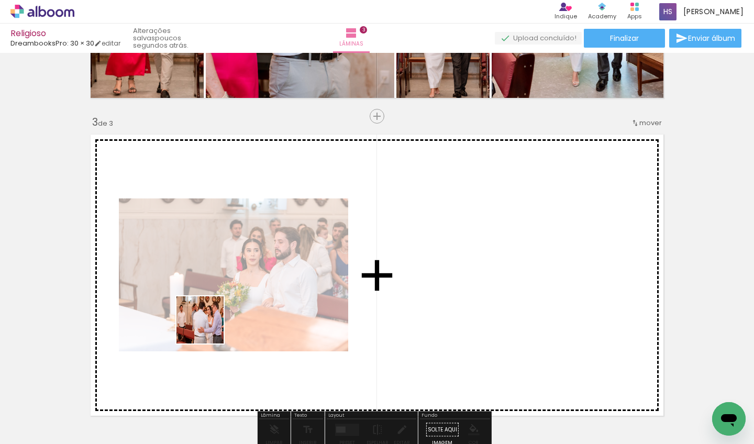
drag, startPoint x: 187, startPoint y: 396, endPoint x: 217, endPoint y: 307, distance: 93.9
click at [217, 307] on quentale-workspace at bounding box center [377, 222] width 754 height 444
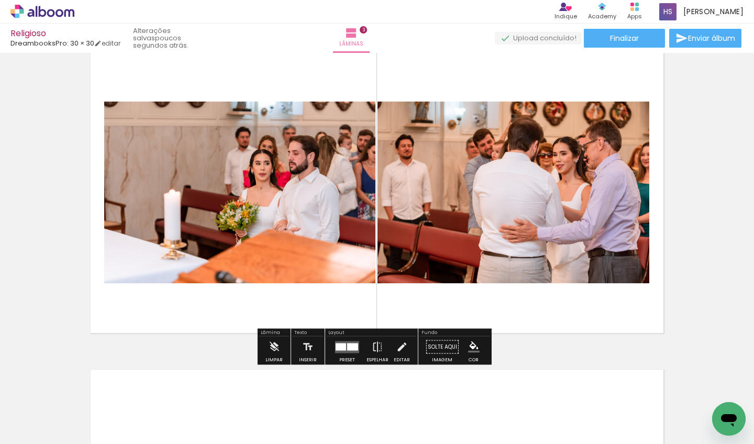
scroll to position [0, 3628]
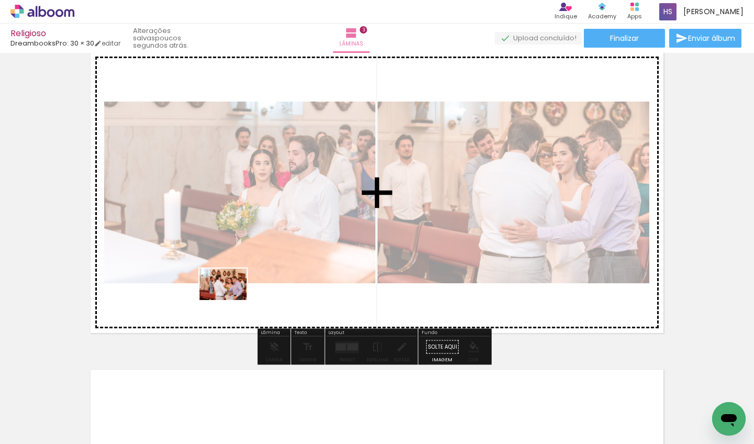
drag, startPoint x: 185, startPoint y: 418, endPoint x: 231, endPoint y: 300, distance: 126.5
click at [231, 300] on quentale-workspace at bounding box center [377, 222] width 754 height 444
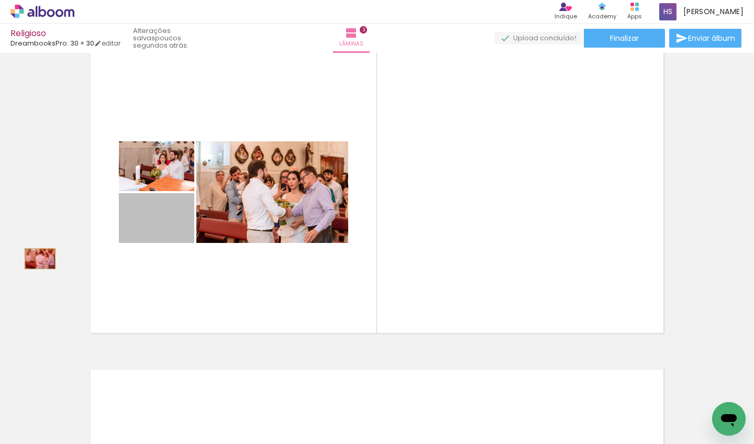
drag, startPoint x: 166, startPoint y: 228, endPoint x: 36, endPoint y: 259, distance: 133.4
click at [36, 259] on div "Inserir lâmina 1 de 3 Inserir lâmina 2 de 3 Inserir lâmina 3 de 3" at bounding box center [377, 20] width 754 height 1272
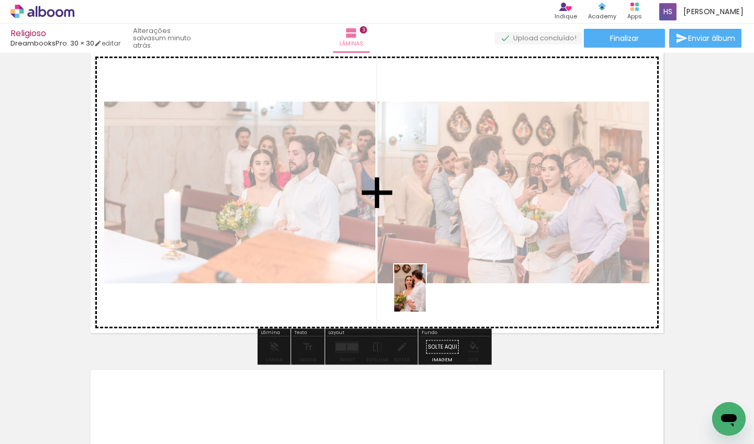
drag, startPoint x: 409, startPoint y: 426, endPoint x: 426, endPoint y: 296, distance: 131.4
click at [426, 296] on quentale-workspace at bounding box center [377, 222] width 754 height 444
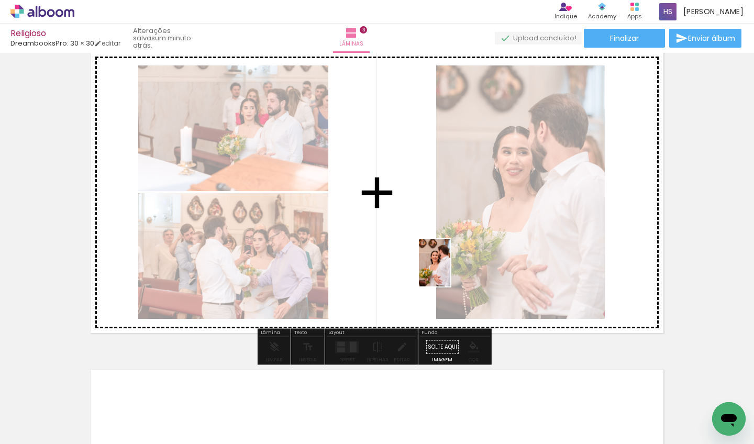
drag, startPoint x: 406, startPoint y: 407, endPoint x: 450, endPoint y: 271, distance: 143.0
click at [450, 271] on quentale-workspace at bounding box center [377, 222] width 754 height 444
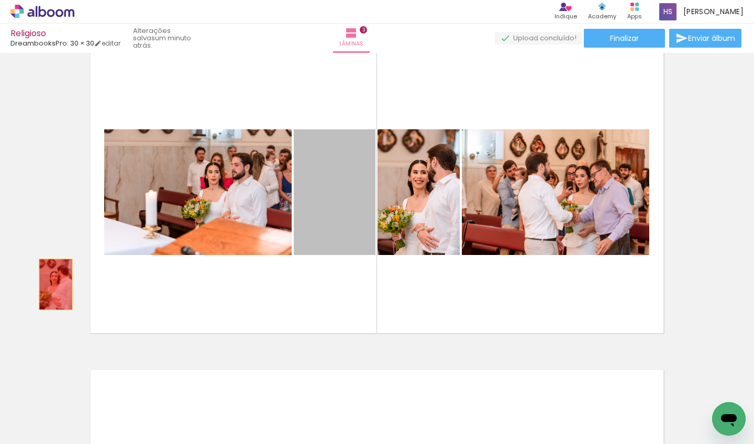
drag, startPoint x: 338, startPoint y: 208, endPoint x: 52, endPoint y: 284, distance: 296.2
click at [52, 284] on div "Inserir lâmina 1 de 3 Inserir lâmina 2 de 3 Inserir lâmina 3 de 3" at bounding box center [377, 20] width 754 height 1272
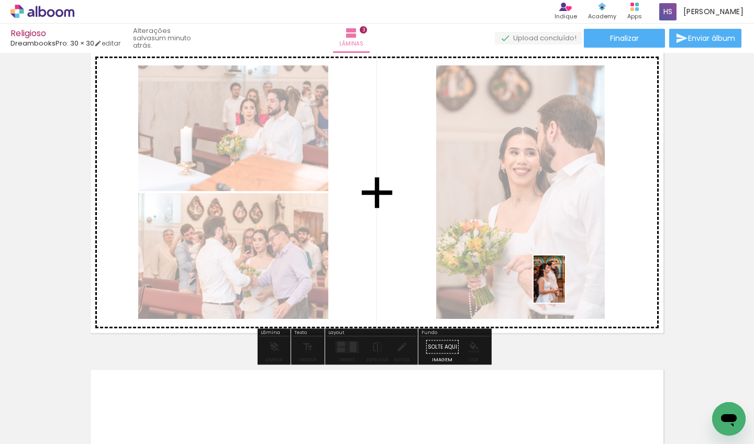
drag, startPoint x: 535, startPoint y: 420, endPoint x: 565, endPoint y: 287, distance: 136.8
click at [565, 287] on quentale-workspace at bounding box center [377, 222] width 754 height 444
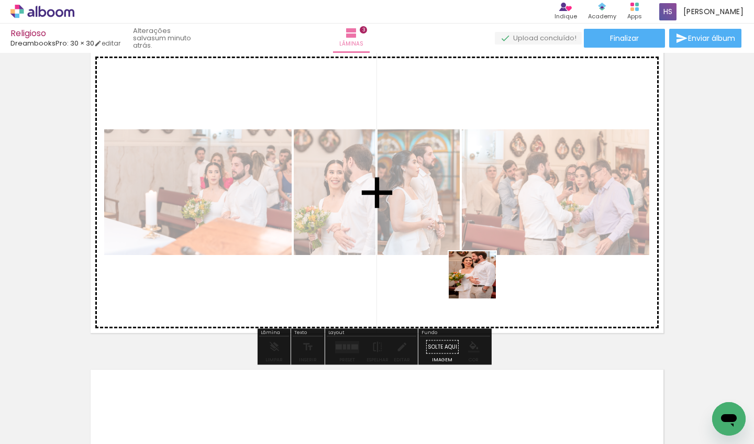
drag, startPoint x: 457, startPoint y: 417, endPoint x: 481, endPoint y: 278, distance: 140.2
click at [481, 278] on quentale-workspace at bounding box center [377, 222] width 754 height 444
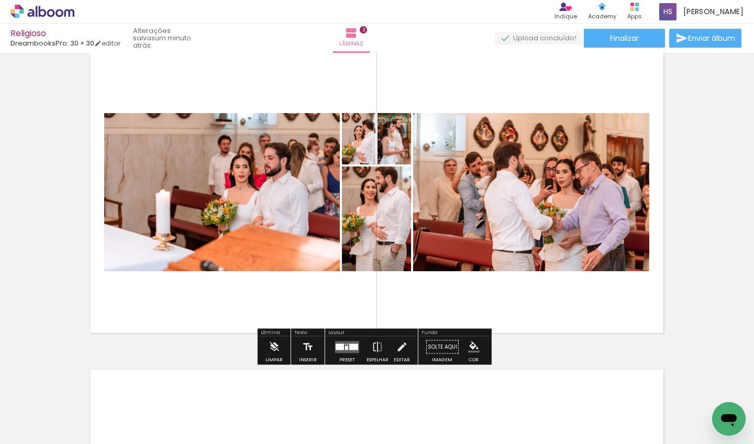
scroll to position [0, 3645]
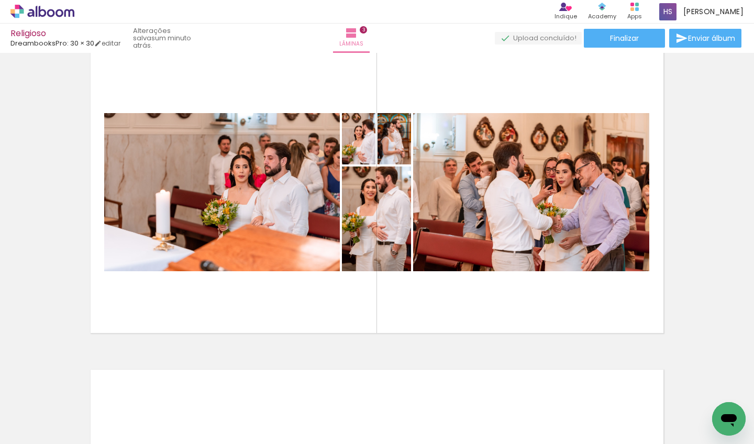
drag, startPoint x: 193, startPoint y: 439, endPoint x: 218, endPoint y: 441, distance: 24.7
click at [86, 441] on iron-horizontal-list at bounding box center [75, 410] width 21 height 65
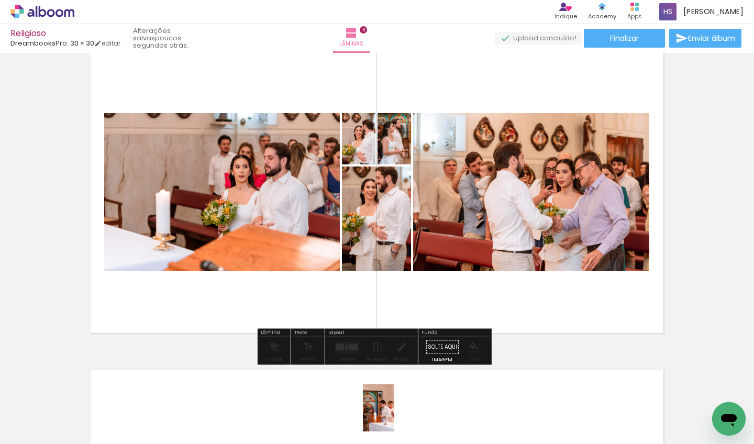
drag, startPoint x: 385, startPoint y: 427, endPoint x: 394, endPoint y: 416, distance: 14.1
click at [394, 416] on div at bounding box center [376, 409] width 35 height 52
drag, startPoint x: 501, startPoint y: 421, endPoint x: 514, endPoint y: 418, distance: 13.3
click at [511, 418] on div at bounding box center [493, 409] width 35 height 52
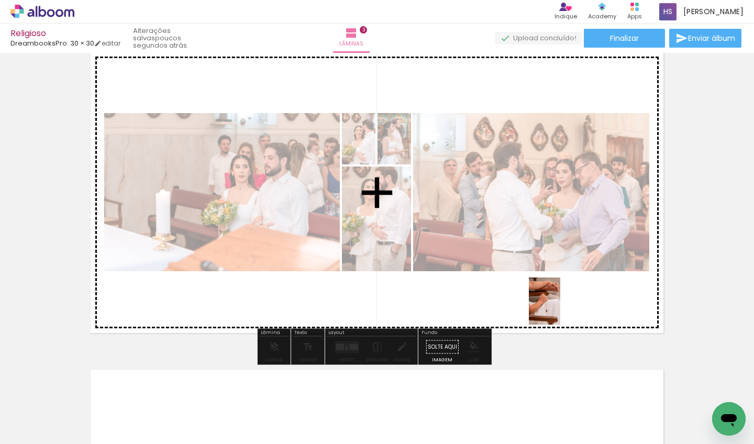
drag, startPoint x: 608, startPoint y: 407, endPoint x: 538, endPoint y: 329, distance: 104.5
click at [560, 307] on quentale-workspace at bounding box center [377, 222] width 754 height 444
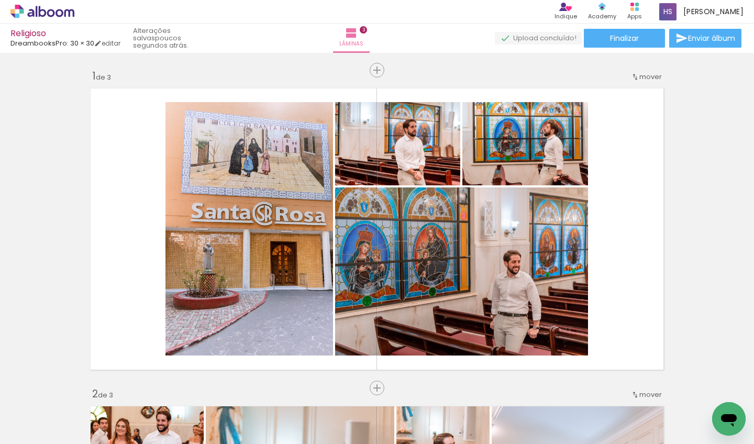
scroll to position [0, 4184]
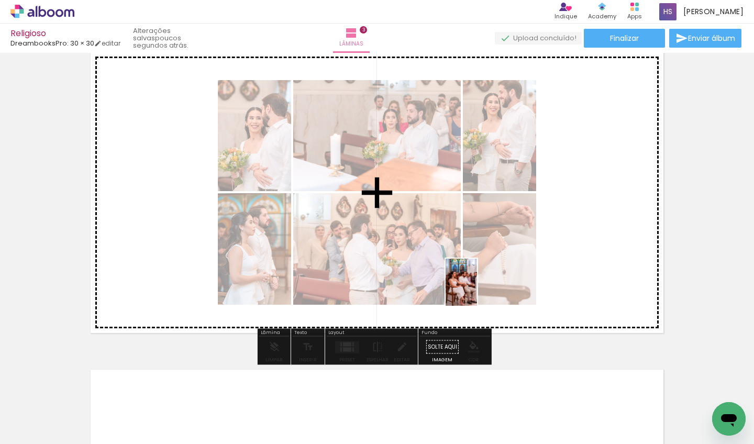
drag, startPoint x: 434, startPoint y: 406, endPoint x: 477, endPoint y: 290, distance: 123.9
click at [477, 290] on quentale-workspace at bounding box center [377, 222] width 754 height 444
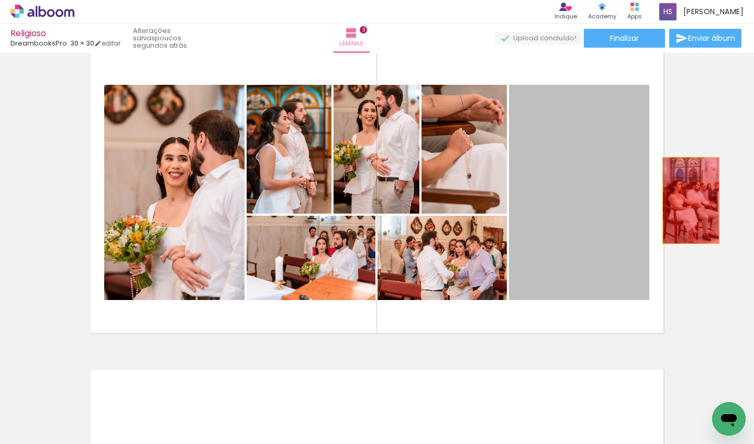
drag, startPoint x: 603, startPoint y: 201, endPoint x: 691, endPoint y: 199, distance: 88.5
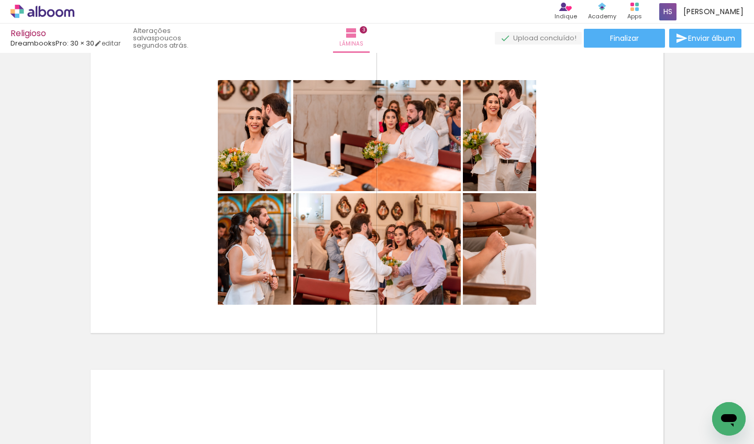
scroll to position [0, 4233]
drag, startPoint x: 218, startPoint y: 441, endPoint x: 245, endPoint y: 443, distance: 26.8
click at [86, 443] on iron-horizontal-list at bounding box center [75, 410] width 21 height 65
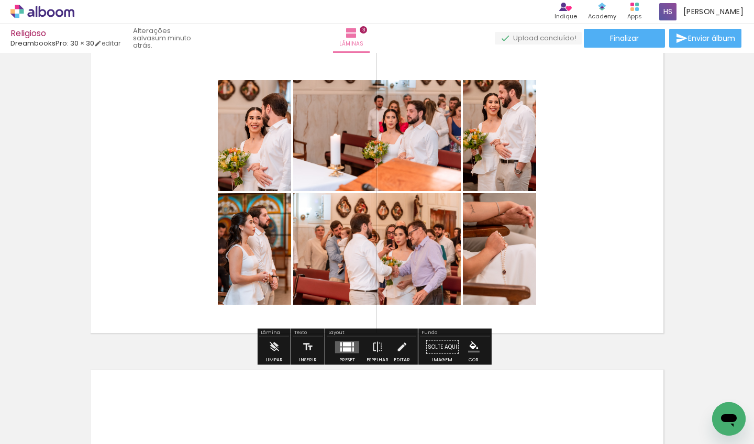
click at [347, 351] on div at bounding box center [347, 349] width 8 height 4
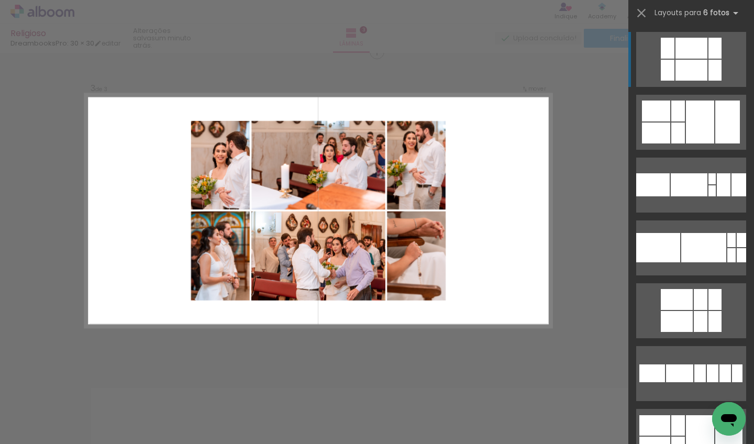
scroll to position [649, 0]
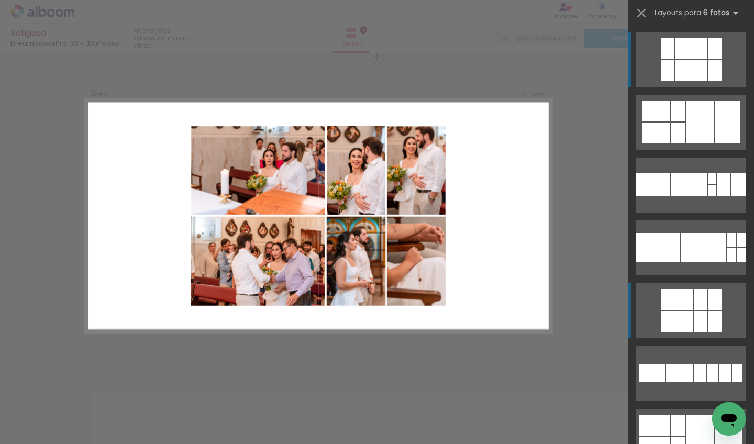
click at [688, 311] on div at bounding box center [677, 321] width 32 height 21
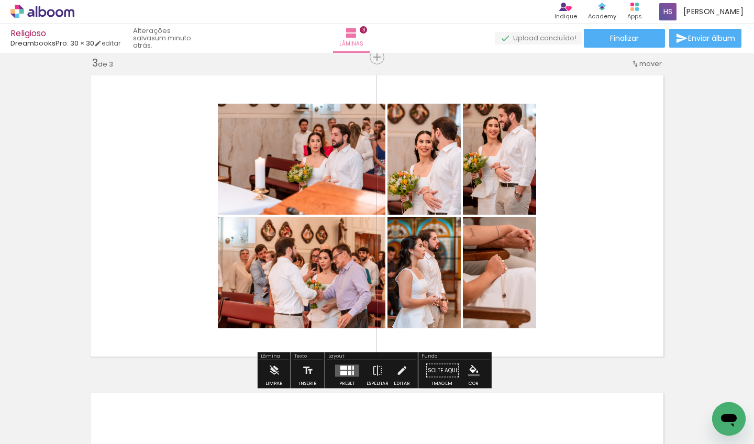
click at [355, 370] on quentale-layouter at bounding box center [347, 370] width 24 height 12
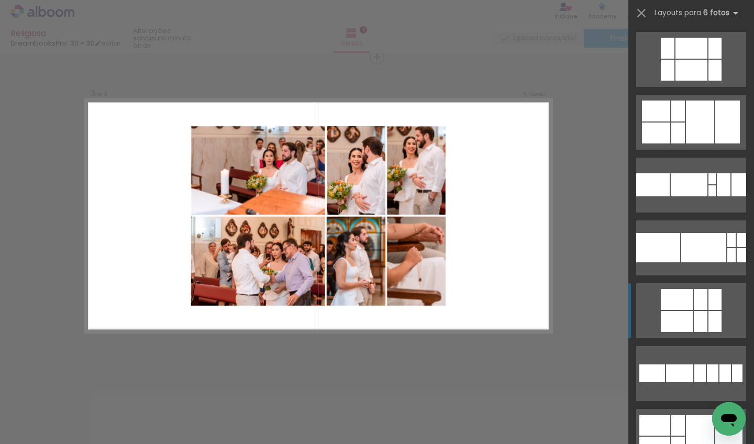
scroll to position [251, 0]
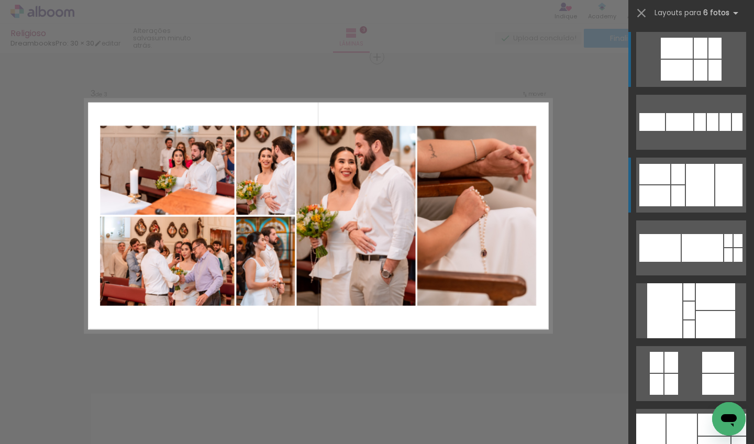
click at [663, 179] on div at bounding box center [654, 174] width 31 height 20
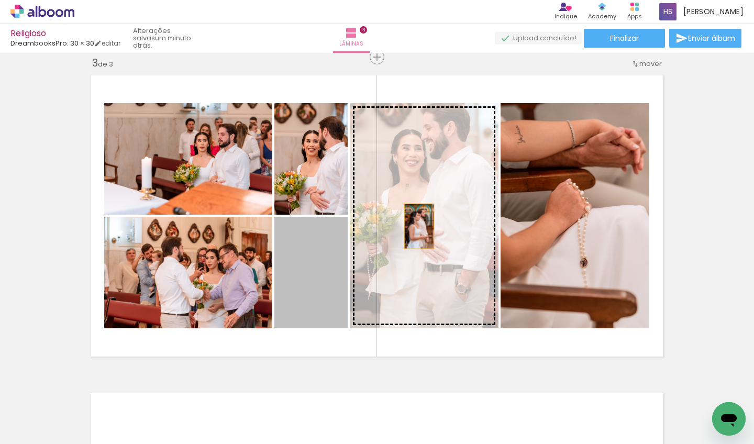
drag, startPoint x: 307, startPoint y: 288, endPoint x: 415, endPoint y: 226, distance: 124.7
click at [0, 0] on slot at bounding box center [0, 0] width 0 height 0
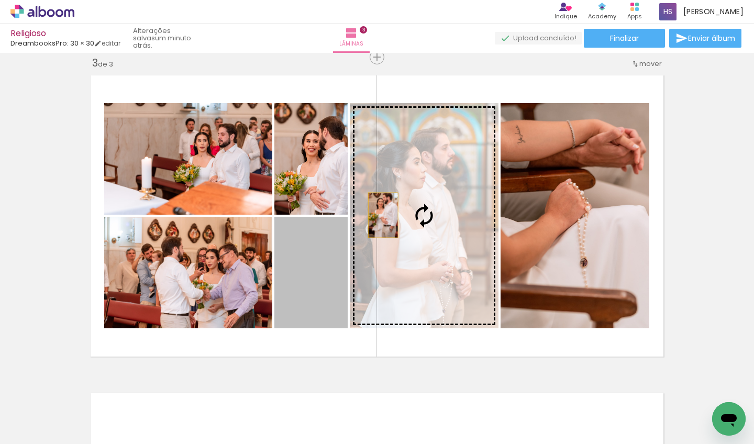
drag, startPoint x: 304, startPoint y: 258, endPoint x: 392, endPoint y: 207, distance: 102.0
click at [0, 0] on slot at bounding box center [0, 0] width 0 height 0
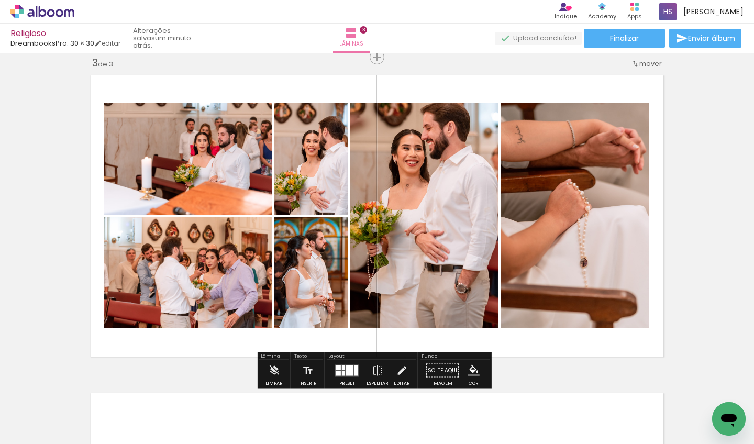
click at [692, 180] on div "Inserir lâmina 1 de 3 Inserir lâmina 2 de 3 Inserir lâmina 3 de 3" at bounding box center [377, 44] width 754 height 1272
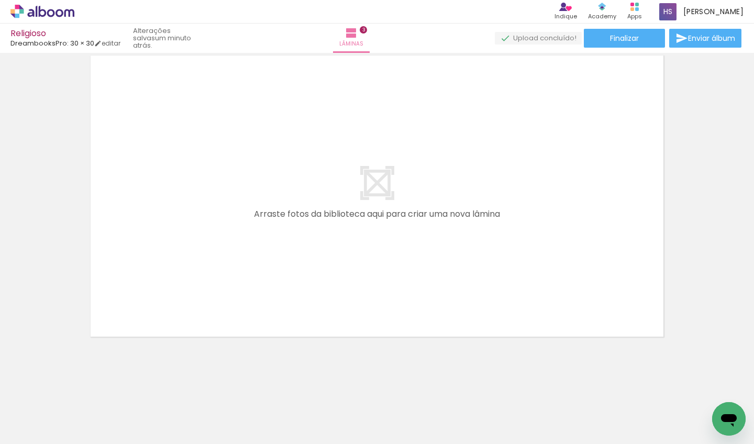
scroll to position [0, 4298]
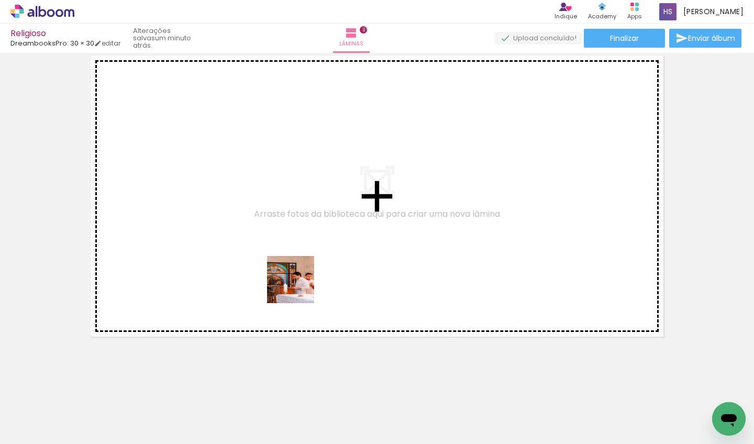
drag, startPoint x: 296, startPoint y: 308, endPoint x: 298, endPoint y: 260, distance: 47.7
click at [298, 260] on quentale-workspace at bounding box center [377, 222] width 754 height 444
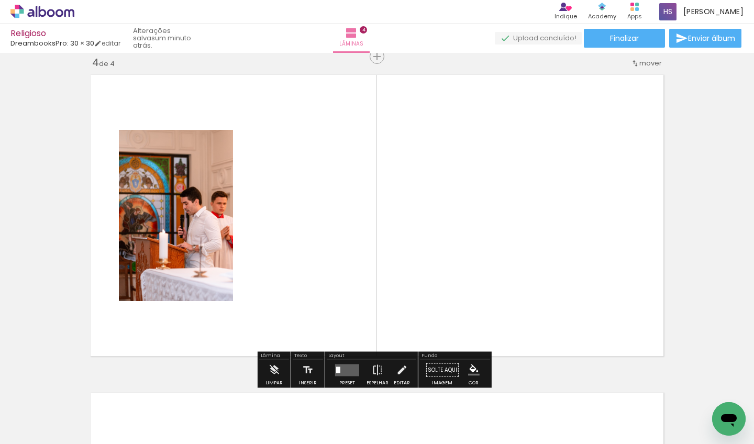
scroll to position [966, 0]
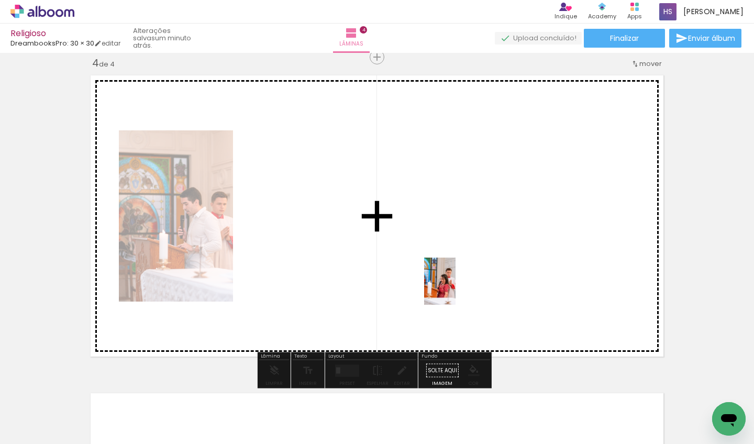
drag, startPoint x: 563, startPoint y: 414, endPoint x: 429, endPoint y: 308, distance: 170.7
click at [455, 289] on quentale-workspace at bounding box center [377, 222] width 754 height 444
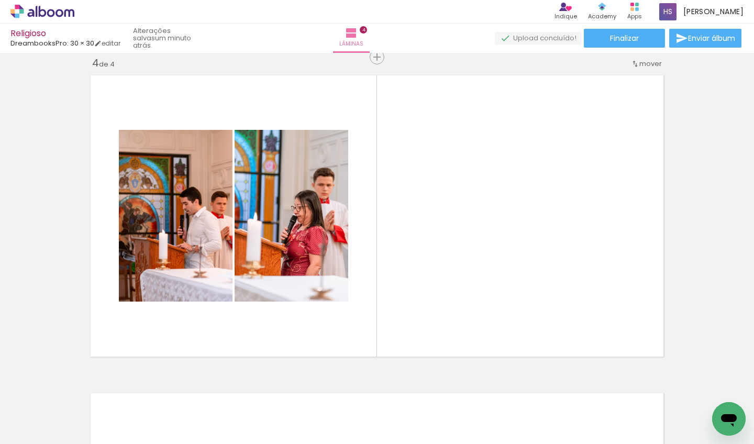
scroll to position [0, 4361]
drag, startPoint x: 229, startPoint y: 438, endPoint x: 248, endPoint y: 438, distance: 18.3
click at [86, 438] on iron-horizontal-list at bounding box center [75, 410] width 21 height 65
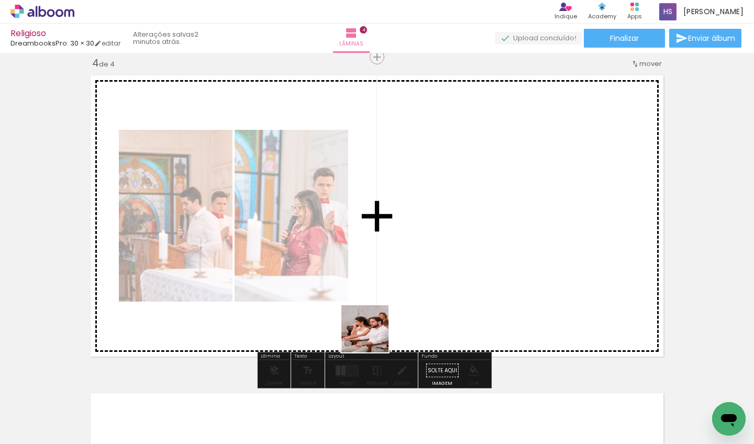
drag, startPoint x: 292, startPoint y: 413, endPoint x: 408, endPoint y: 276, distance: 179.0
click at [408, 276] on quentale-workspace at bounding box center [377, 222] width 754 height 444
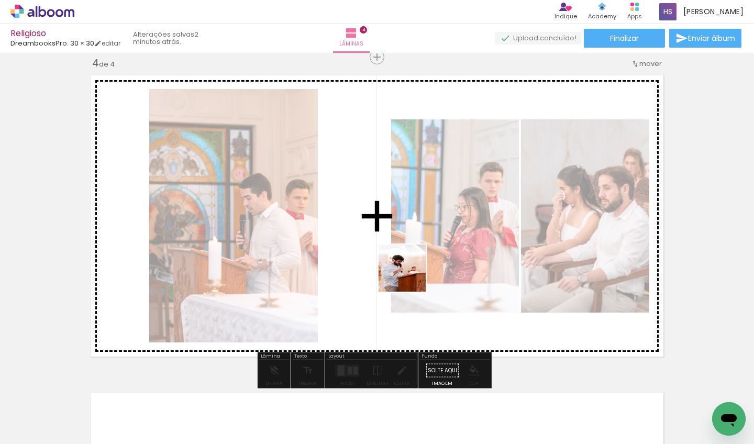
drag, startPoint x: 294, startPoint y: 415, endPoint x: 414, endPoint y: 269, distance: 188.6
click at [414, 269] on quentale-workspace at bounding box center [377, 222] width 754 height 444
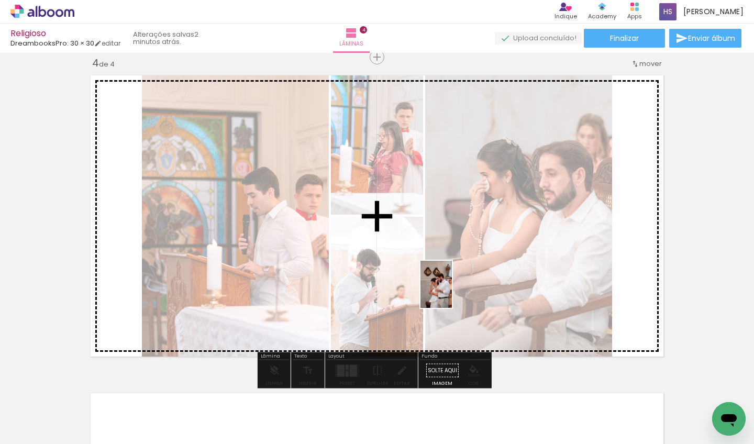
drag, startPoint x: 361, startPoint y: 417, endPoint x: 452, endPoint y: 292, distance: 154.8
click at [452, 292] on quentale-workspace at bounding box center [377, 222] width 754 height 444
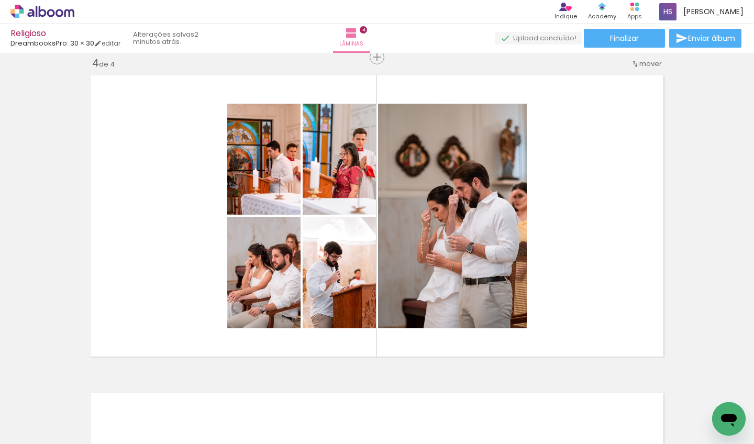
scroll to position [0, 4709]
drag, startPoint x: 227, startPoint y: 439, endPoint x: 244, endPoint y: 439, distance: 17.8
click at [86, 439] on iron-horizontal-list at bounding box center [75, 410] width 21 height 65
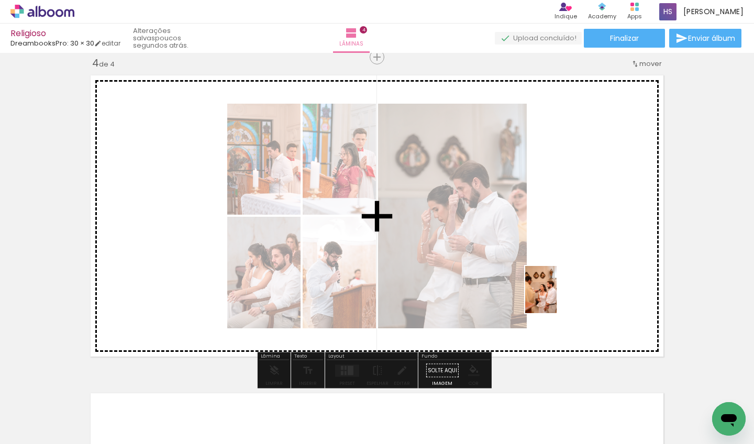
drag, startPoint x: 363, startPoint y: 415, endPoint x: 556, endPoint y: 297, distance: 226.7
click at [556, 297] on quentale-workspace at bounding box center [377, 222] width 754 height 444
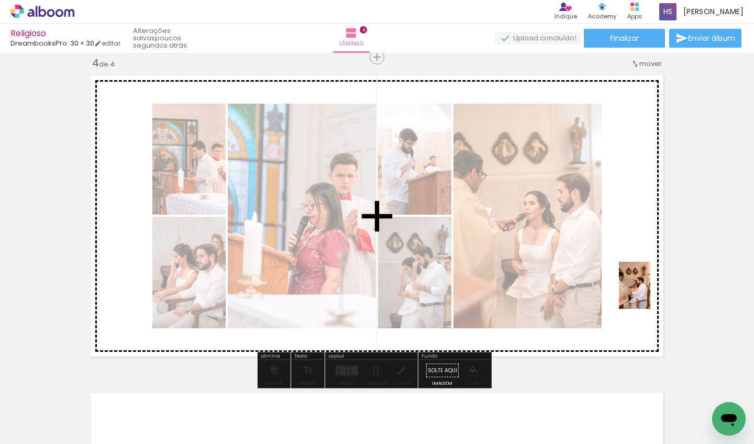
drag, startPoint x: 327, startPoint y: 418, endPoint x: 660, endPoint y: 285, distance: 358.0
click at [660, 285] on quentale-workspace at bounding box center [377, 222] width 754 height 444
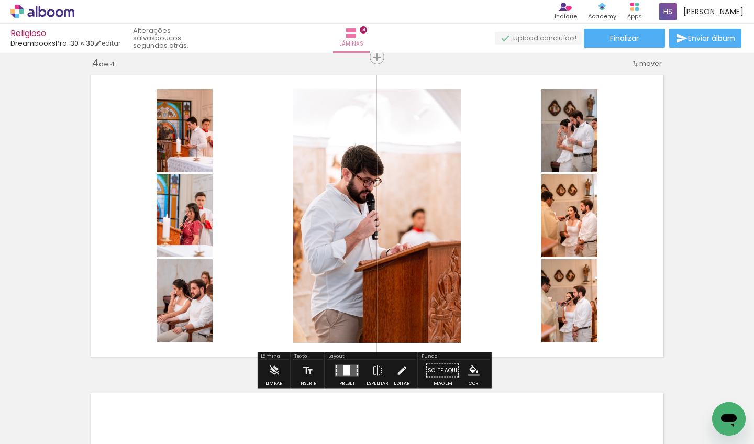
click at [348, 372] on quentale-layouter at bounding box center [347, 370] width 24 height 12
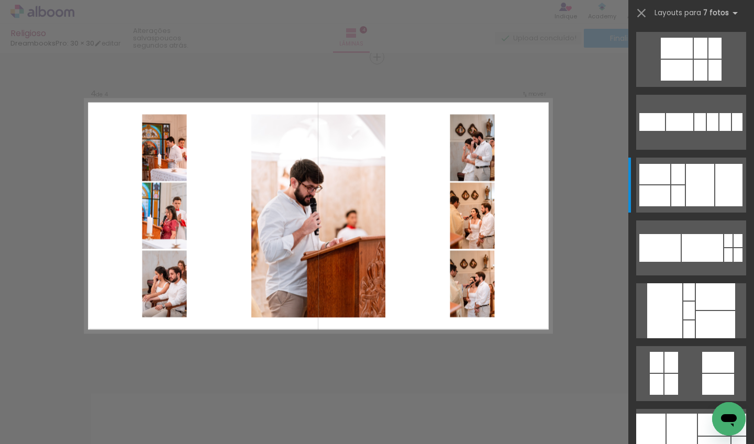
scroll to position [0, 0]
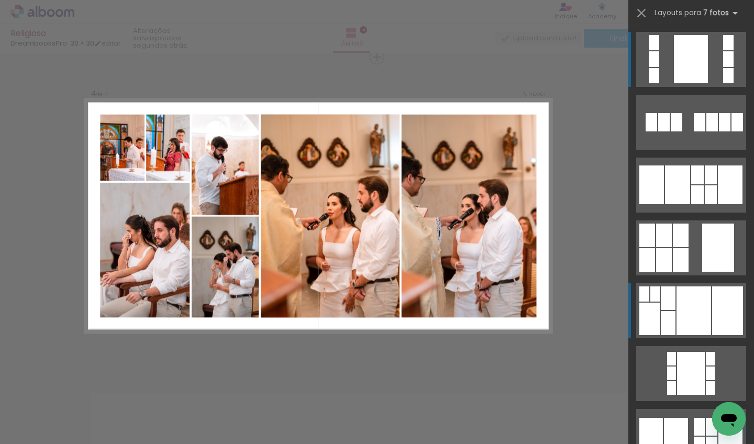
click at [686, 303] on div at bounding box center [693, 310] width 35 height 49
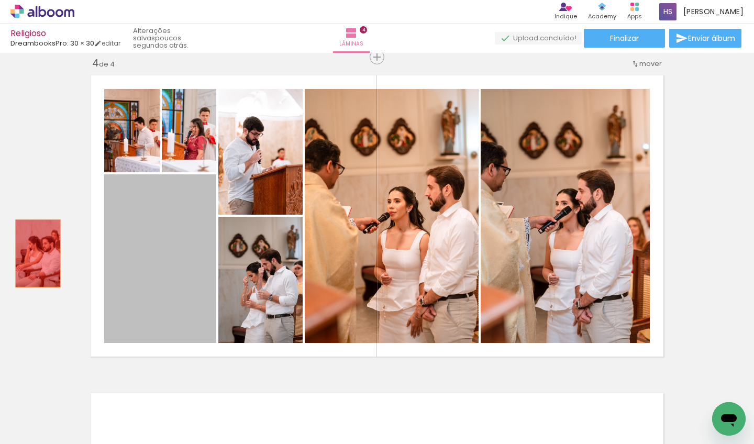
drag, startPoint x: 160, startPoint y: 249, endPoint x: 8, endPoint y: 253, distance: 151.9
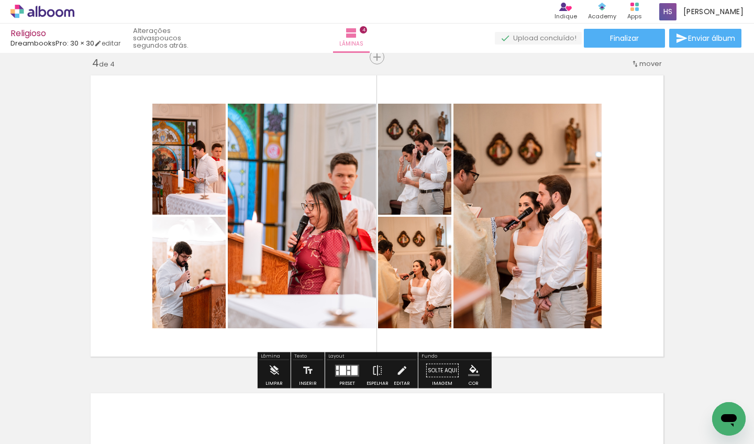
click at [342, 372] on div at bounding box center [343, 369] width 6 height 9
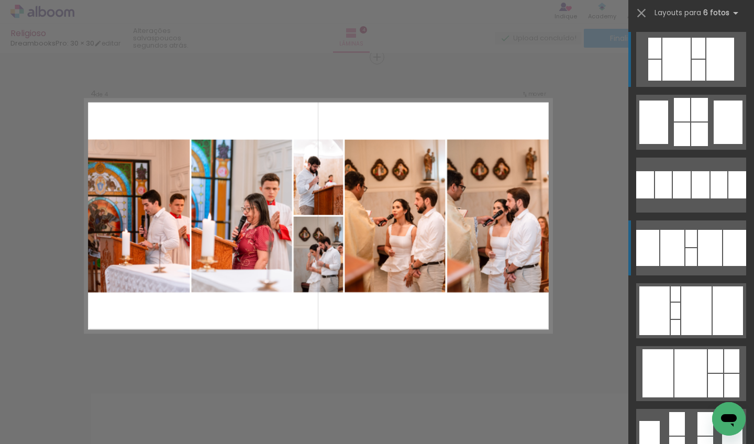
click at [670, 266] on quentale-layouter at bounding box center [691, 247] width 110 height 55
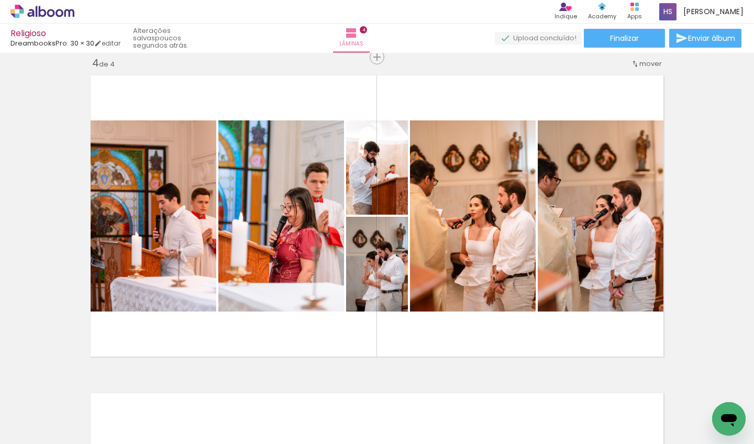
scroll to position [0, 5673]
drag, startPoint x: 267, startPoint y: 442, endPoint x: 276, endPoint y: 442, distance: 9.4
click at [86, 442] on iron-horizontal-list at bounding box center [75, 410] width 21 height 65
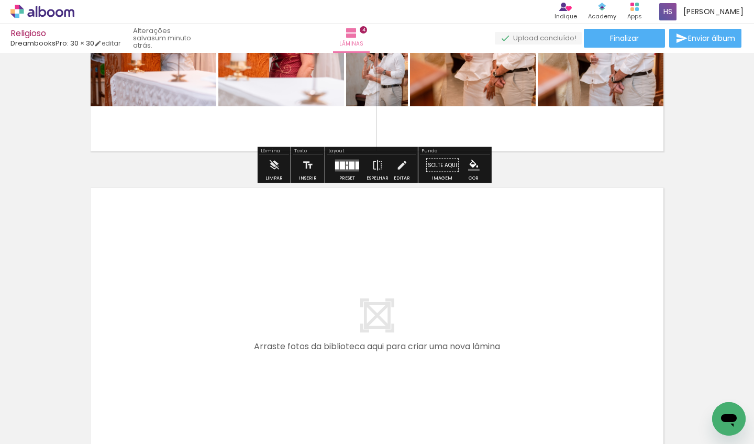
scroll to position [1174, 0]
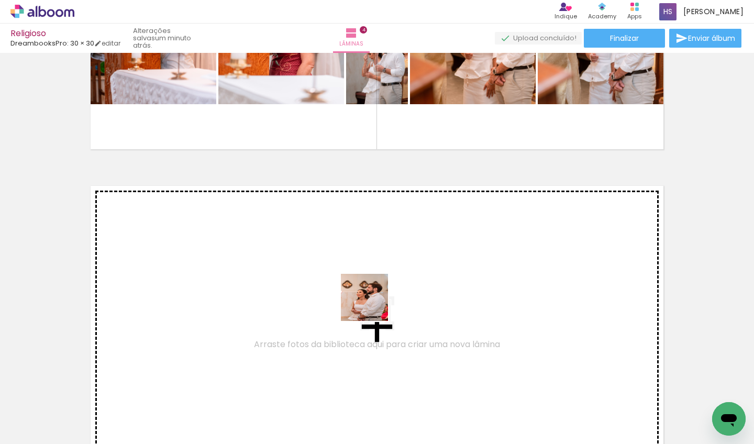
drag, startPoint x: 427, startPoint y: 429, endPoint x: 371, endPoint y: 303, distance: 138.0
click at [371, 303] on quentale-workspace at bounding box center [377, 222] width 754 height 444
